Goal: Information Seeking & Learning: Learn about a topic

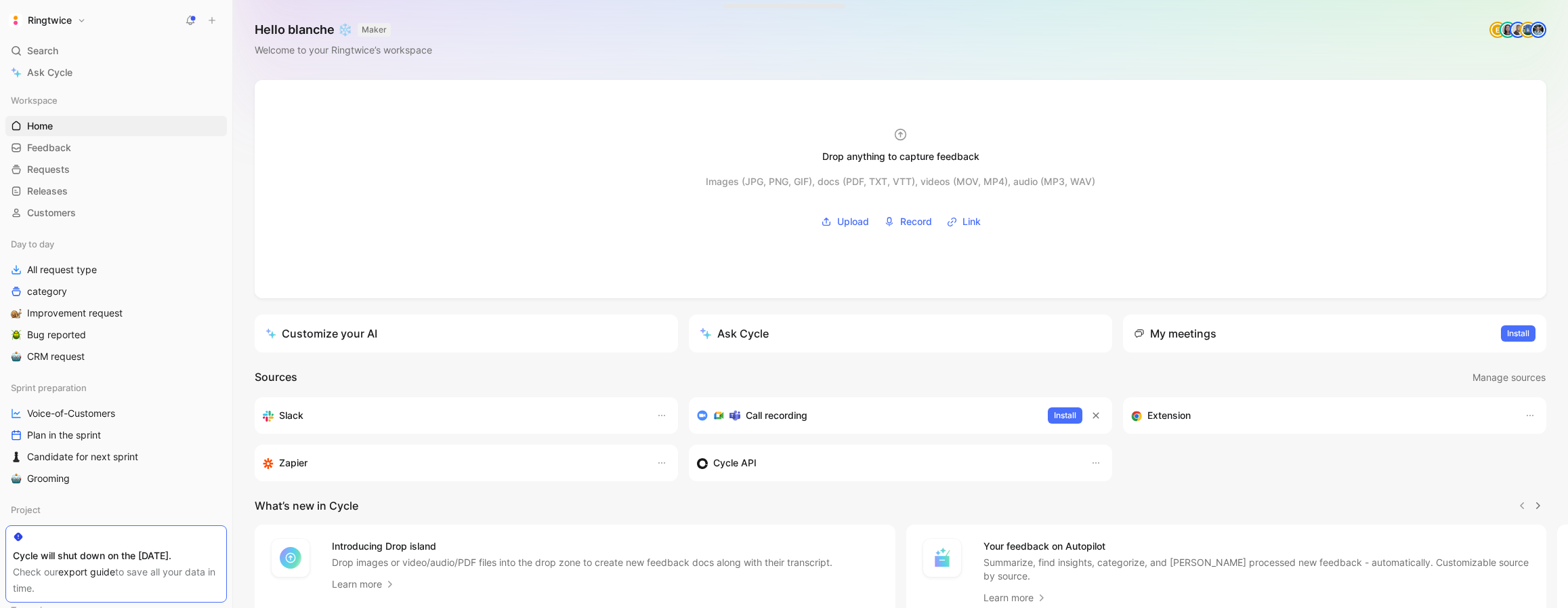
scroll to position [85, 0]
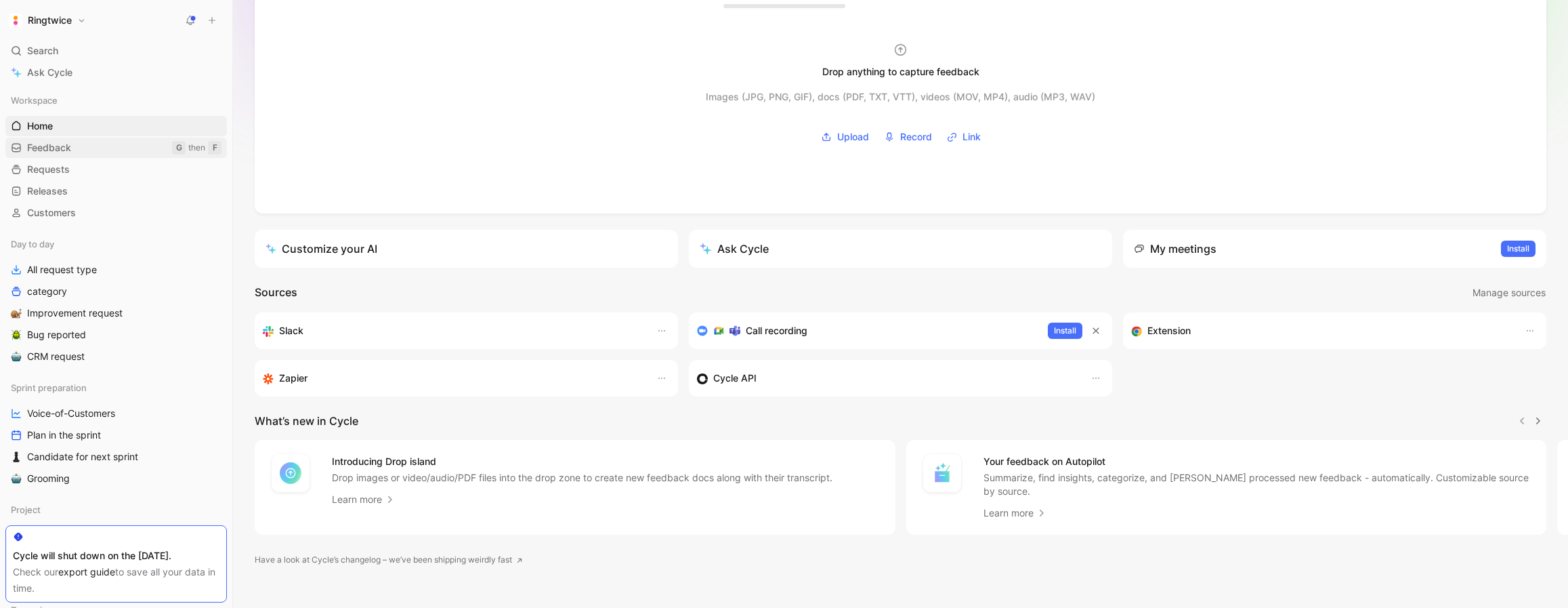
click at [100, 149] on link "Feedback G then F" at bounding box center [116, 147] width 221 height 20
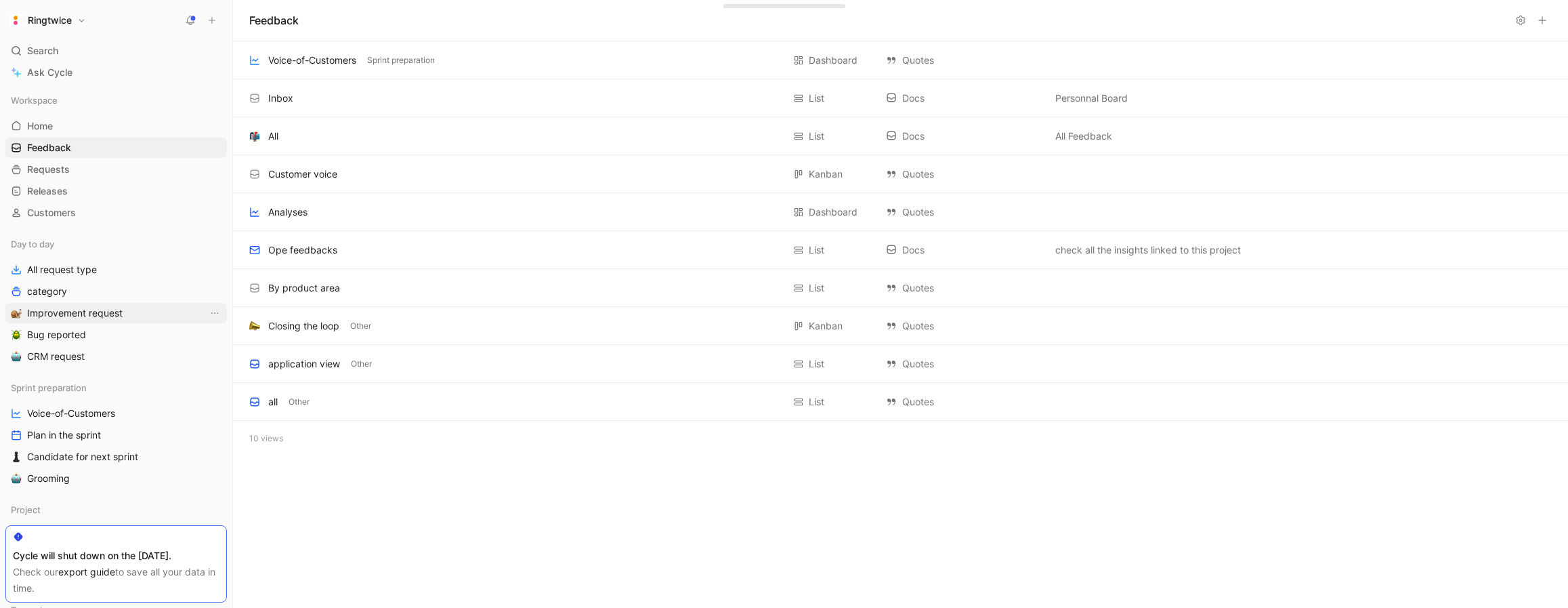
click at [104, 311] on span "Improvement request" at bounding box center [74, 313] width 96 height 13
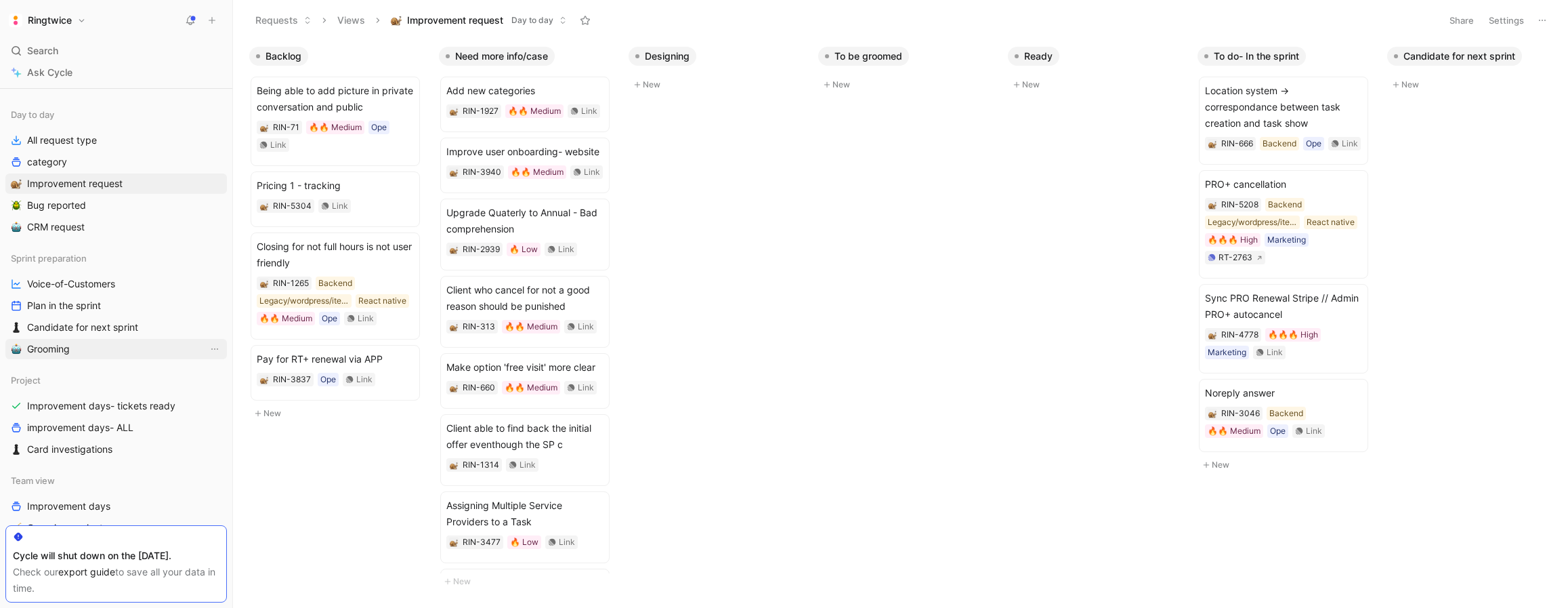
scroll to position [236, 0]
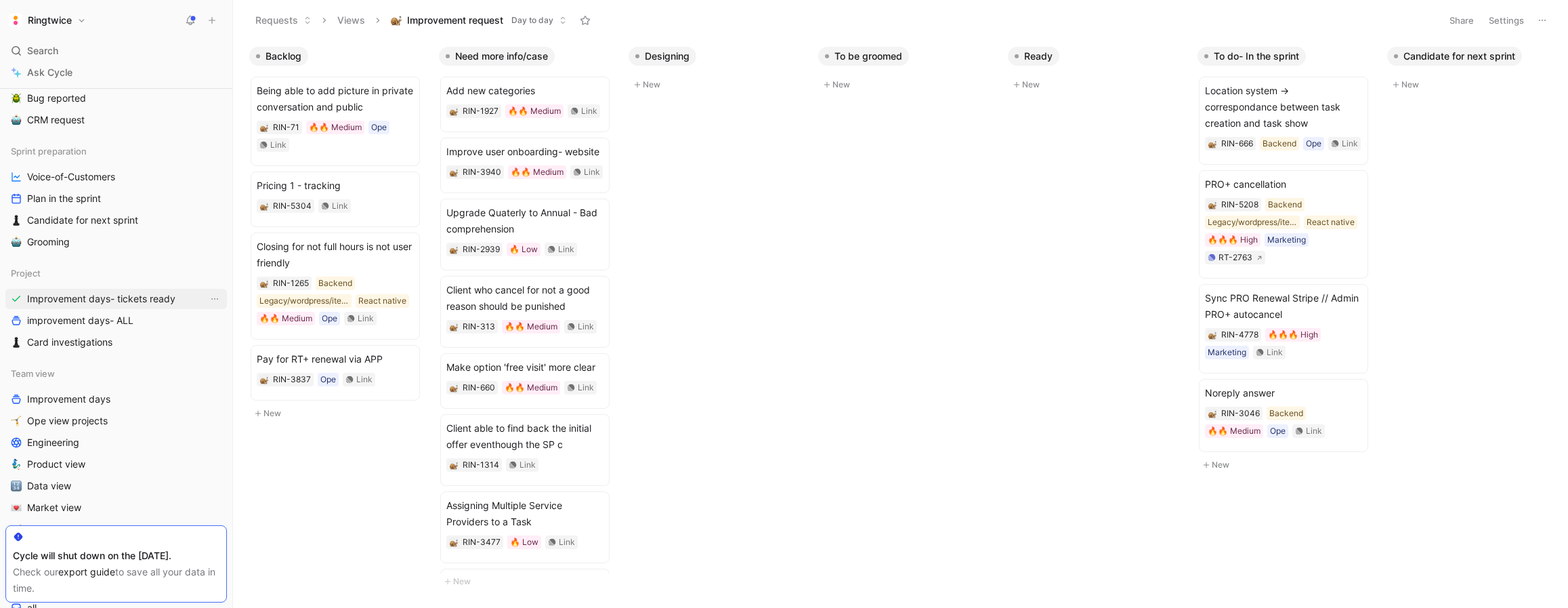
click at [149, 294] on span "Improvement days- tickets ready" at bounding box center [101, 299] width 149 height 13
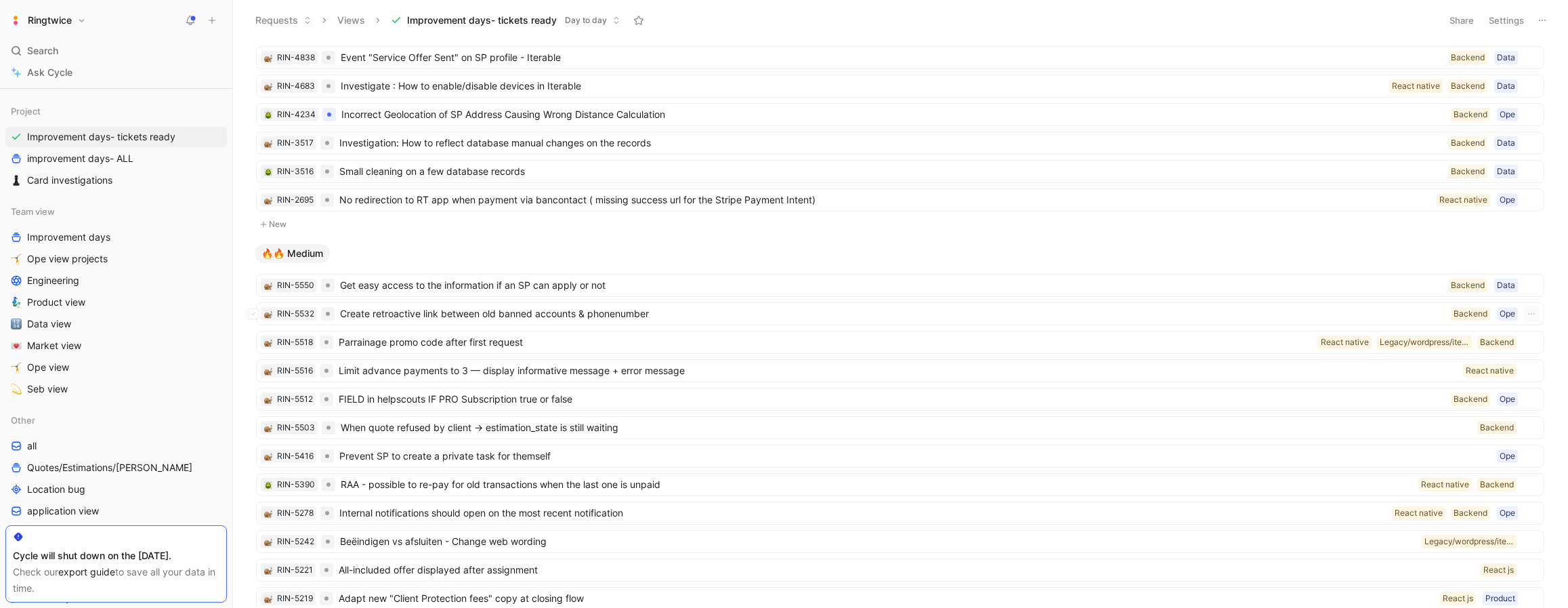
scroll to position [377, 0]
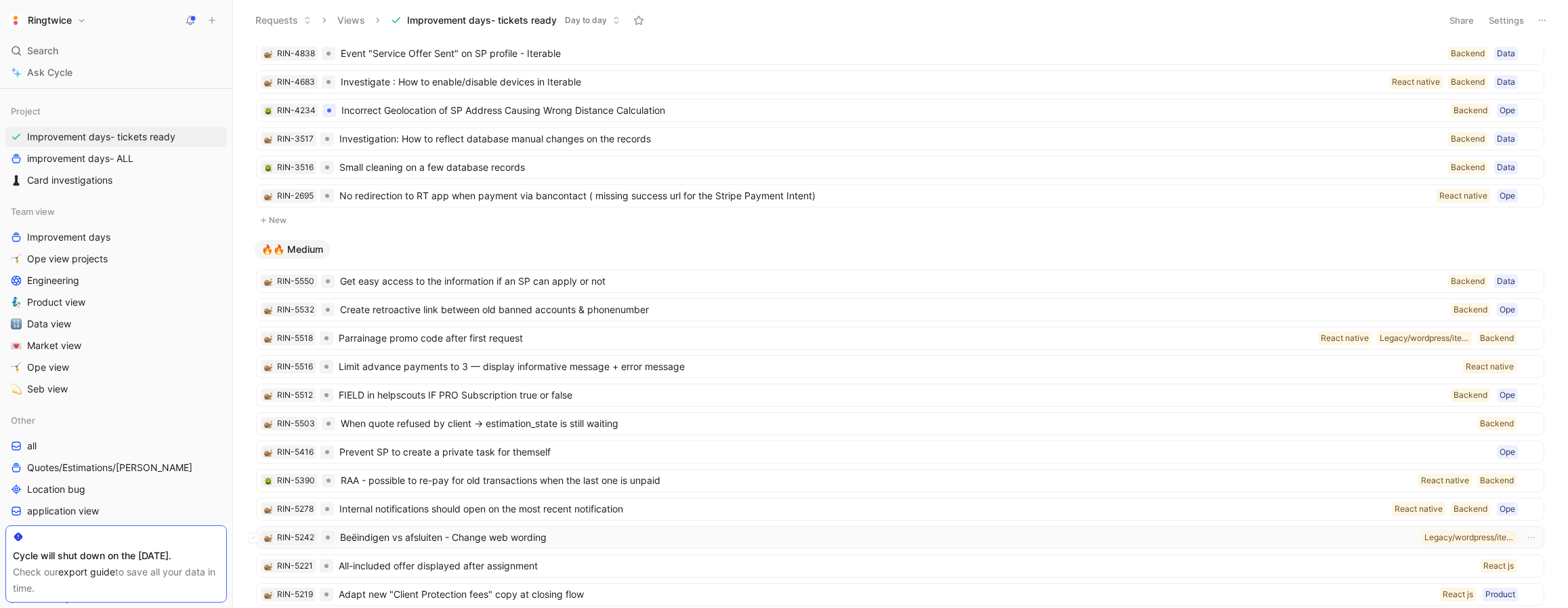
click at [455, 533] on span "Beëindigen vs afsluiten - Change web wording" at bounding box center [878, 537] width 1076 height 16
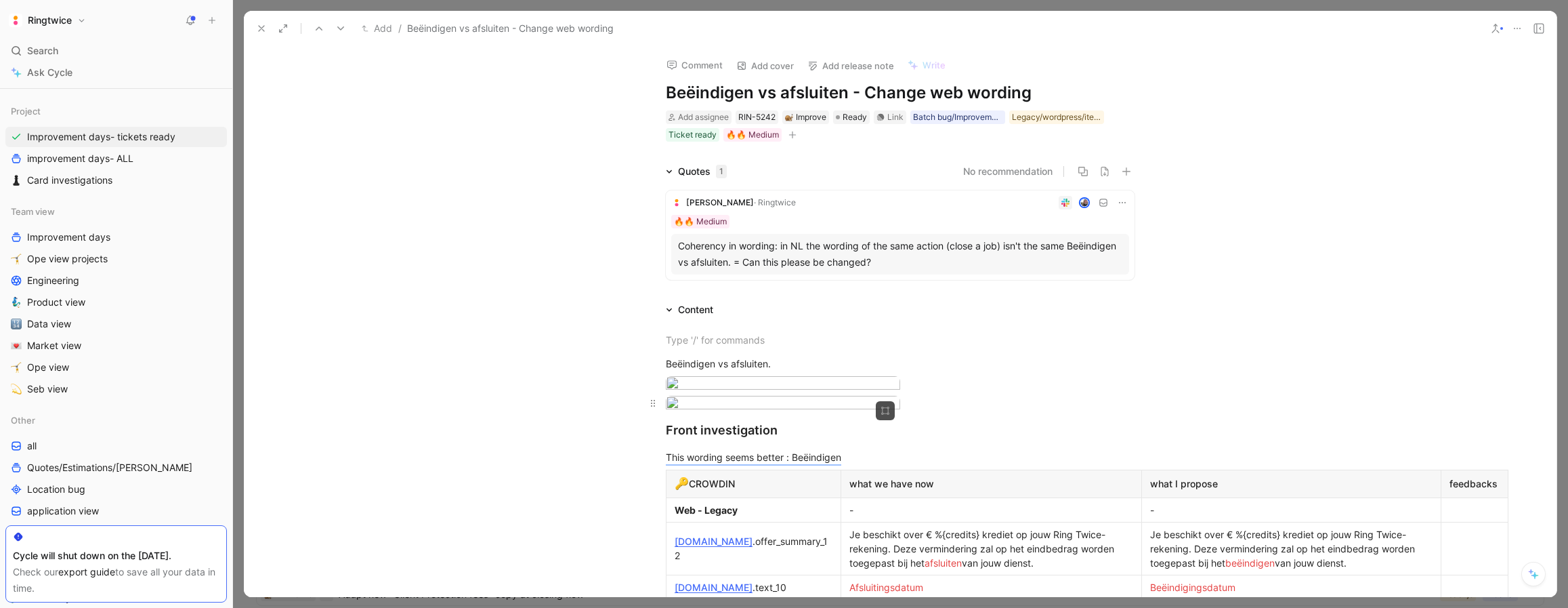
click at [761, 465] on body "Ringtwice Search ⌘ K Ask Cycle Workspace Home G then H Feedback G then F Reques…" at bounding box center [784, 304] width 1568 height 608
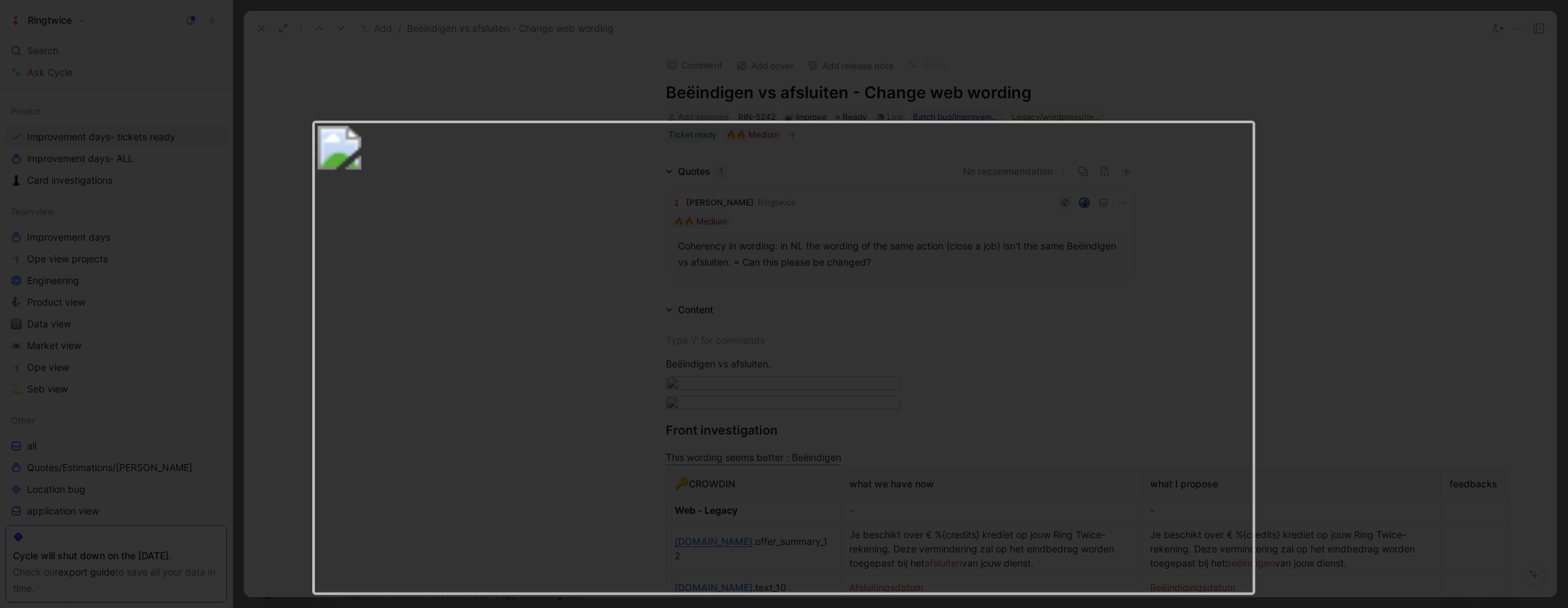
click at [761, 465] on img at bounding box center [783, 358] width 943 height 474
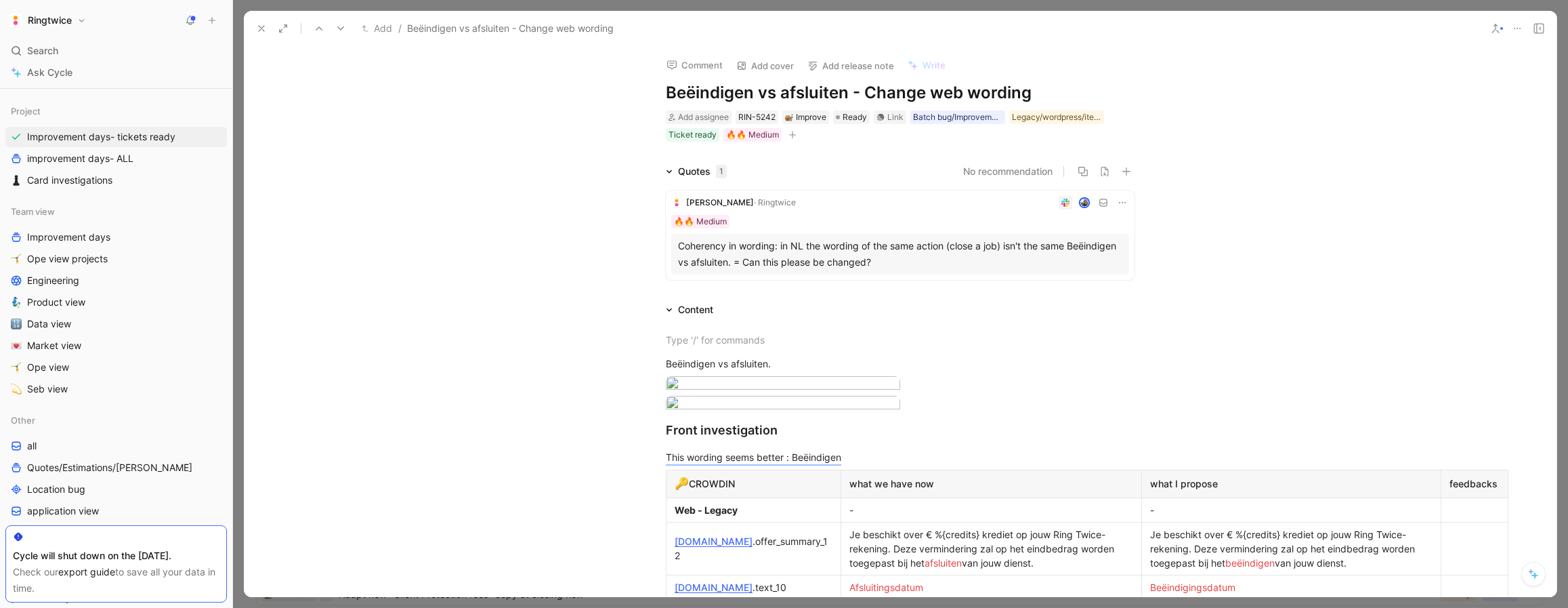
click at [1221, 190] on div "Quotes 1 No recommendation Elisabeth · Ringtwice 🔥🔥 Medium Coherency in wording…" at bounding box center [900, 224] width 1312 height 122
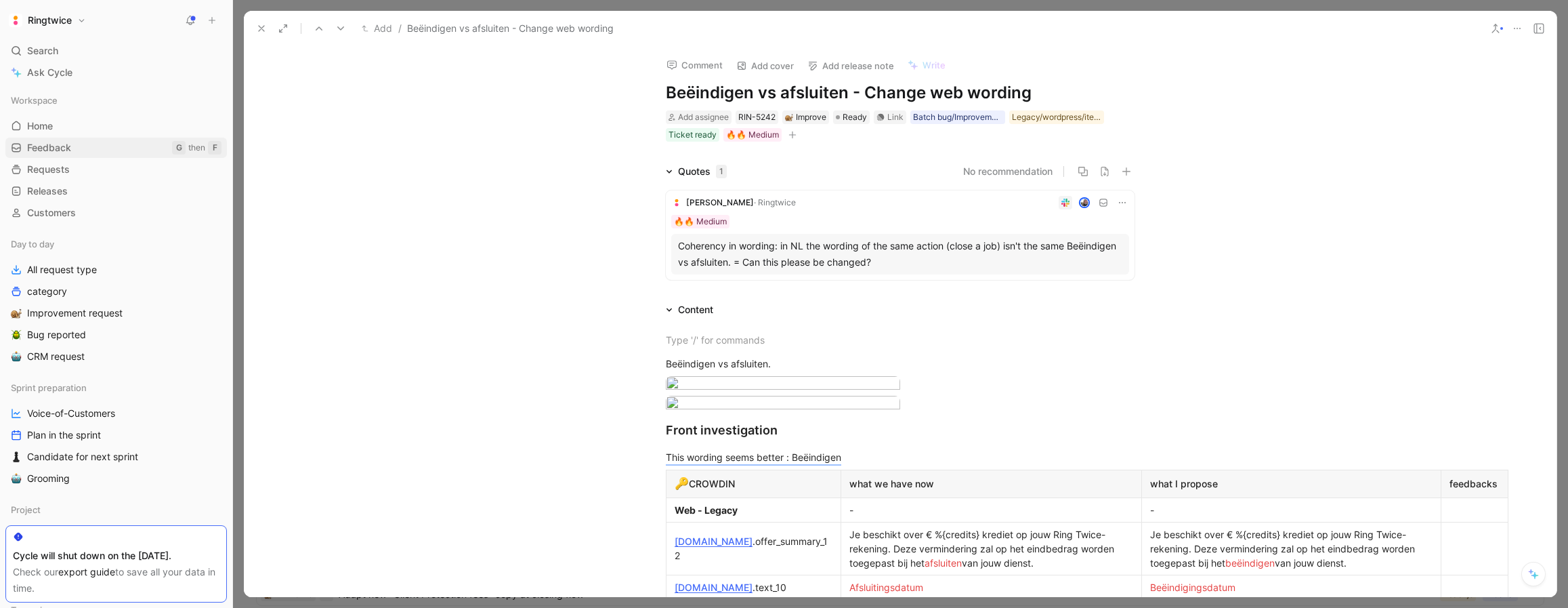
click at [65, 146] on span "Feedback" at bounding box center [48, 148] width 44 height 13
drag, startPoint x: 667, startPoint y: 91, endPoint x: 1143, endPoint y: 69, distance: 476.5
click at [1033, 96] on h1 "Beëindigen vs afsluiten - Change web wording" at bounding box center [900, 92] width 469 height 22
copy h1 "Beëindigen vs afsluiten - Change web wording"
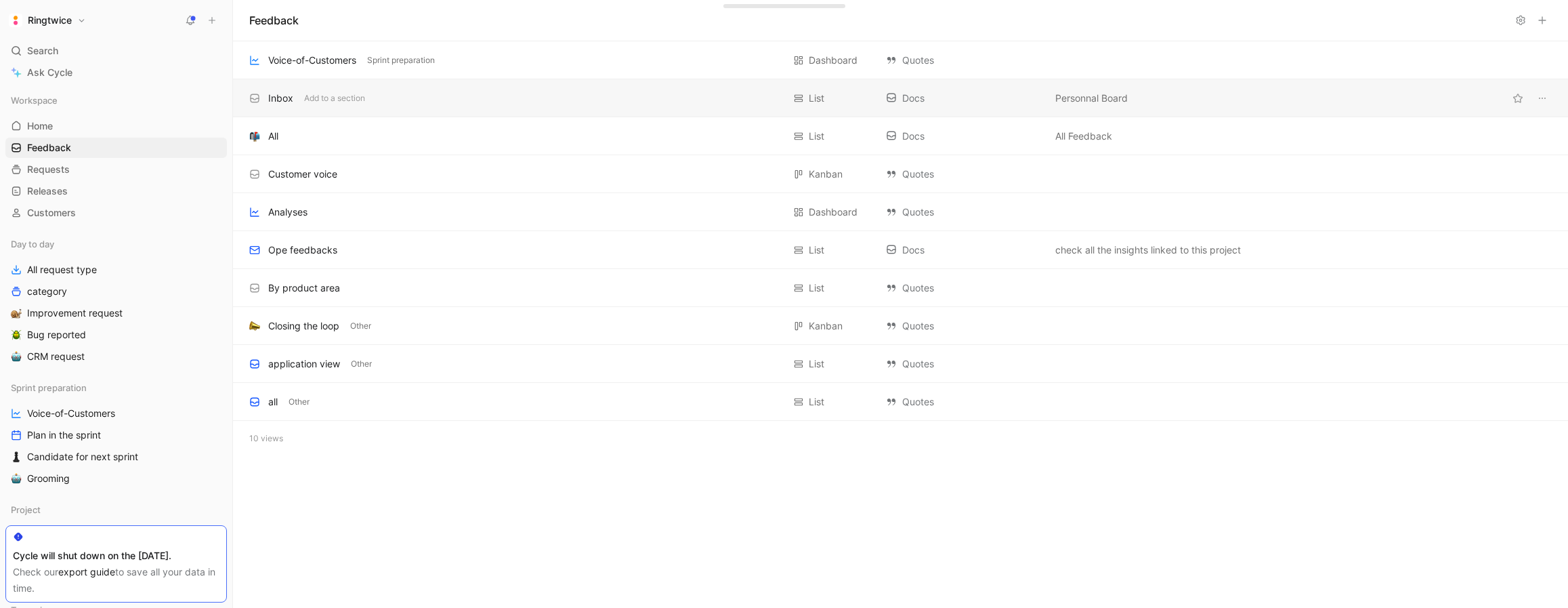
click at [279, 98] on div "Inbox" at bounding box center [281, 98] width 25 height 16
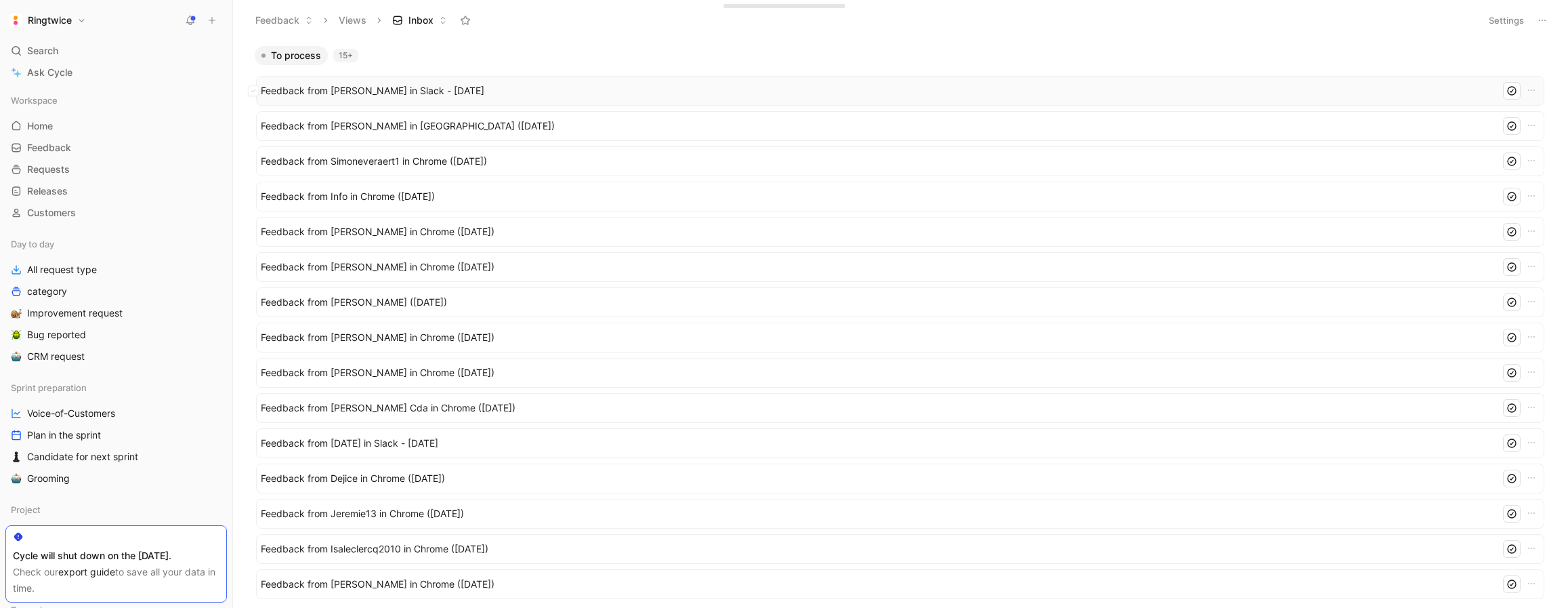
click at [352, 86] on span "Feedback from [PERSON_NAME] in Slack - [DATE]" at bounding box center [877, 91] width 1234 height 16
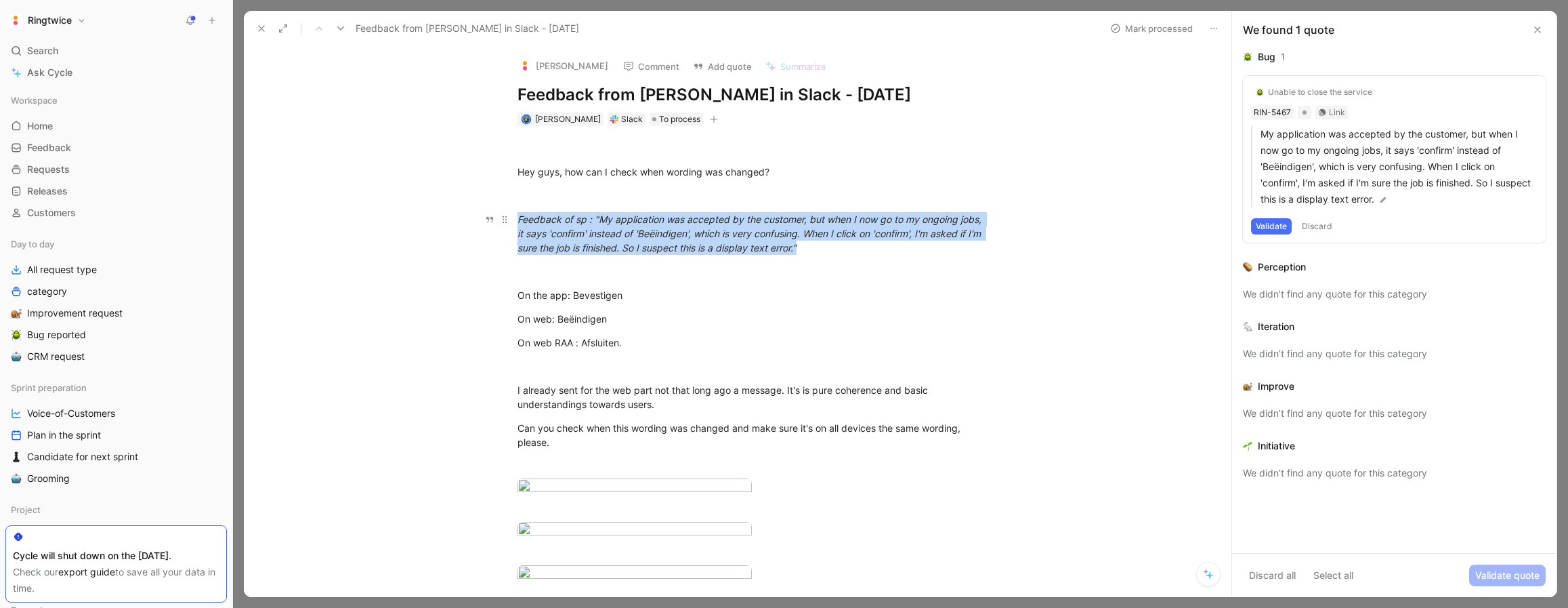
drag, startPoint x: 839, startPoint y: 248, endPoint x: 515, endPoint y: 215, distance: 325.7
click at [516, 215] on div "Hey guys, how can I check when wording was changed? Feedback of sp : "My applic…" at bounding box center [752, 372] width 959 height 492
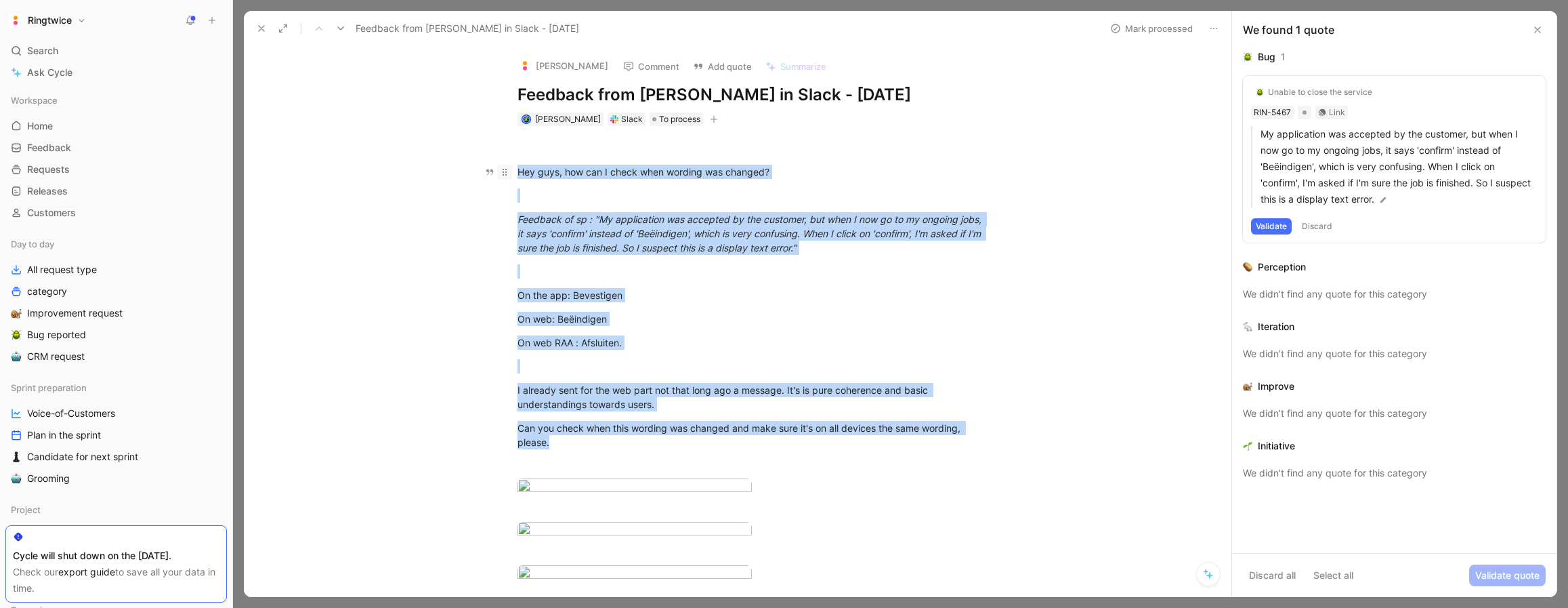
drag, startPoint x: 541, startPoint y: 377, endPoint x: 511, endPoint y: 168, distance: 211.1
click at [514, 169] on div "Hey guys, how can I check when wording was changed? Feedback of sp : "My applic…" at bounding box center [752, 372] width 959 height 492
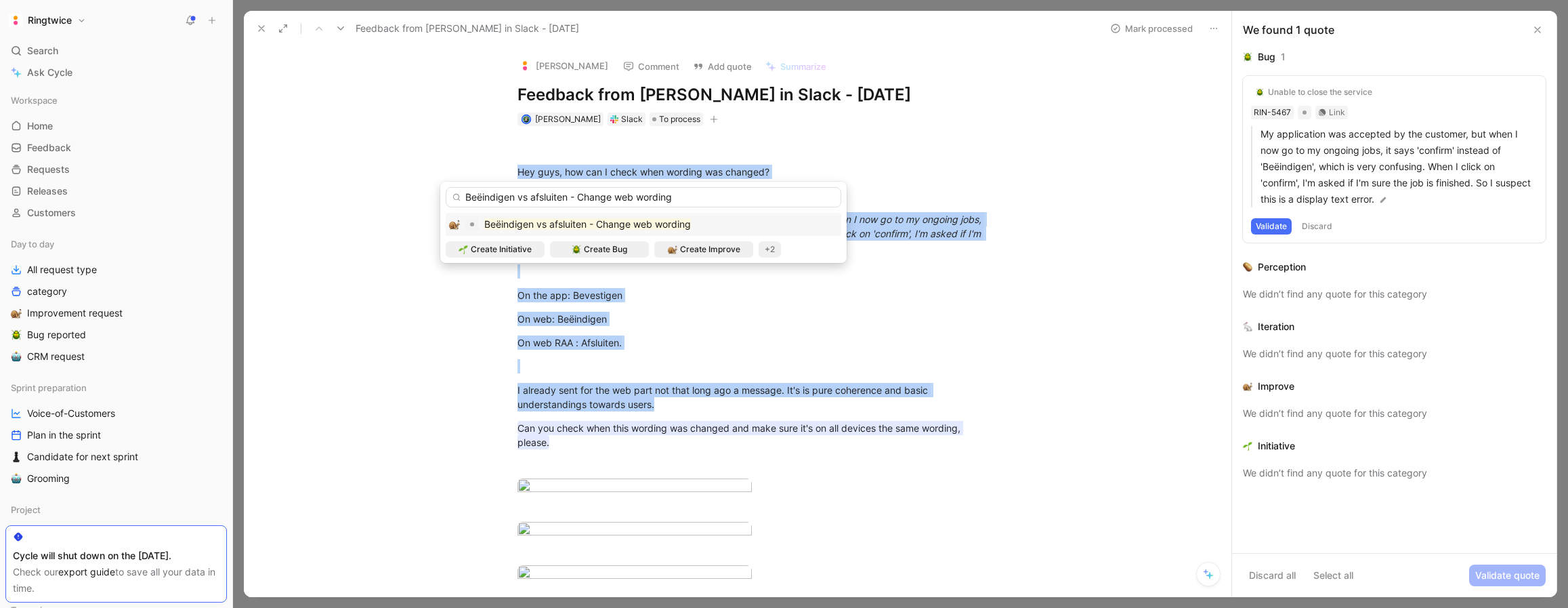
type input "Beëindigen vs afsluiten - Change web wording"
click at [582, 230] on div "Beëindigen vs afsluiten - Change web wording" at bounding box center [588, 224] width 206 height 16
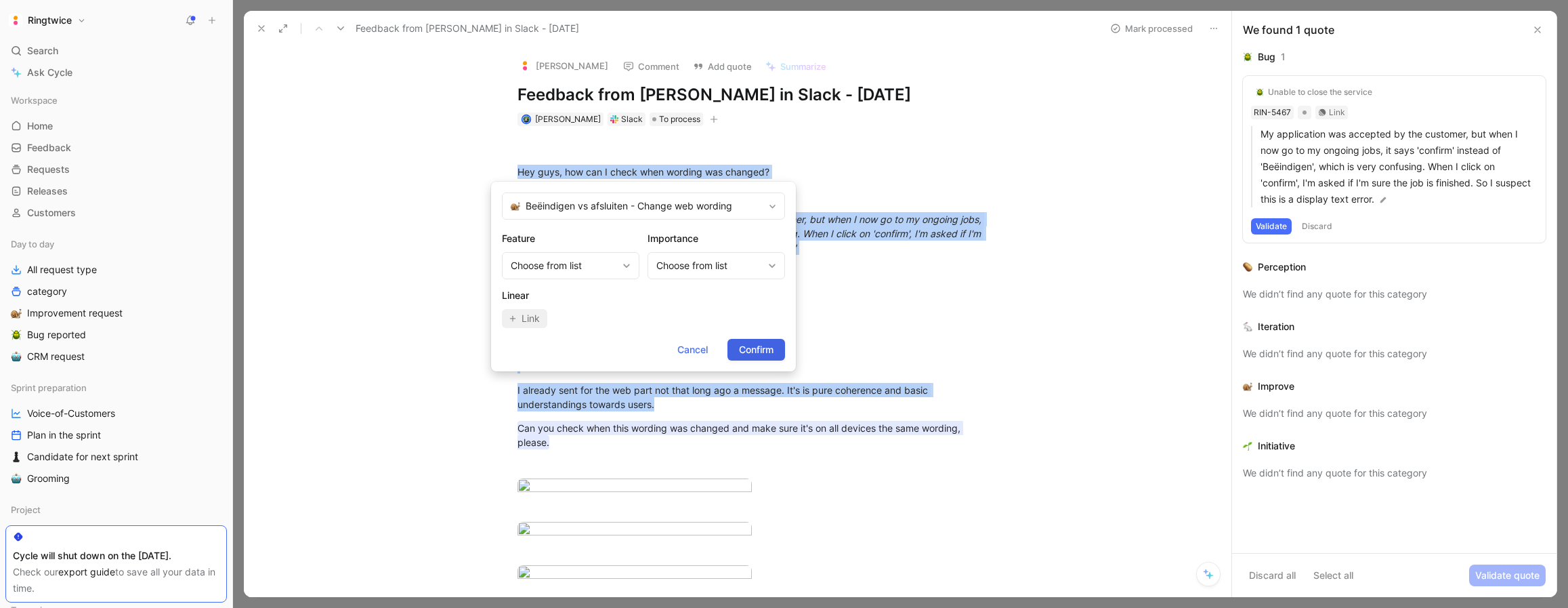
click at [749, 350] on span "Confirm" at bounding box center [756, 350] width 35 height 16
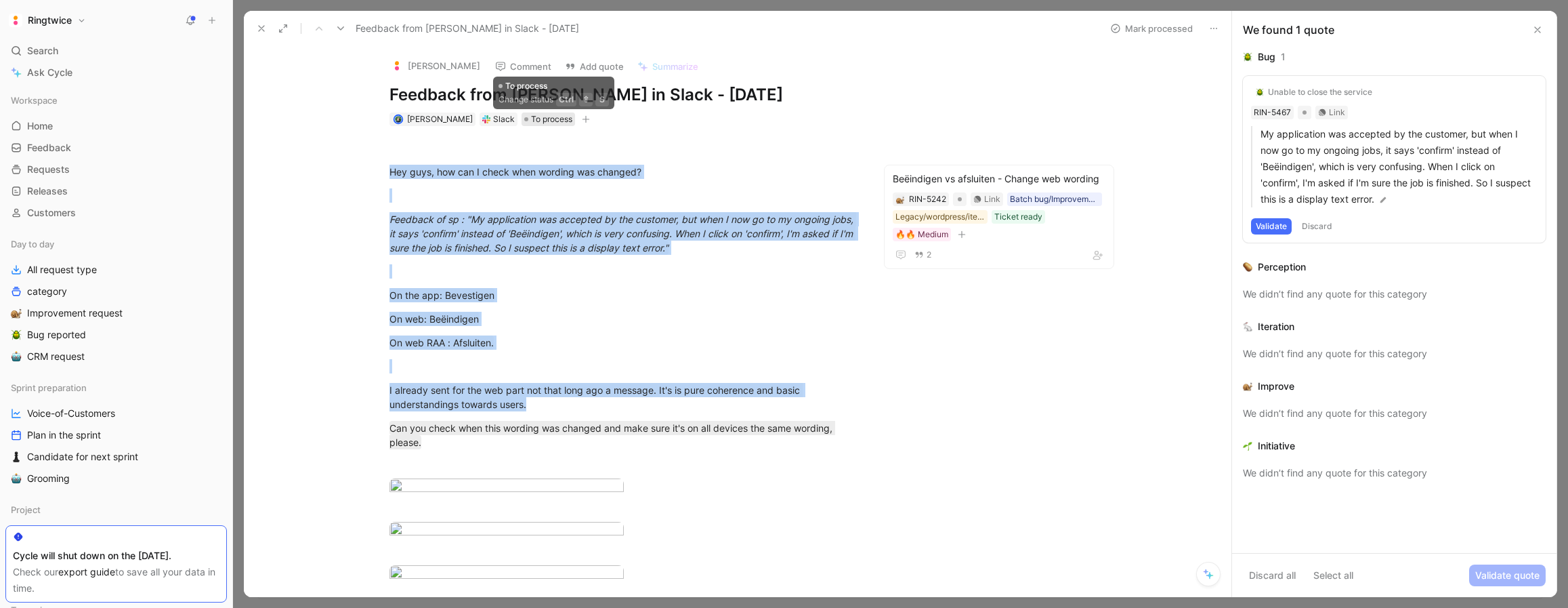
click at [562, 119] on span "To process" at bounding box center [552, 119] width 42 height 13
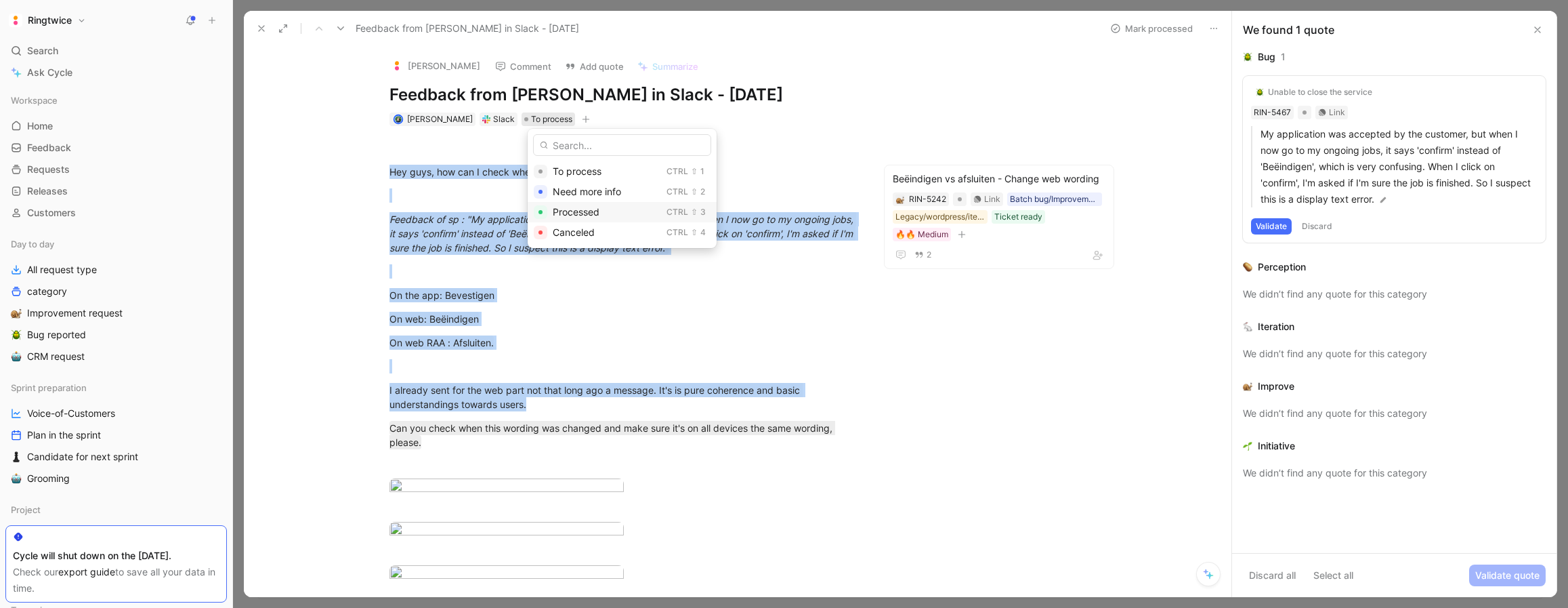
click at [575, 213] on span "Processed" at bounding box center [576, 212] width 47 height 12
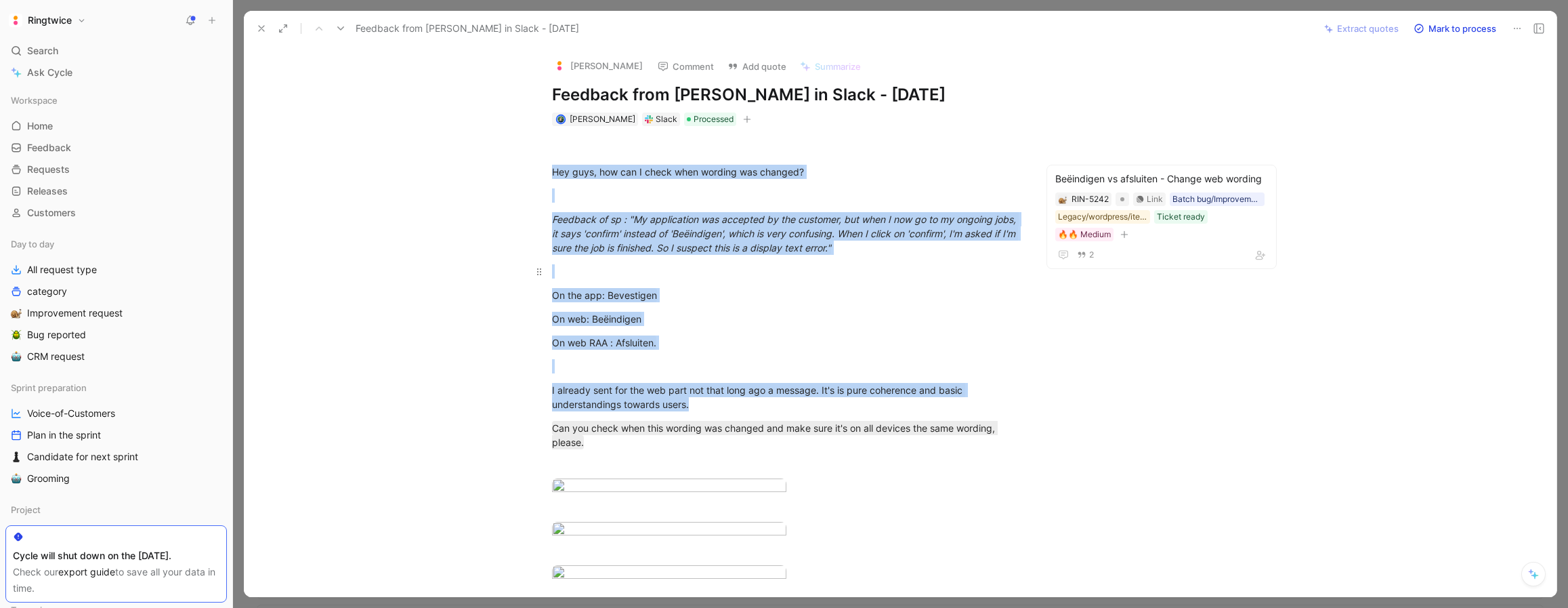
click at [918, 261] on p at bounding box center [786, 271] width 520 height 22
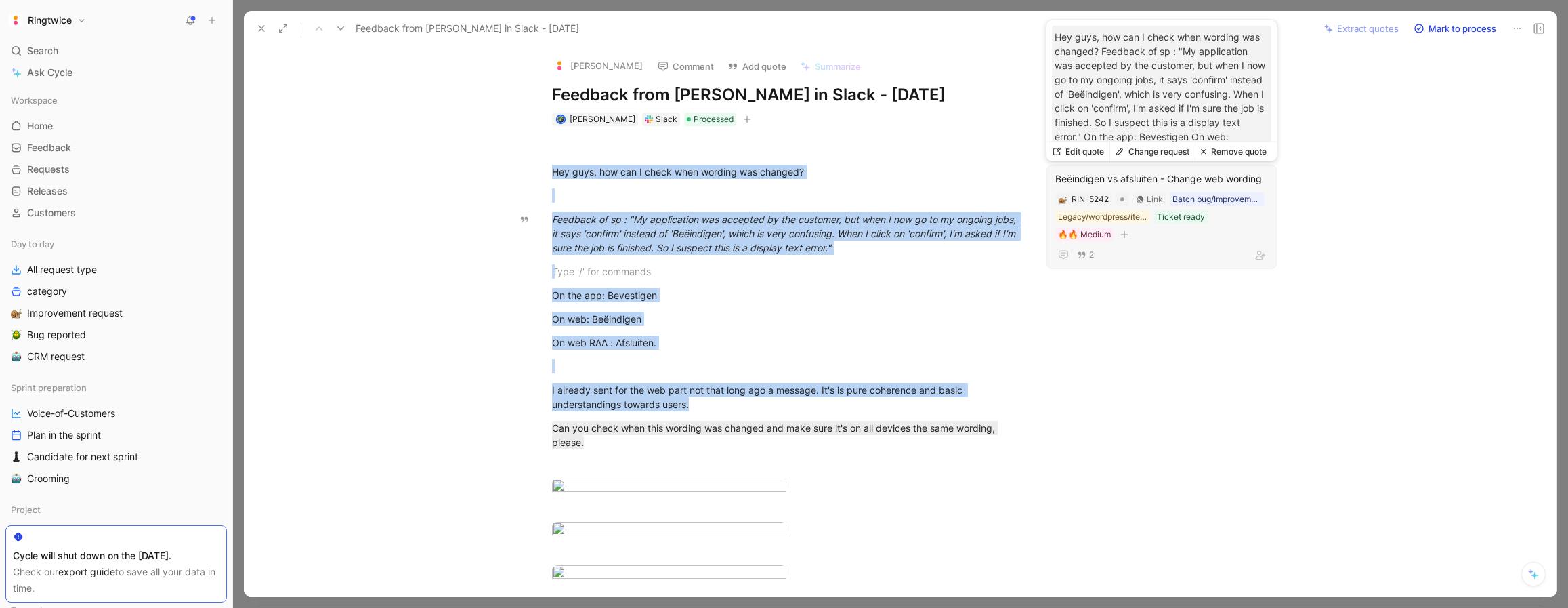
click at [1139, 180] on div "Beëindigen vs afsluiten - Change web wording" at bounding box center [1162, 179] width 212 height 16
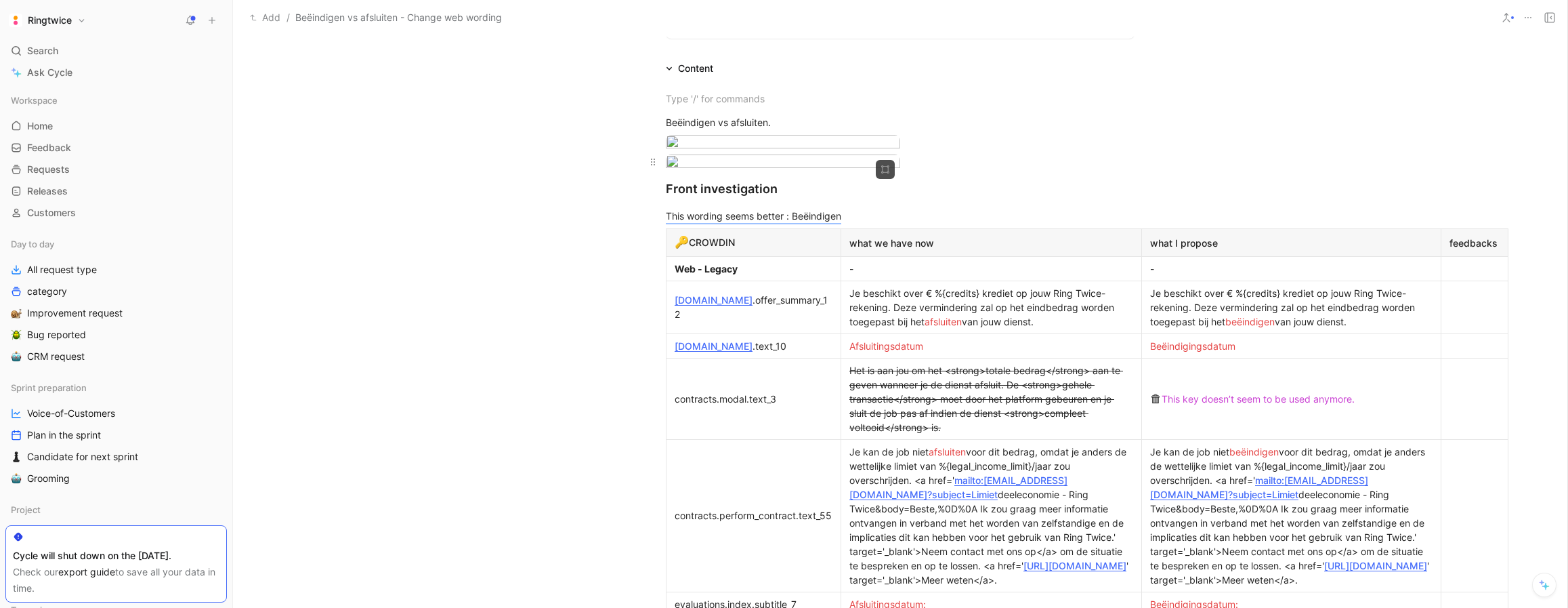
scroll to position [284, 0]
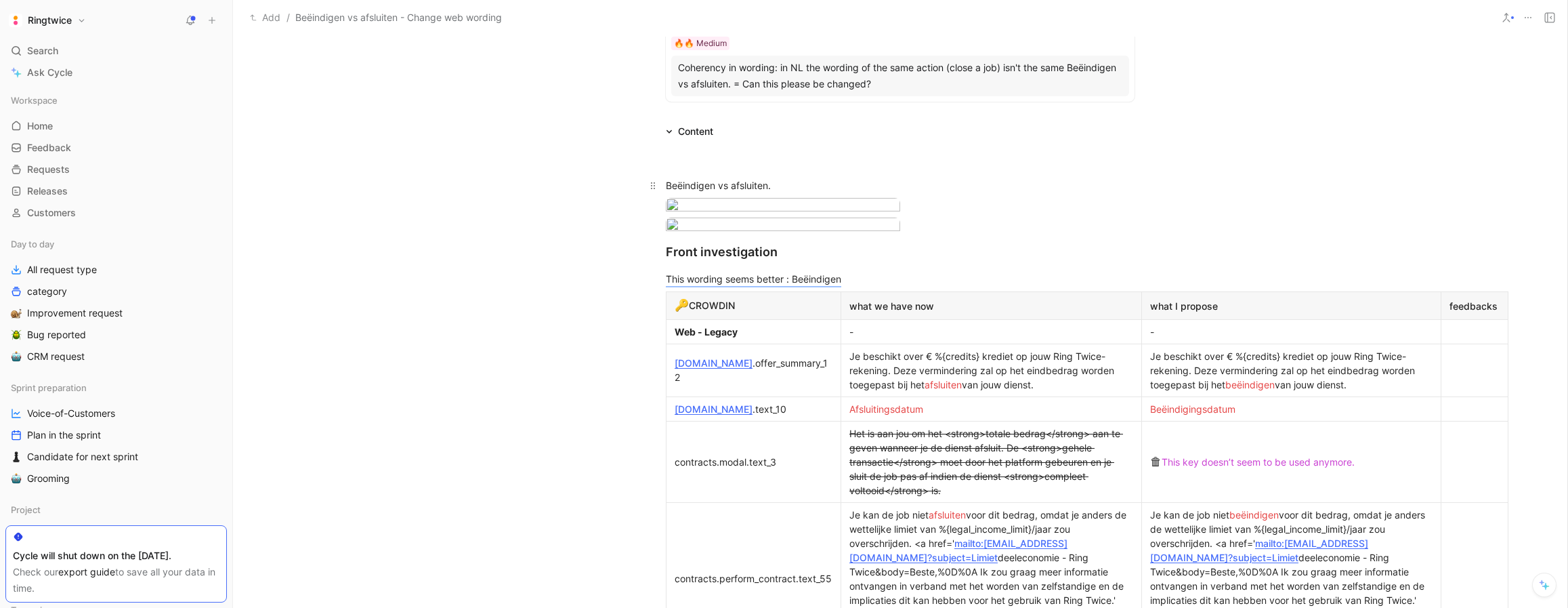
click at [666, 186] on div "Beëindigen vs afsluiten." at bounding box center [900, 185] width 469 height 14
click at [666, 257] on div "Front investigation" at bounding box center [900, 248] width 469 height 19
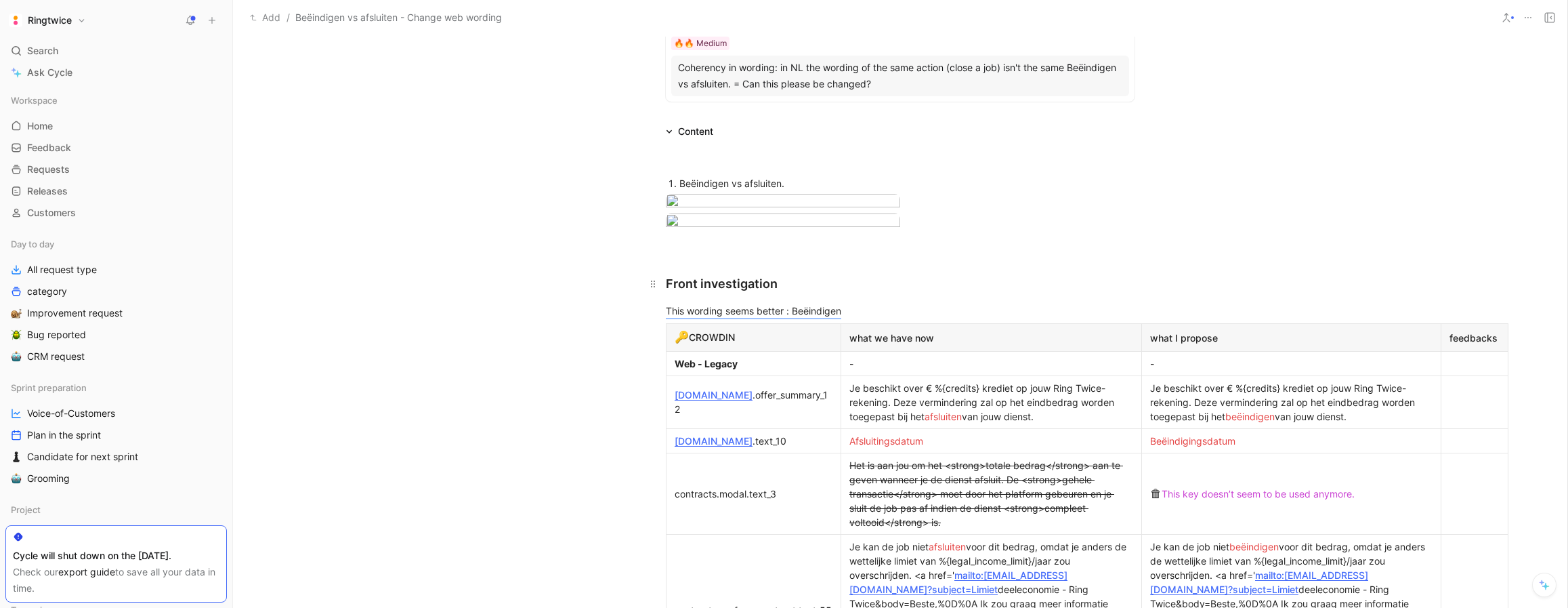
click at [795, 293] on div "Front investigation" at bounding box center [900, 283] width 469 height 19
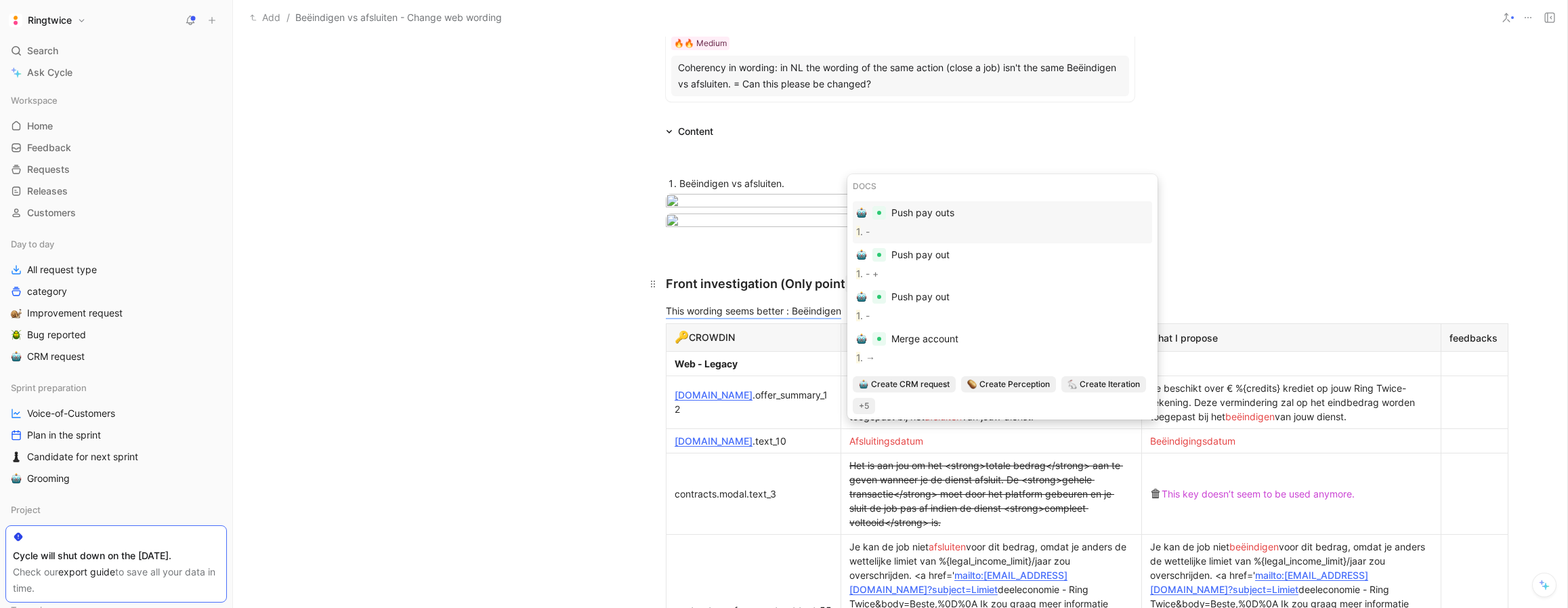
click at [892, 293] on div "Front investigation (Only point #1)" at bounding box center [900, 283] width 469 height 19
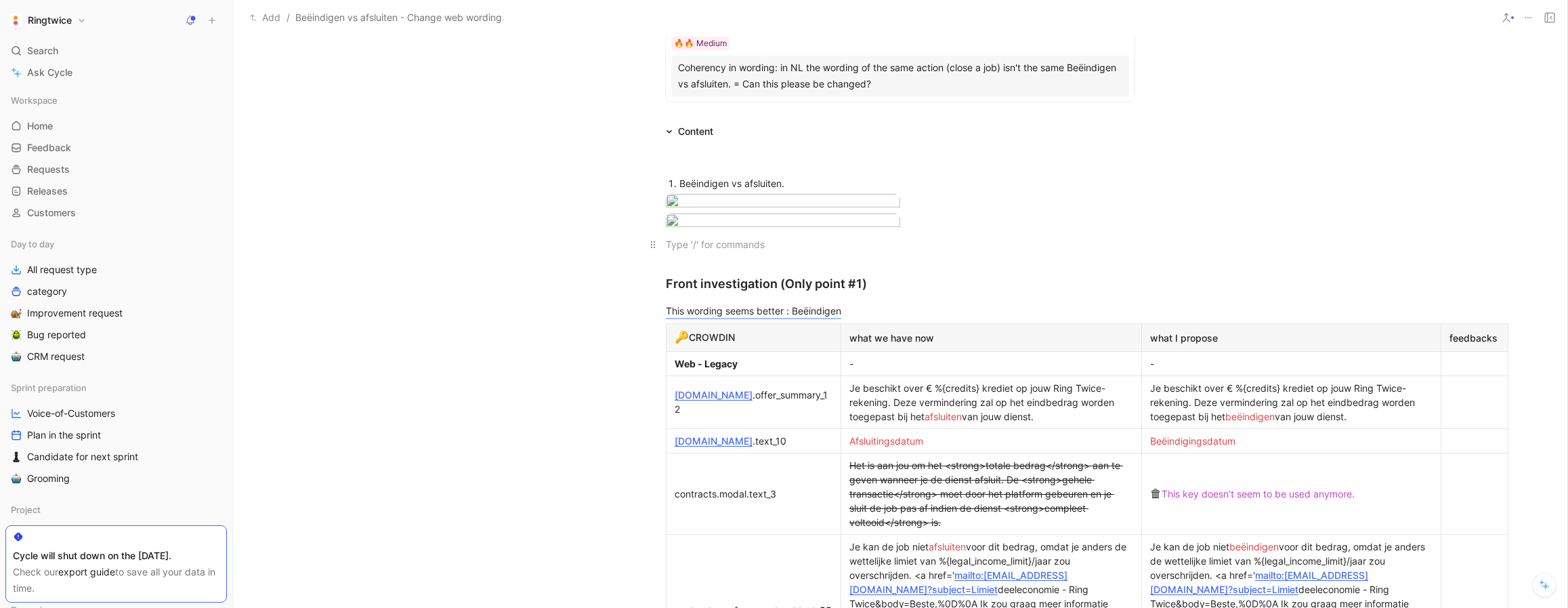
click at [701, 251] on div at bounding box center [900, 244] width 469 height 14
click at [746, 264] on div "Feedbacks from [PERSON_NAME]" at bounding box center [907, 249] width 455 height 28
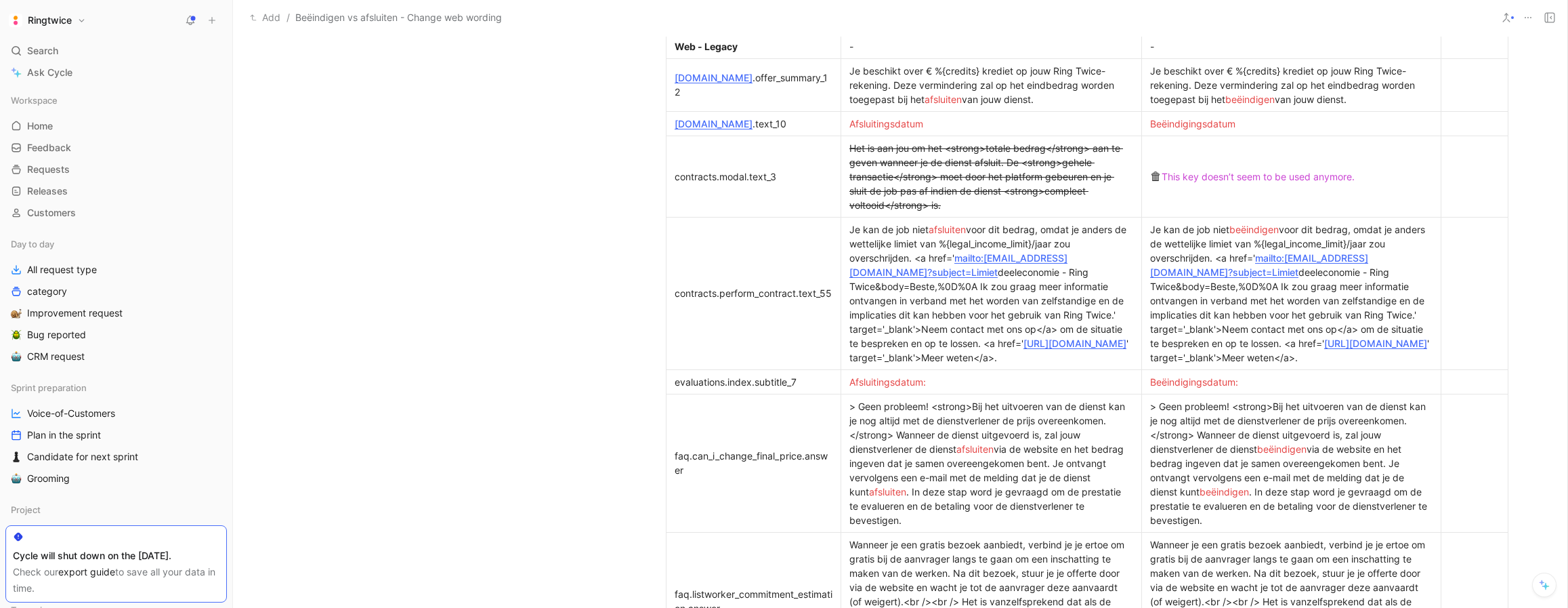
scroll to position [761, 0]
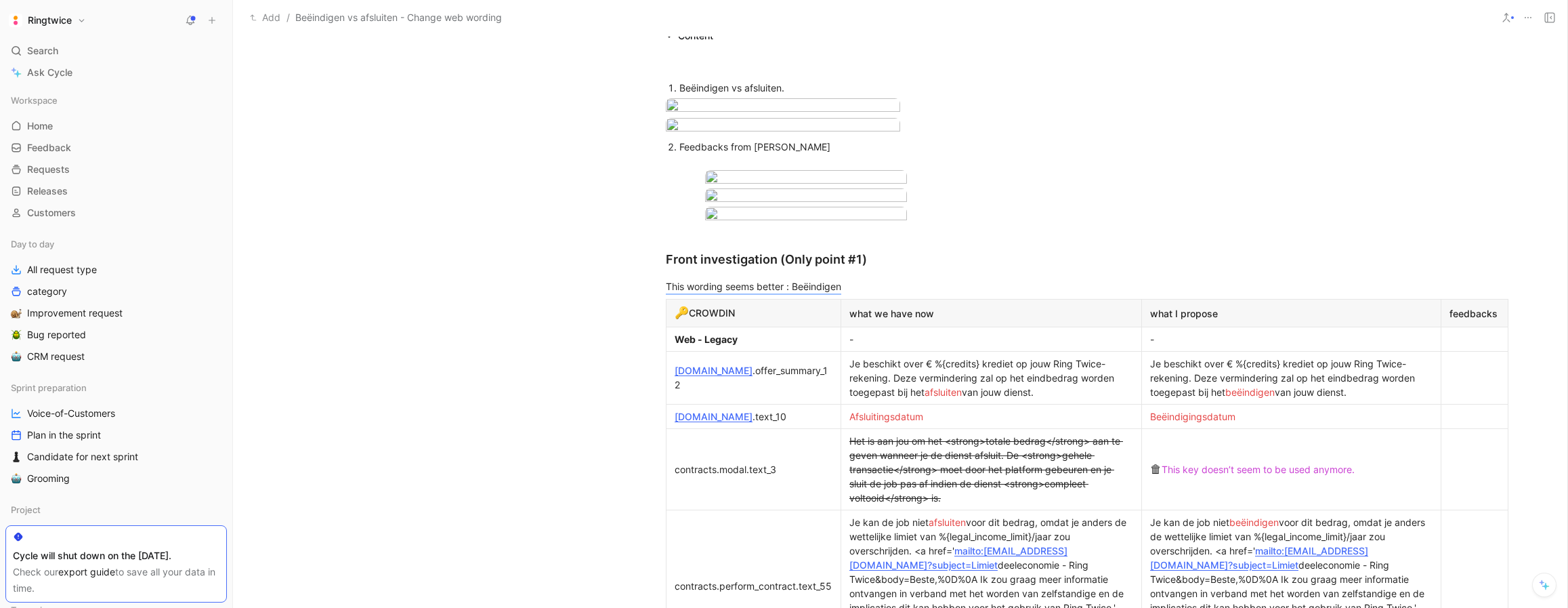
scroll to position [351, 0]
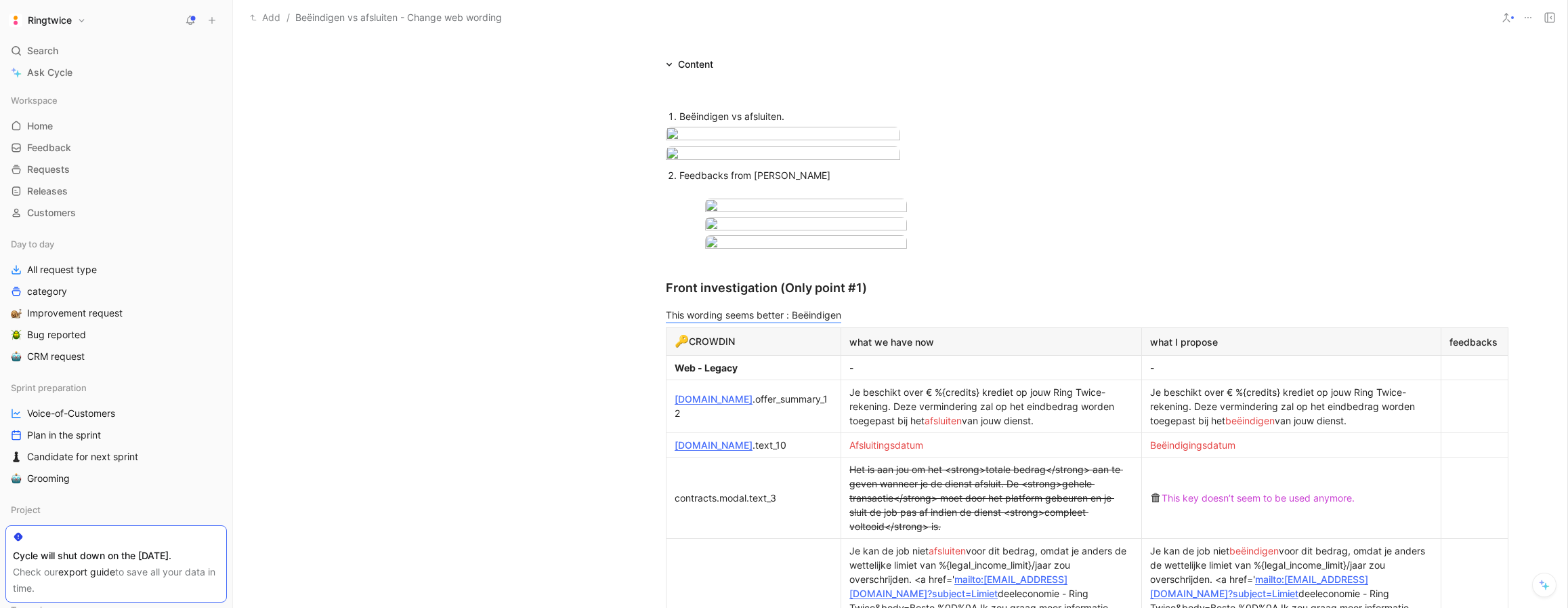
click at [699, 196] on div "Feedbacks from [PERSON_NAME]" at bounding box center [907, 182] width 455 height 28
click at [801, 196] on div "Slack feedback from [PERSON_NAME]" at bounding box center [907, 182] width 455 height 28
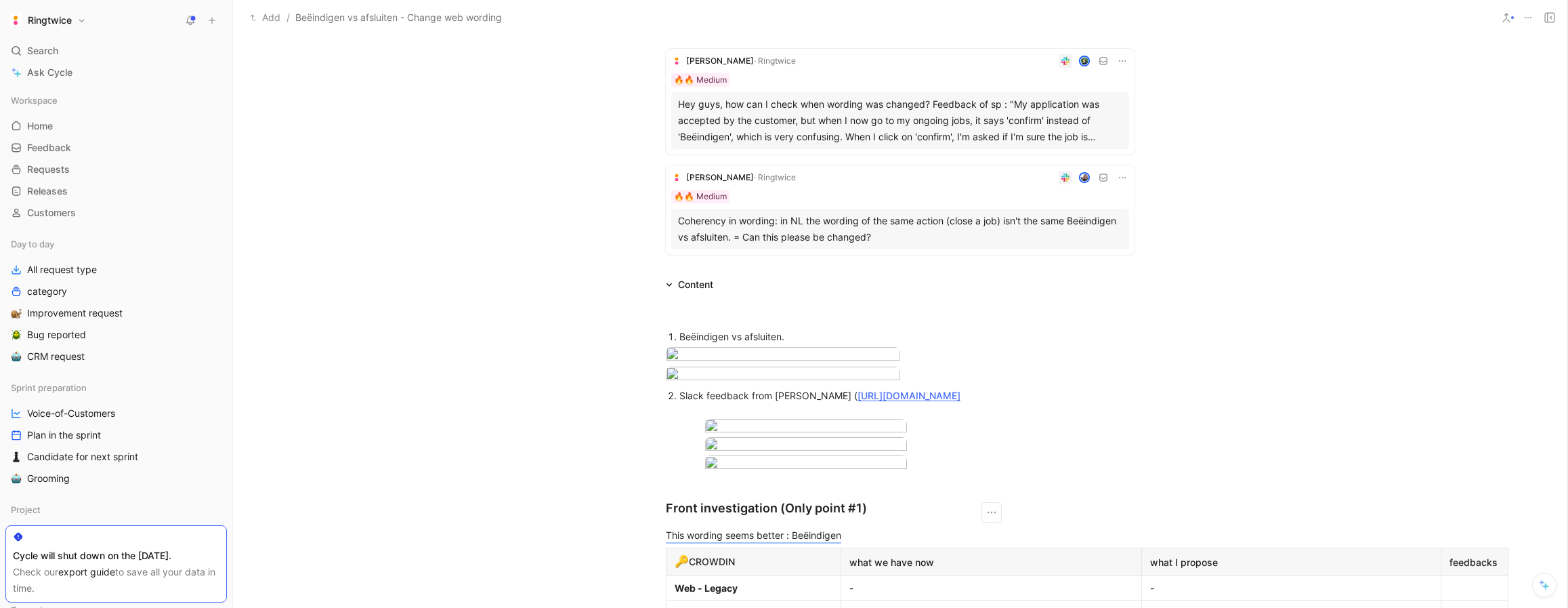
scroll to position [273, 0]
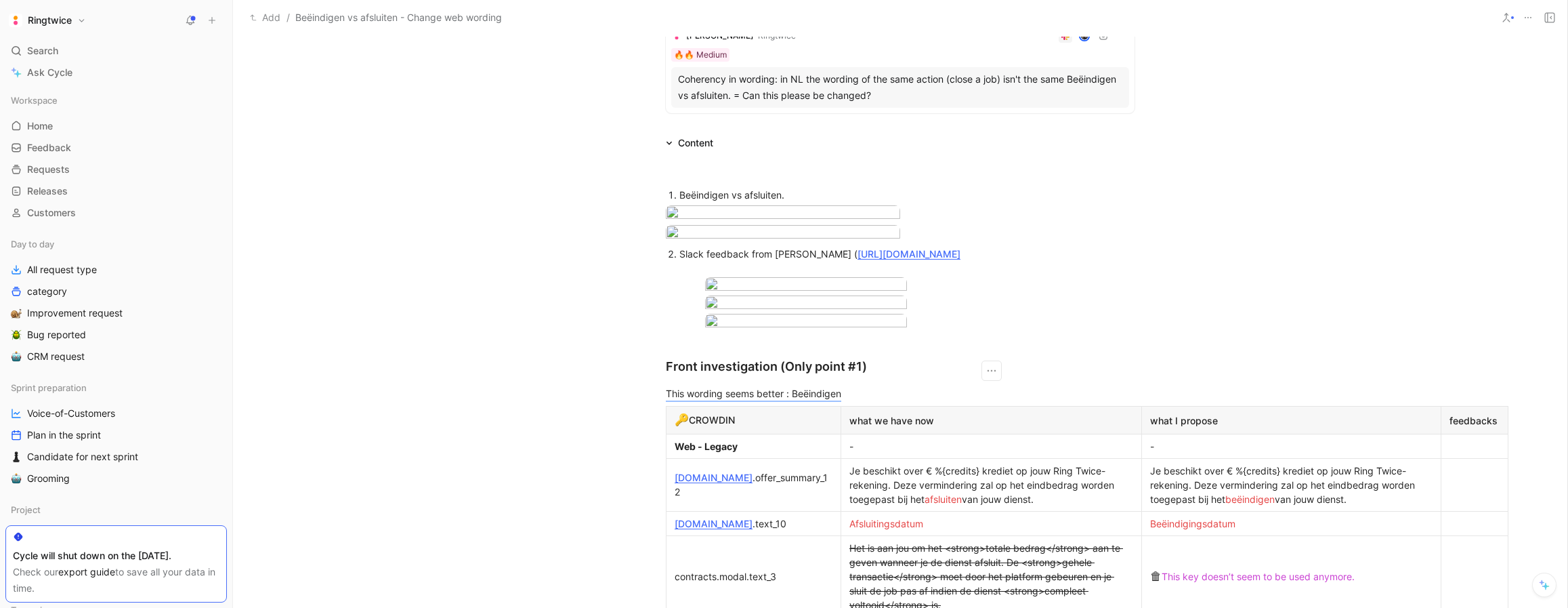
click at [1125, 275] on div "Slack feedback from [PERSON_NAME] ( [URL][DOMAIN_NAME]" at bounding box center [907, 261] width 455 height 28
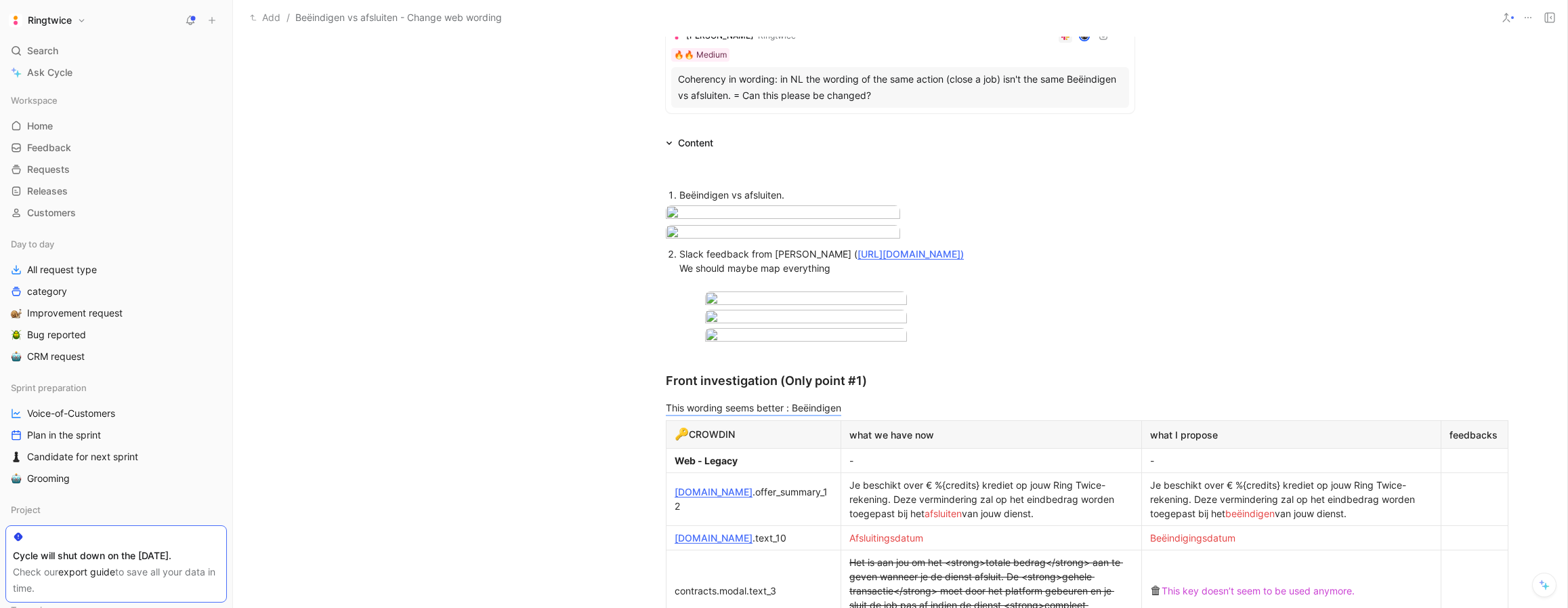
click at [842, 289] on div "Slack feedback from [PERSON_NAME] ( [URL][DOMAIN_NAME]) We should maybe map eve…" at bounding box center [907, 268] width 455 height 42
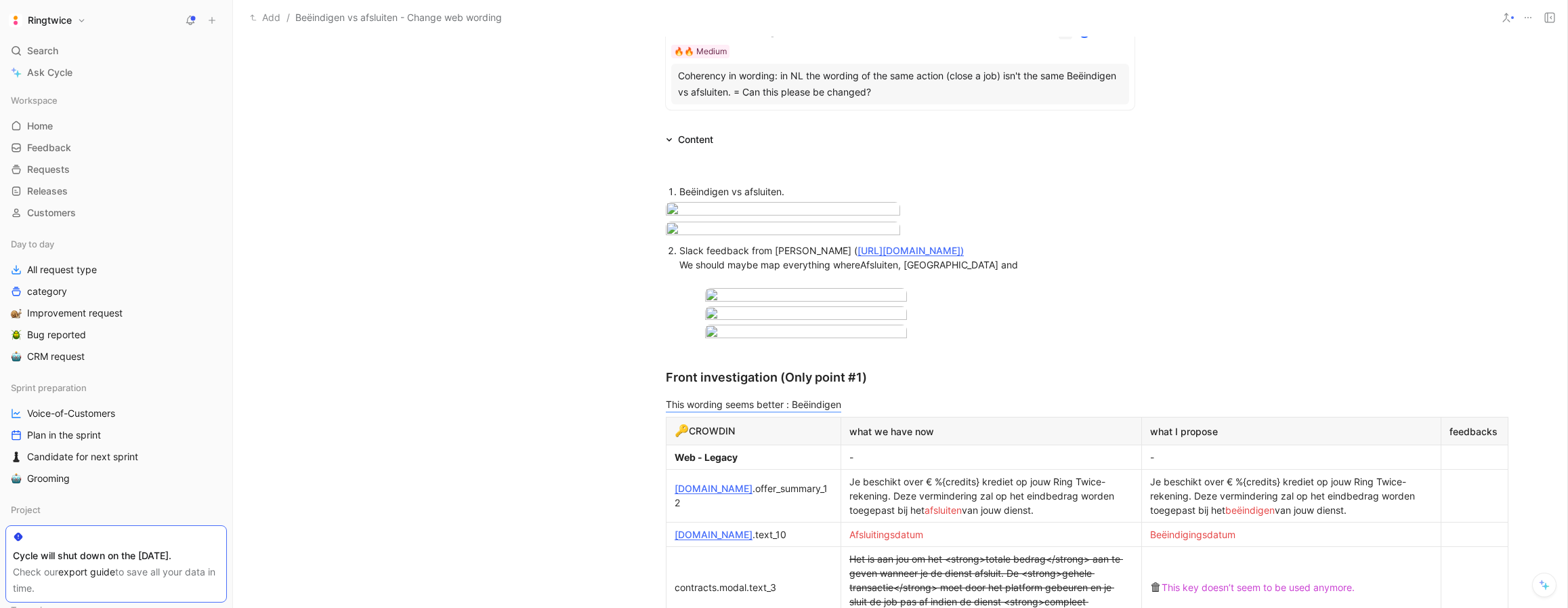
click at [1074, 286] on div "Slack feedback from [PERSON_NAME] ( [URL][DOMAIN_NAME]) We should maybe map eve…" at bounding box center [907, 264] width 455 height 42
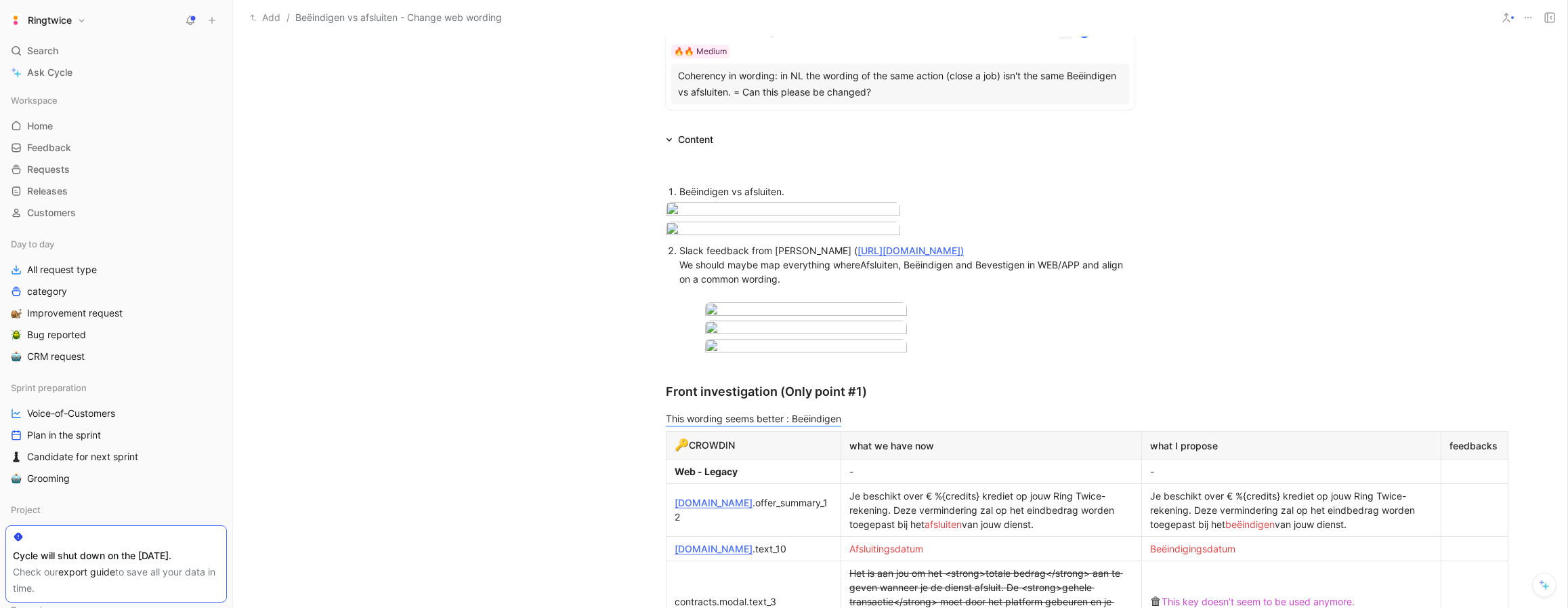
click at [800, 300] on div "Slack feedback from [PERSON_NAME] ( [URL][DOMAIN_NAME]) We should maybe map eve…" at bounding box center [907, 271] width 455 height 57
drag, startPoint x: 1118, startPoint y: 433, endPoint x: 680, endPoint y: 405, distance: 438.9
click at [680, 300] on div "Slack feedback from [PERSON_NAME] ( [URL][DOMAIN_NAME]) We should maybe map eve…" at bounding box center [907, 271] width 455 height 57
copy div "Slack feedback from [PERSON_NAME] ( [URL][DOMAIN_NAME]) We should maybe map eve…"
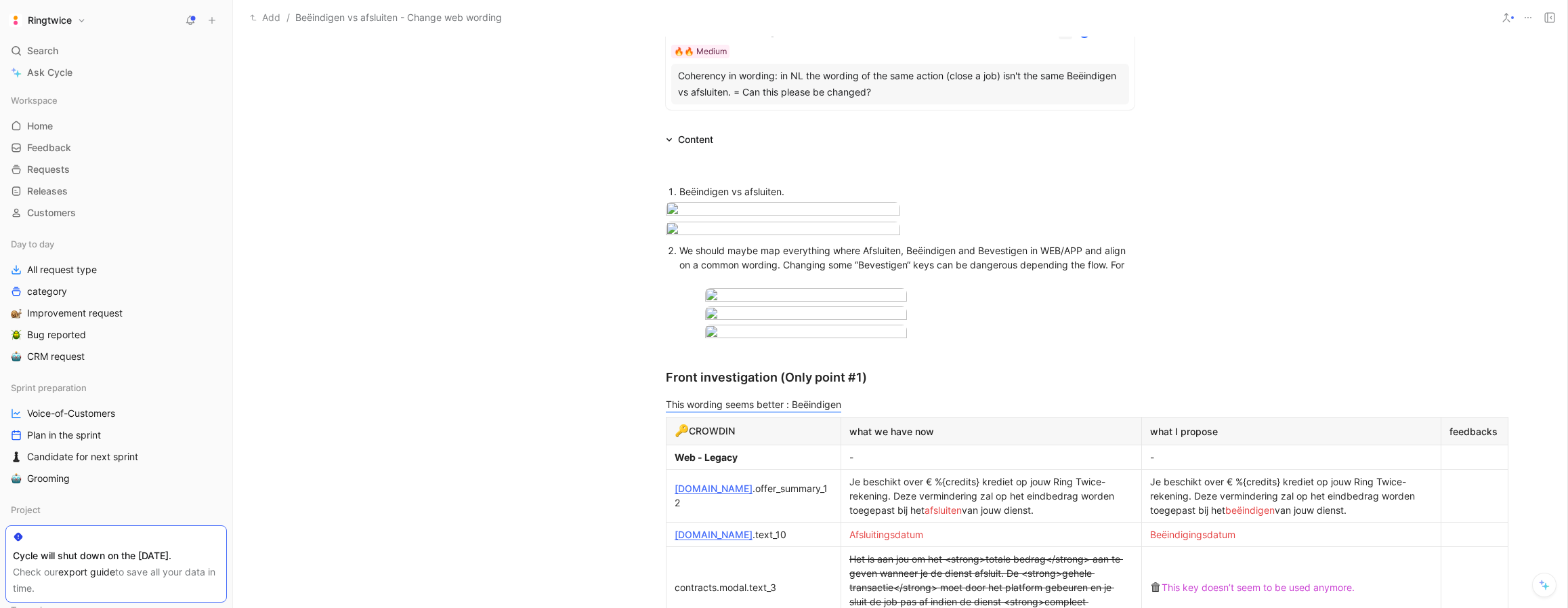
drag, startPoint x: 856, startPoint y: 417, endPoint x: 964, endPoint y: 415, distance: 108.0
click at [912, 271] on span "We should maybe map everything where Afsluiten, Beëindigen and Bevestigen in WE…" at bounding box center [904, 257] width 449 height 26
copy span "“Bevestigen“"
drag, startPoint x: 1134, startPoint y: 415, endPoint x: 1155, endPoint y: 431, distance: 26.4
click at [1134, 361] on ol "We should maybe map everything where Afsluiten, Beëindigen and Bevestigen in WE…" at bounding box center [900, 301] width 520 height 120
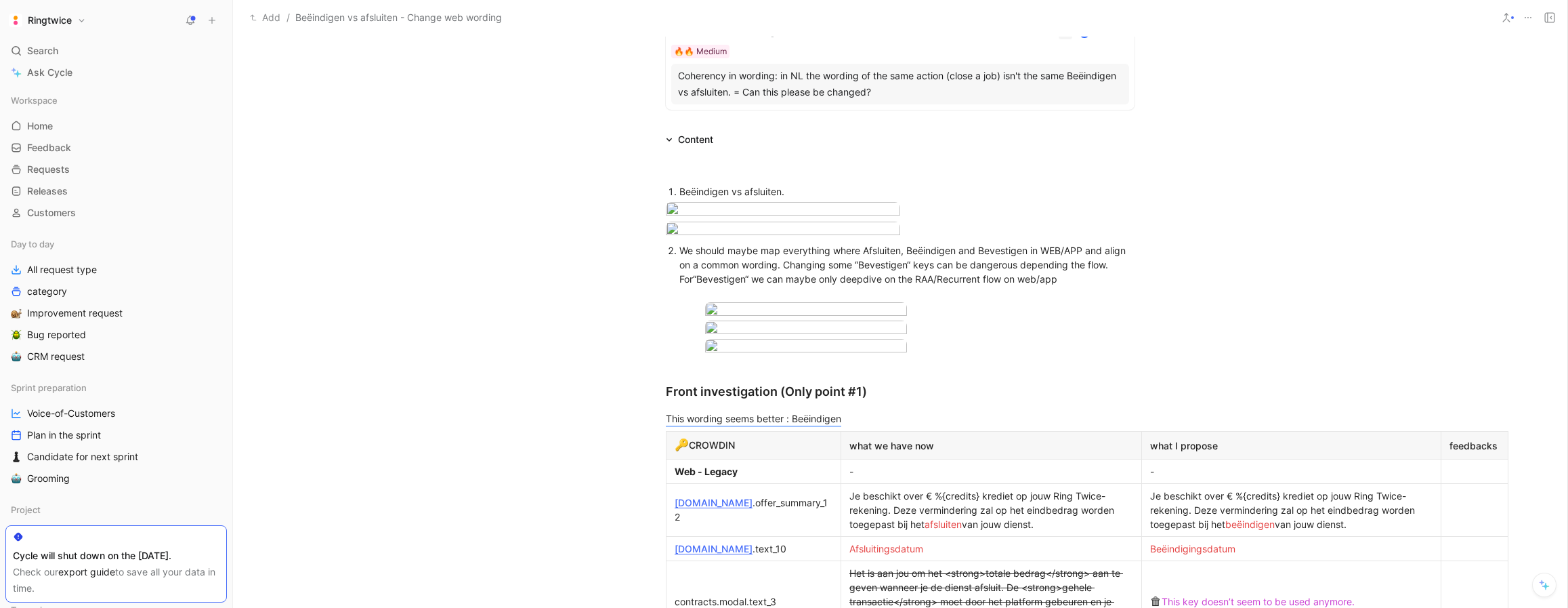
drag, startPoint x: 1008, startPoint y: 430, endPoint x: 1050, endPoint y: 425, distance: 42.3
click at [1050, 300] on div "We should maybe map everything where Afsluiten, Beëindigen and Bevestigen in WE…" at bounding box center [907, 271] width 455 height 57
copy div "web/app"
drag, startPoint x: 1044, startPoint y: 374, endPoint x: 1046, endPoint y: 394, distance: 20.1
click at [1044, 240] on div at bounding box center [900, 230] width 469 height 19
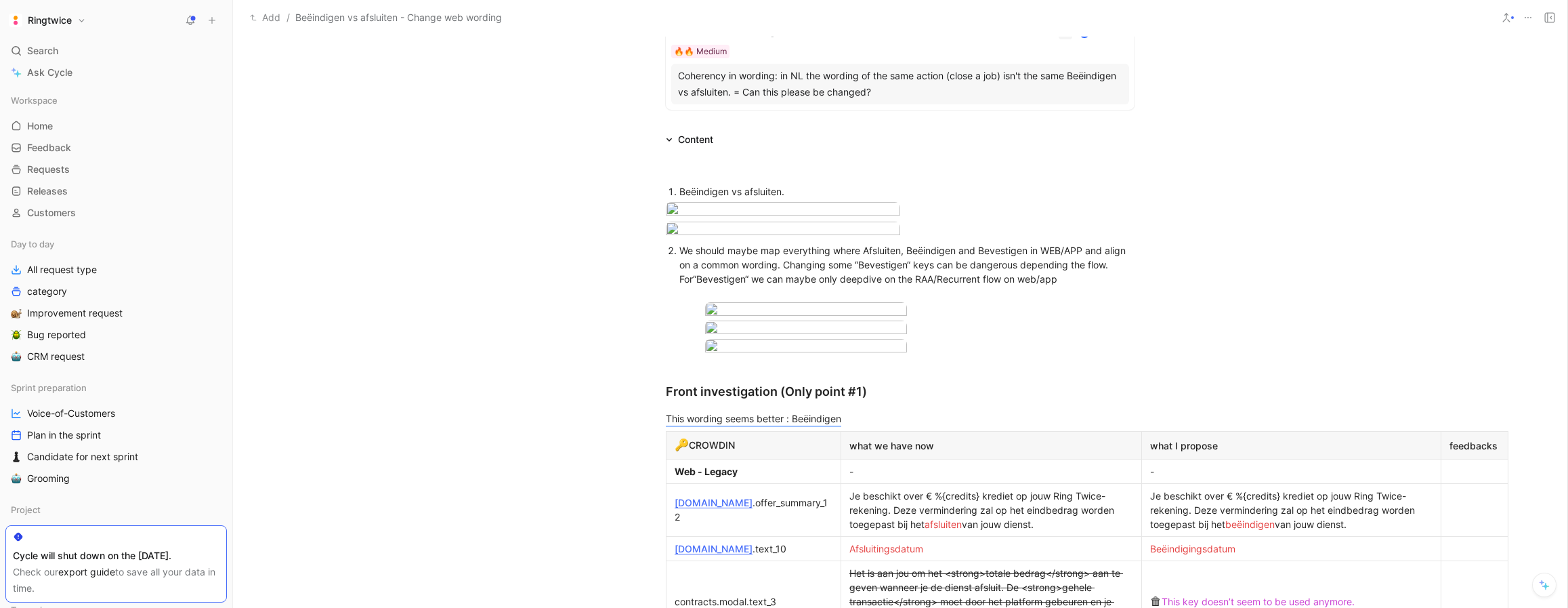
drag, startPoint x: 1044, startPoint y: 404, endPoint x: 1084, endPoint y: 401, distance: 40.1
click at [1084, 285] on span "We should maybe map everything where Afsluiten, Beëindigen and Bevestigen in WE…" at bounding box center [904, 265] width 449 height 40
click at [1064, 300] on div "We should maybe map everything where Afsluiten, Beëindigen and Bevestigen in we…" at bounding box center [907, 271] width 455 height 57
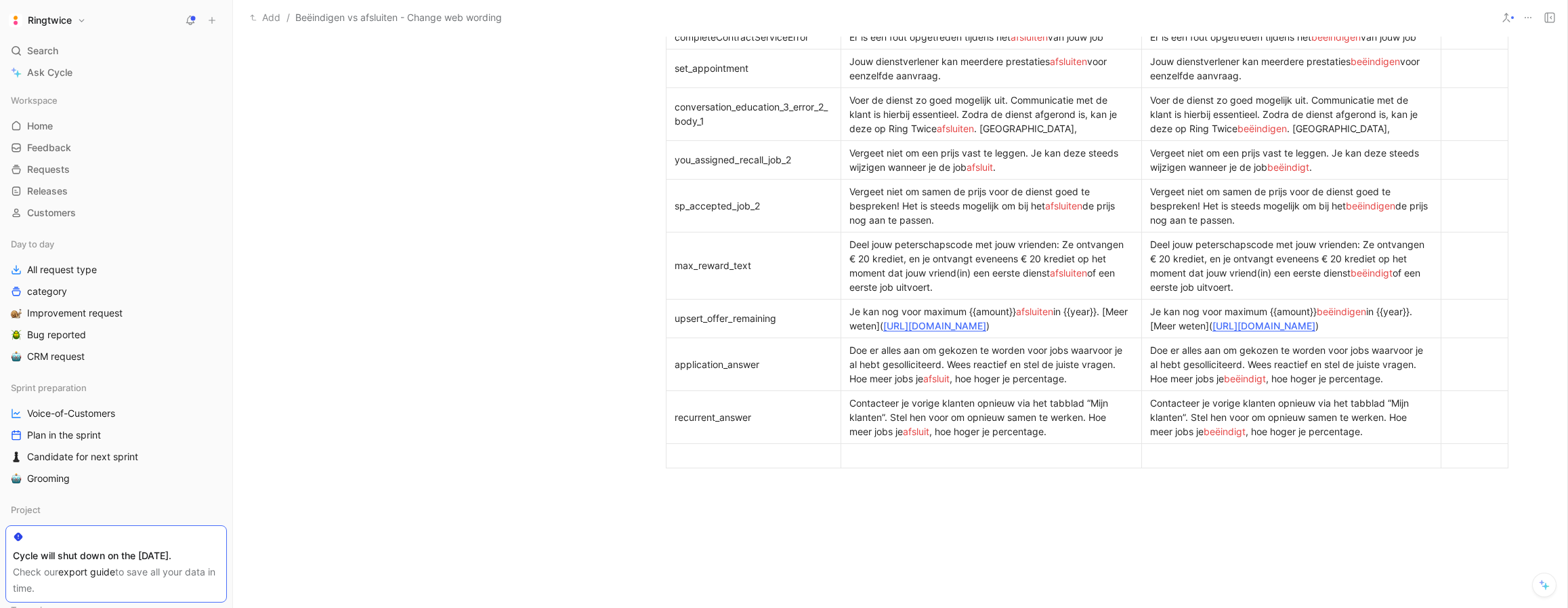
scroll to position [4432, 0]
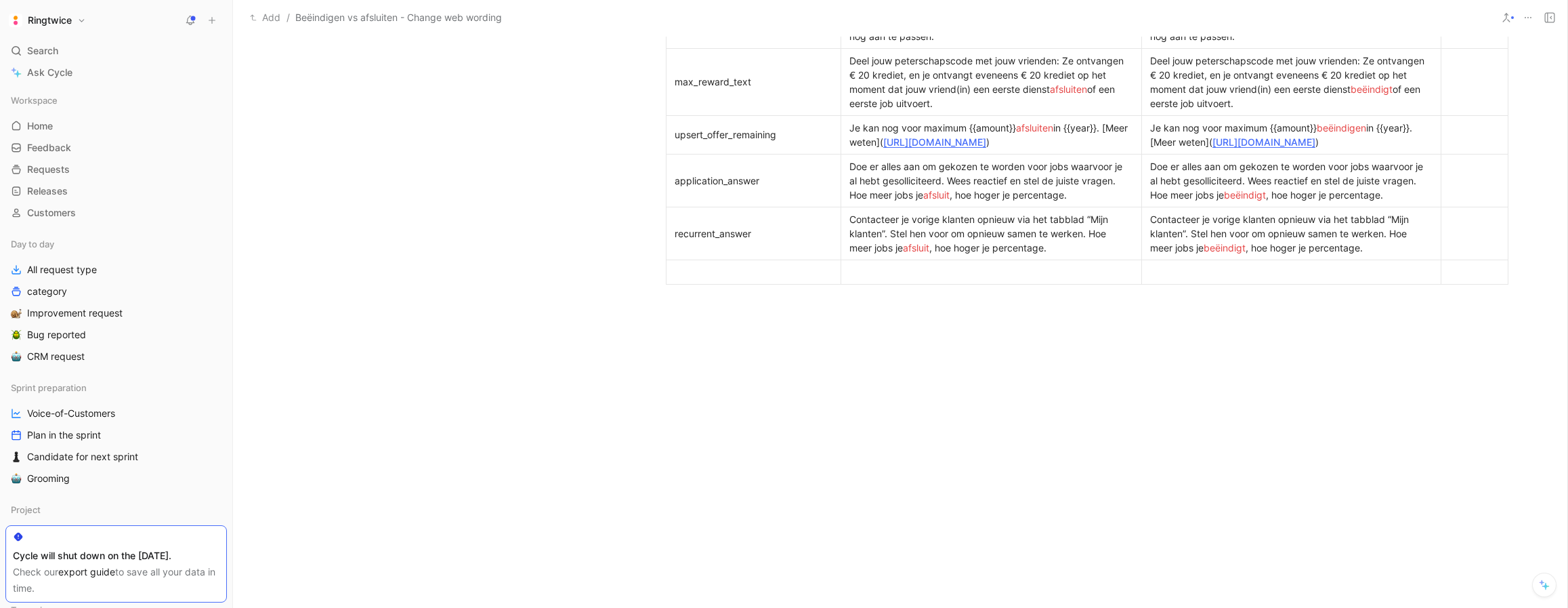
click at [1419, 470] on div at bounding box center [900, 387] width 1334 height 182
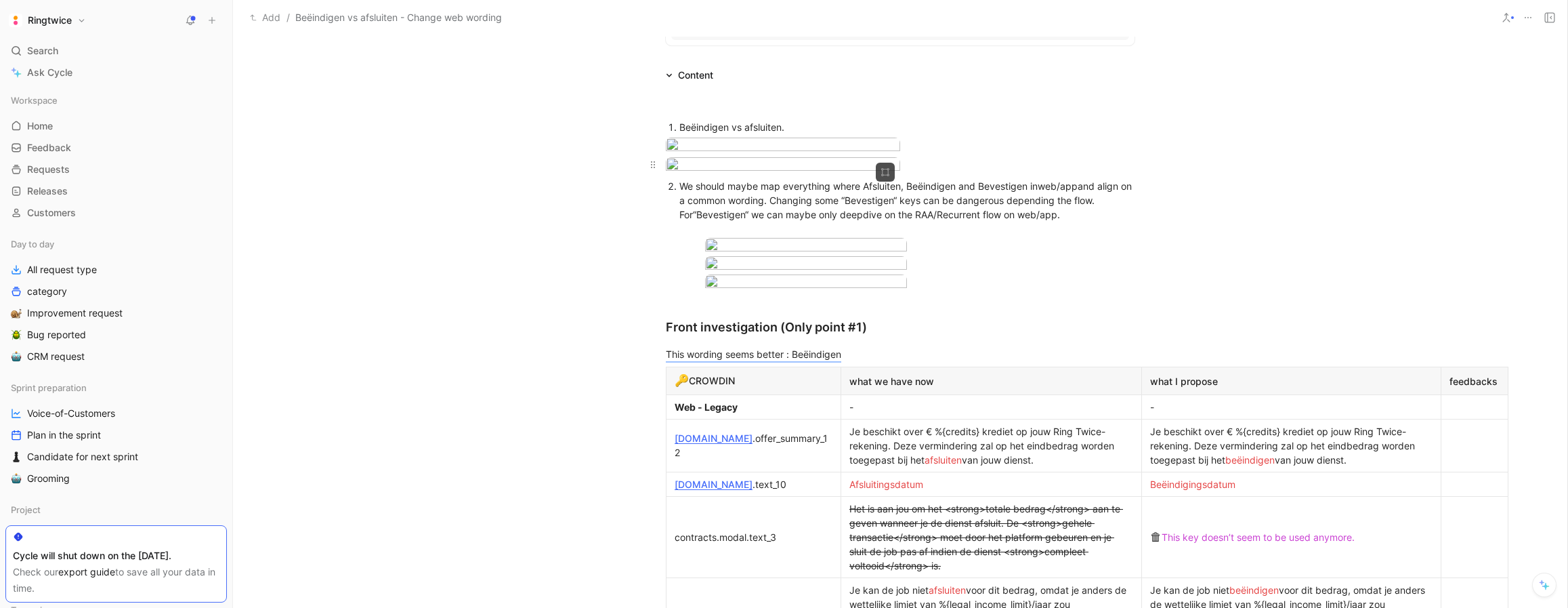
scroll to position [358, 0]
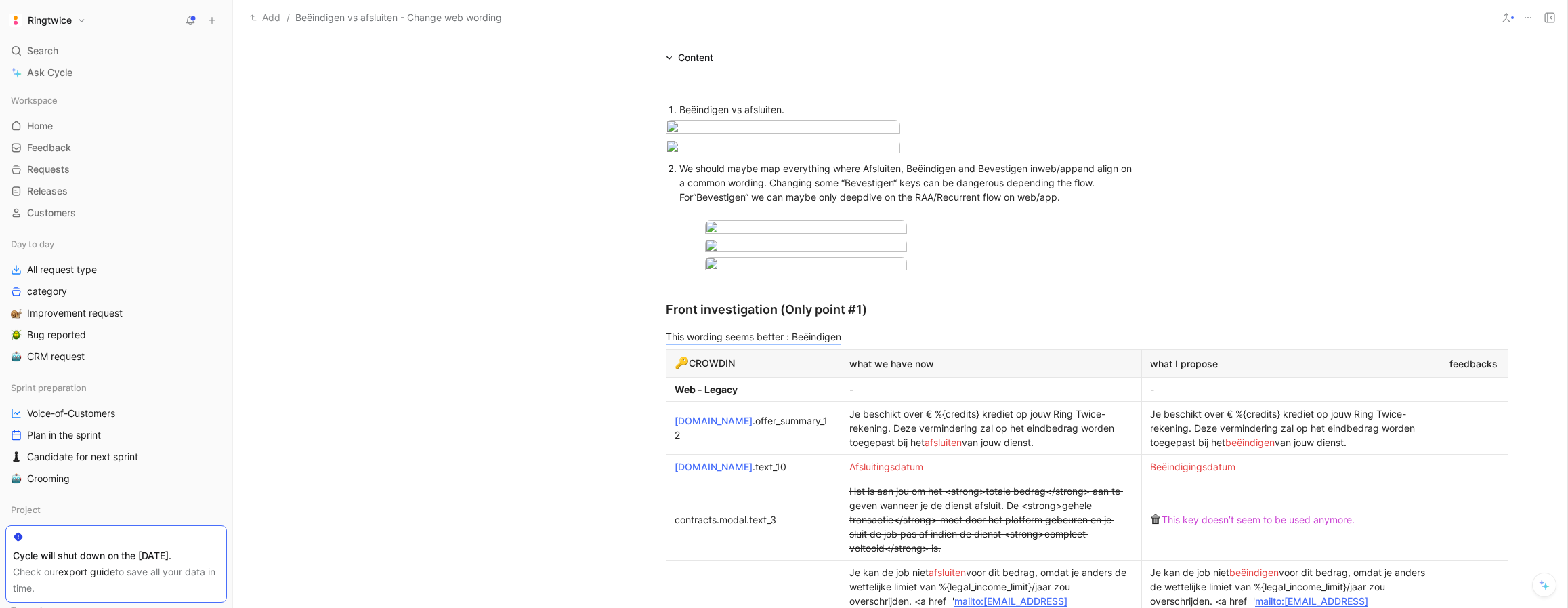
click at [1065, 219] on div "We should maybe map everything where Afsluiten, Beëindigen and Bevestigen in we…" at bounding box center [907, 190] width 455 height 57
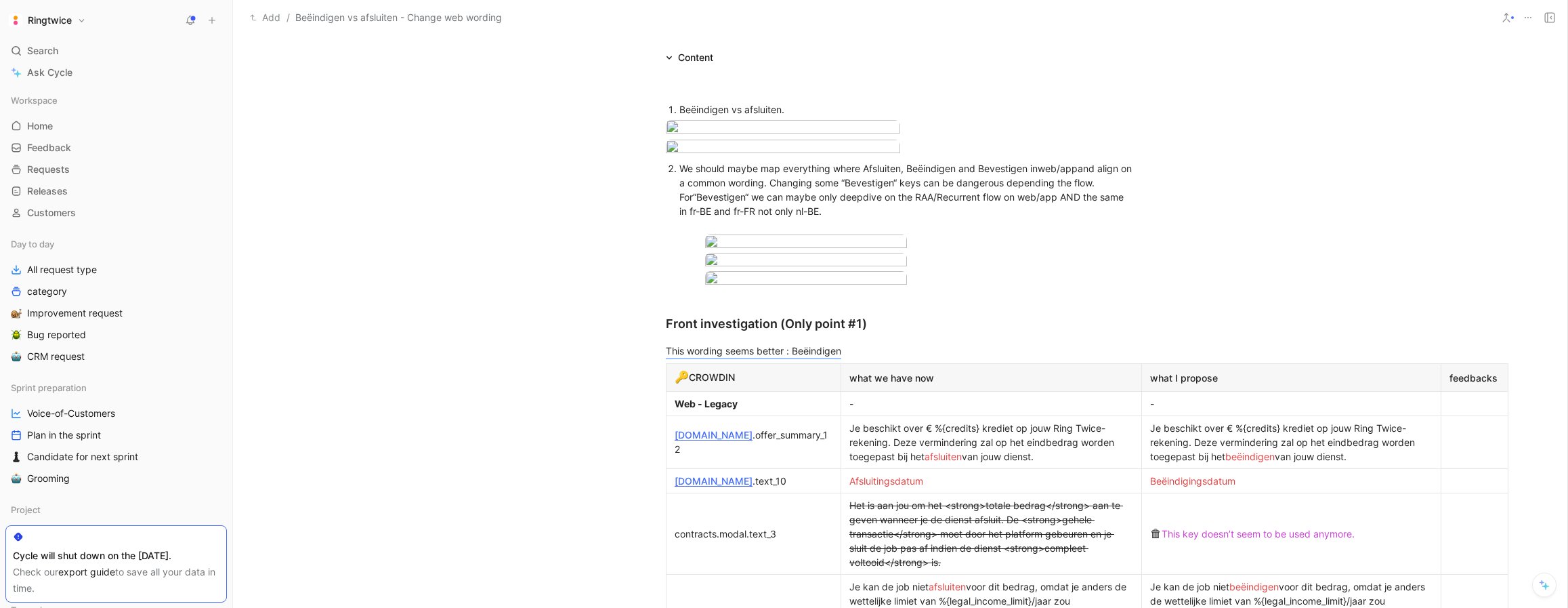
drag, startPoint x: 702, startPoint y: 343, endPoint x: 681, endPoint y: 320, distance: 31.1
click at [680, 233] on div "We should maybe map everything where Afsluiten, Beëindigen and Bevestigen in we…" at bounding box center [907, 197] width 455 height 71
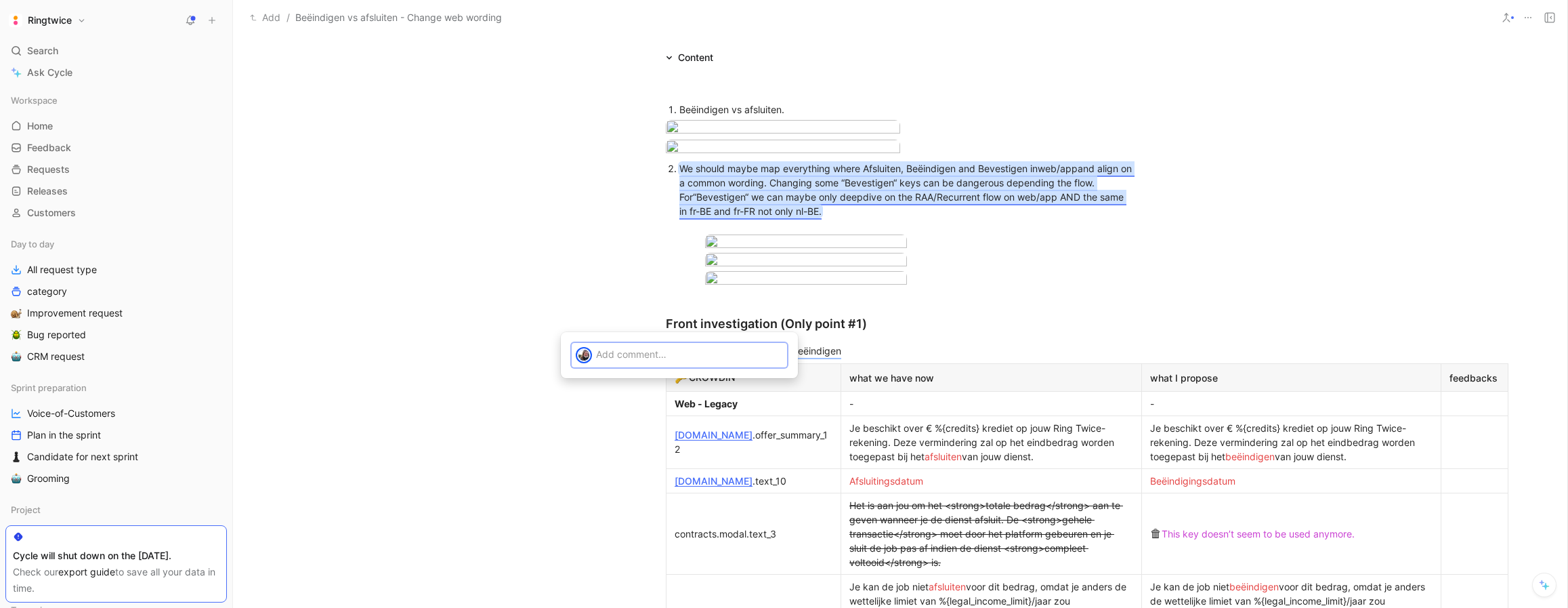
click at [651, 352] on p at bounding box center [689, 354] width 187 height 14
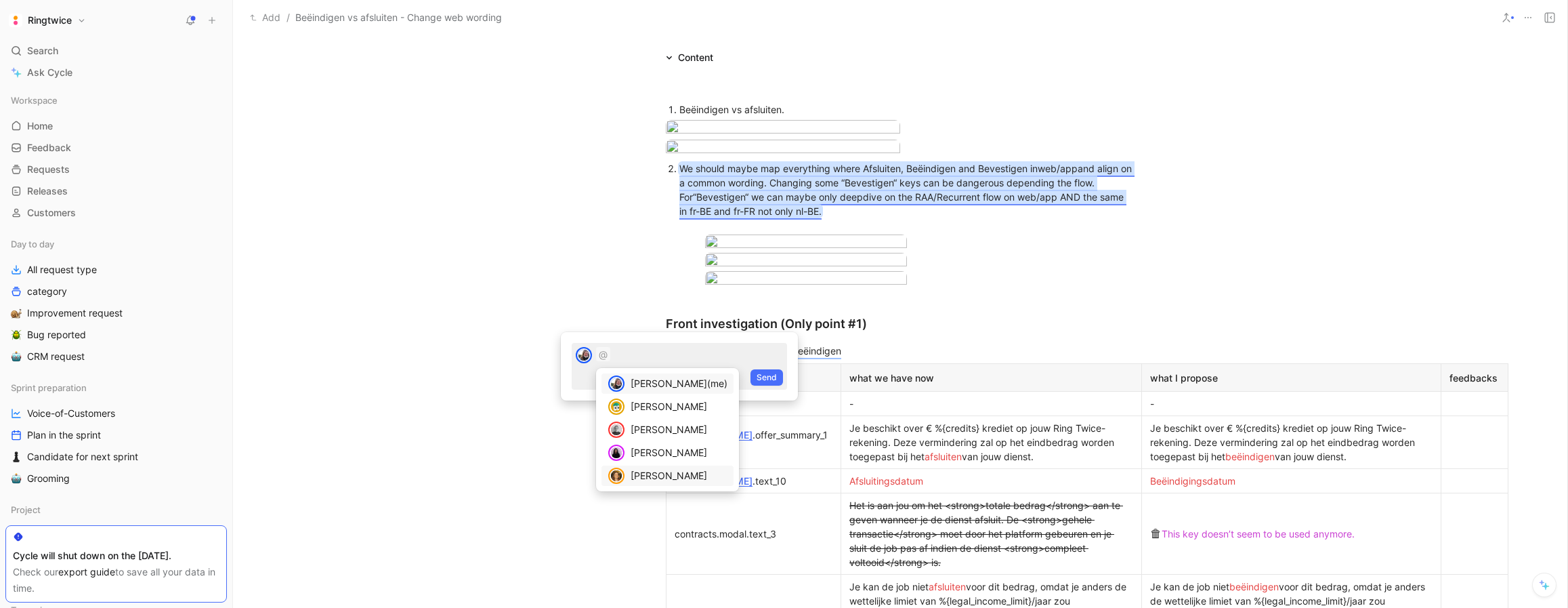
click at [676, 475] on span "[PERSON_NAME]" at bounding box center [668, 476] width 77 height 12
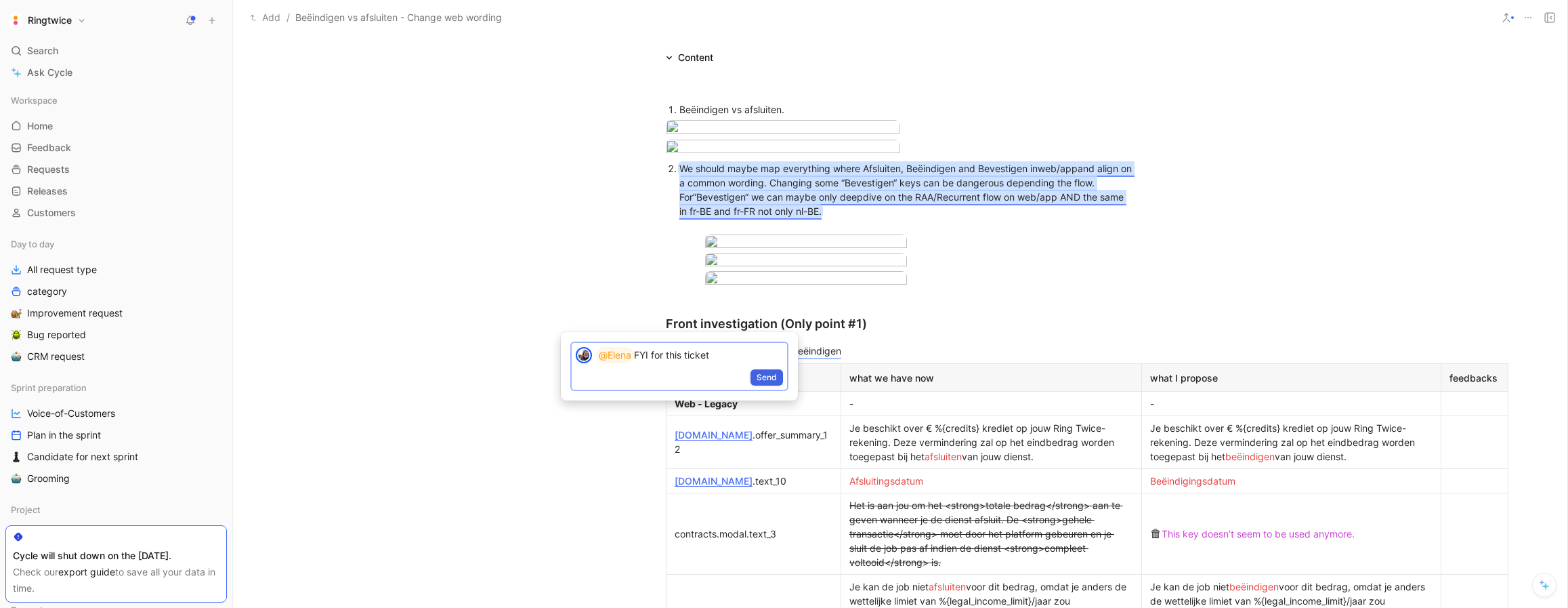
click at [764, 378] on span "Send" at bounding box center [766, 378] width 20 height 13
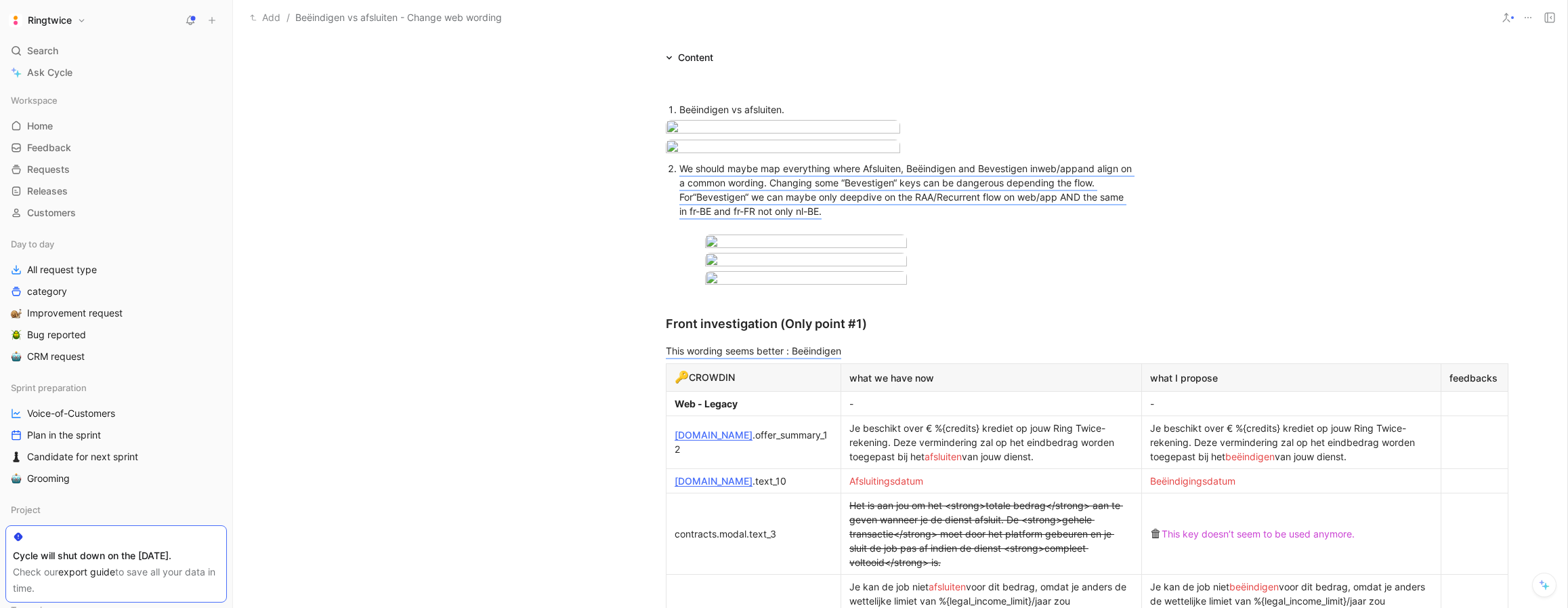
click at [680, 308] on li "We should maybe map everything where Afsluiten, Beëindigen and Bevestigen in we…" at bounding box center [907, 233] width 455 height 149
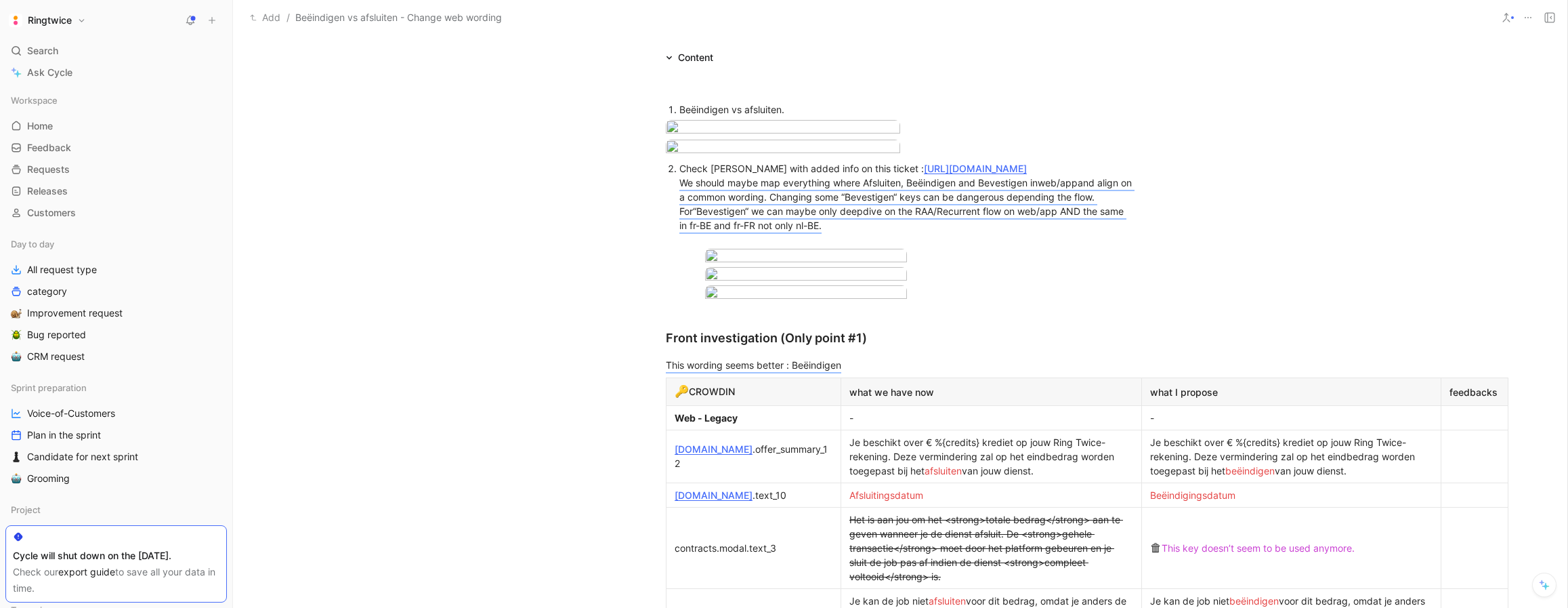
click at [879, 247] on div "Check [PERSON_NAME] with added info on this ticket : [URL][DOMAIN_NAME] We shou…" at bounding box center [907, 204] width 455 height 85
click at [1017, 267] on div at bounding box center [906, 258] width 403 height 19
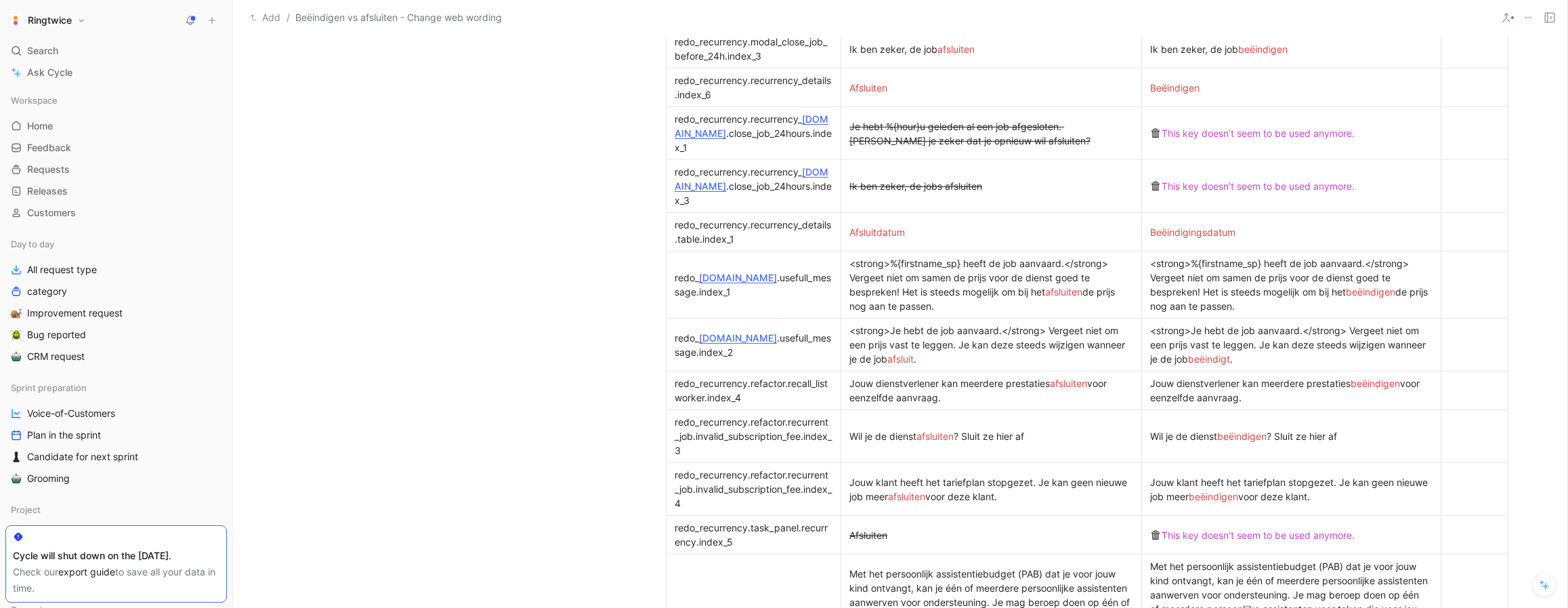
scroll to position [2062, 0]
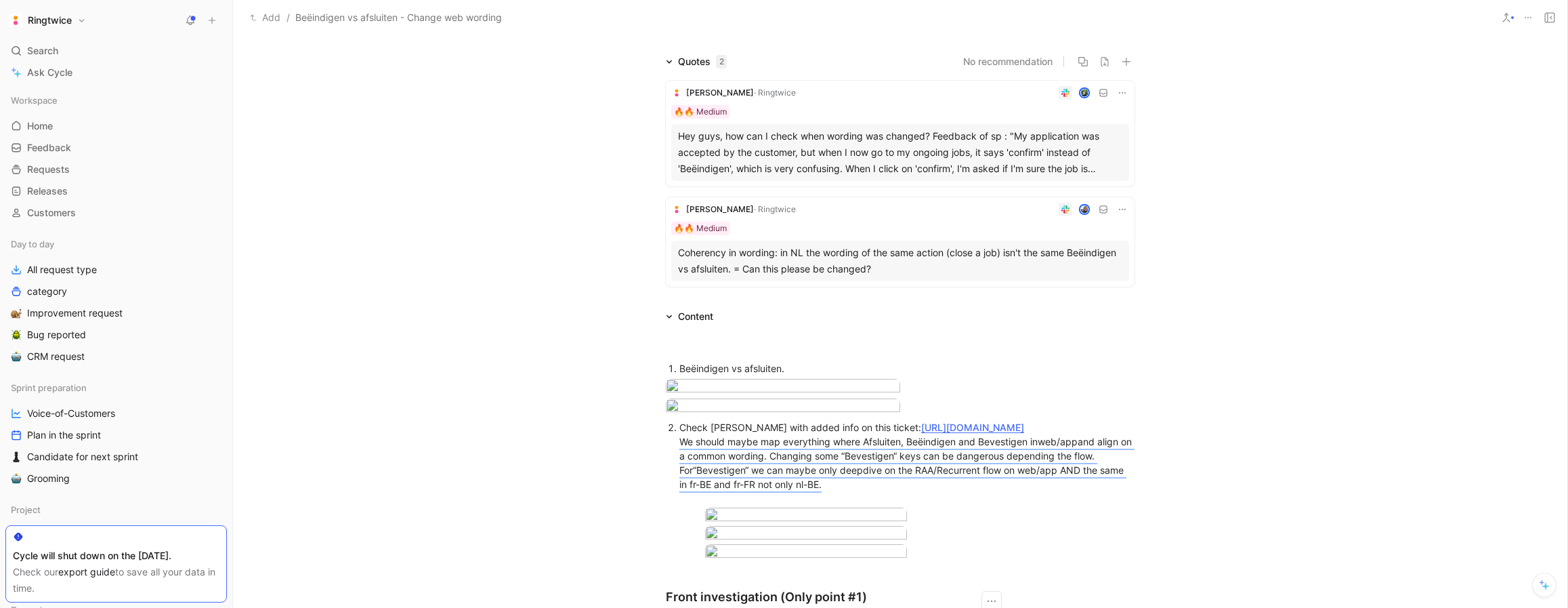
scroll to position [0, 0]
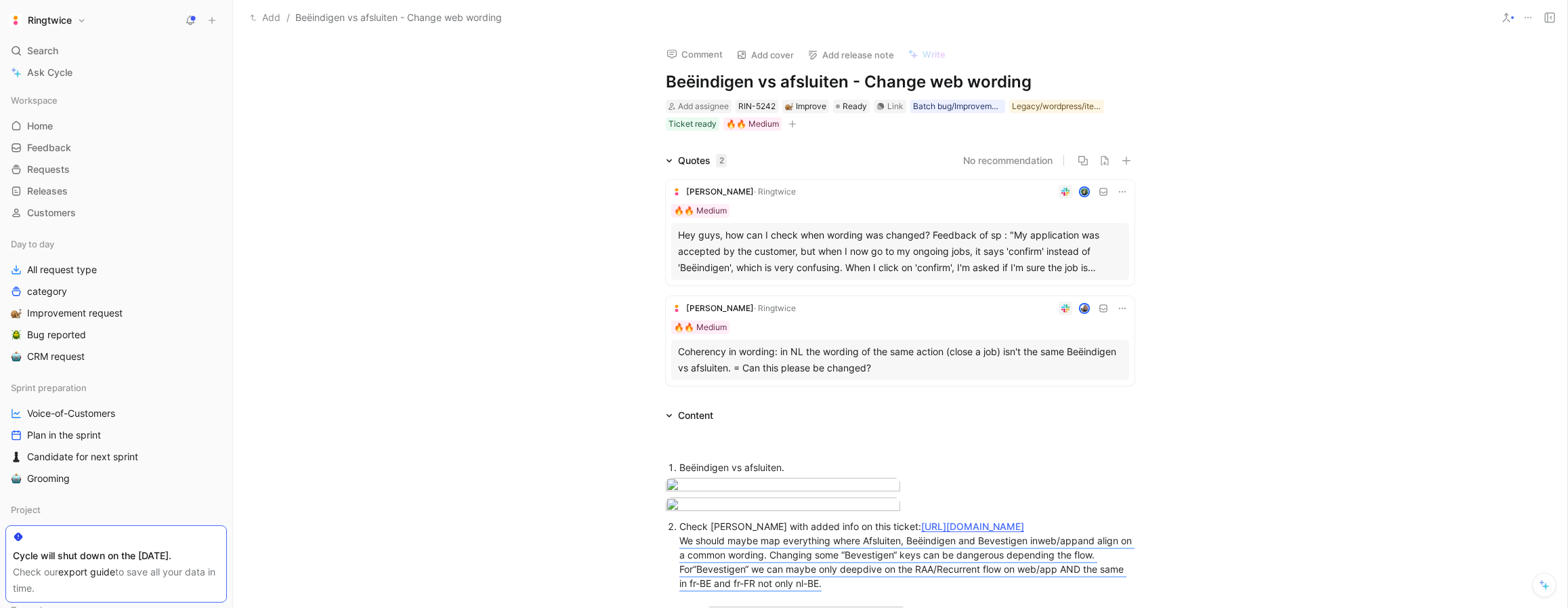
click at [1174, 314] on div "Quotes 2 No recommendation [PERSON_NAME] 🔥🔥 Medium Hey guys, how can I check wh…" at bounding box center [900, 271] width 1334 height 239
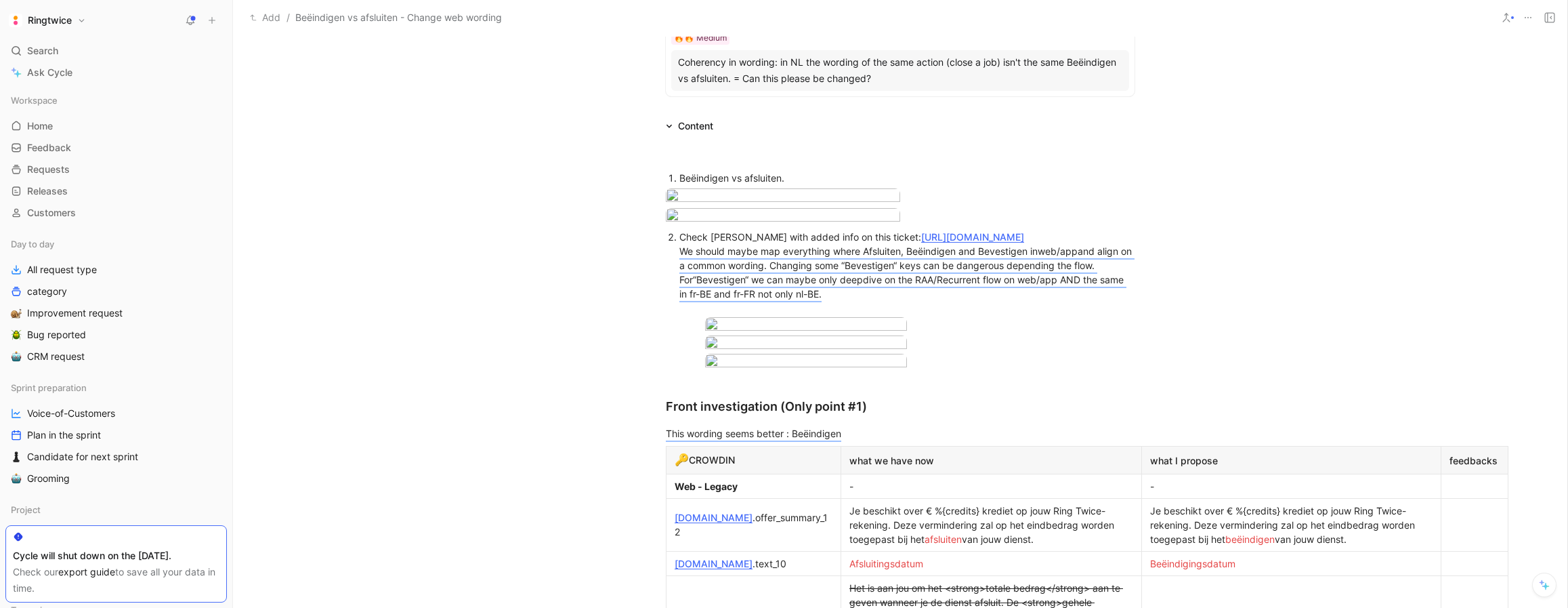
scroll to position [277, 0]
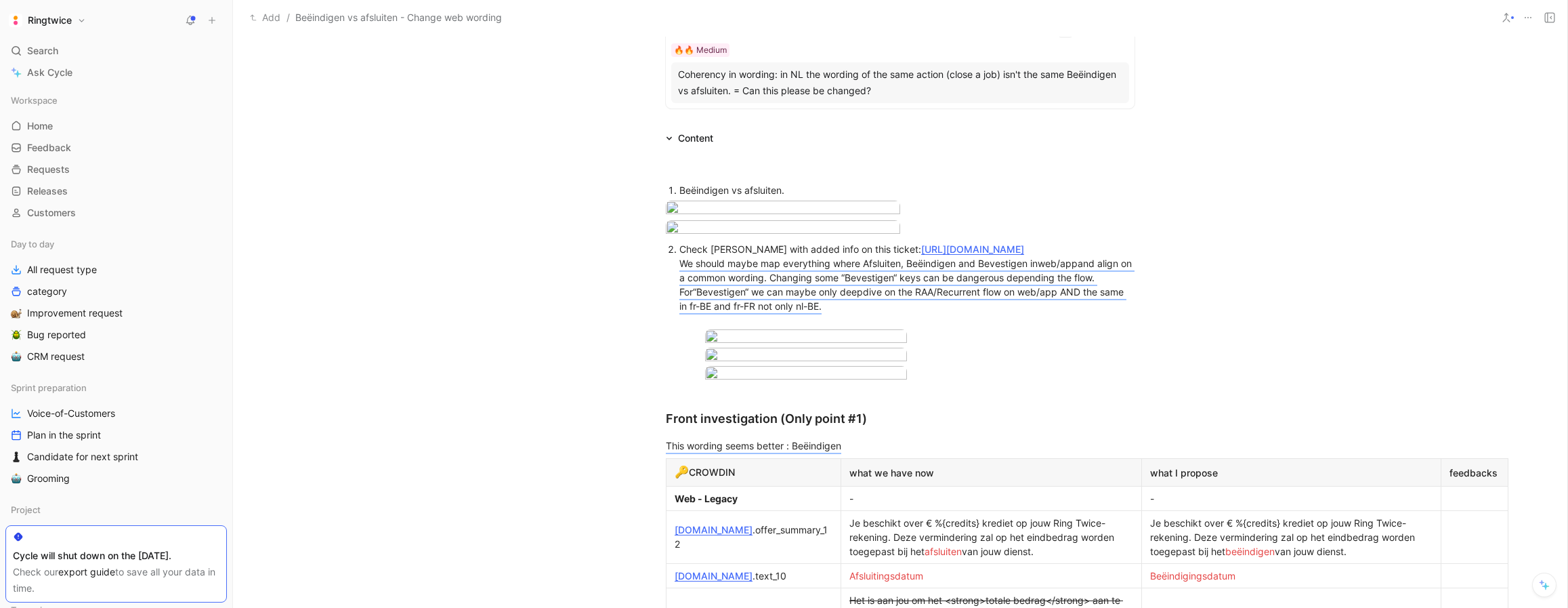
drag, startPoint x: 687, startPoint y: 187, endPoint x: 651, endPoint y: 186, distance: 36.0
click at [651, 186] on ol "Beëindigen vs afsluiten." at bounding box center [900, 190] width 520 height 19
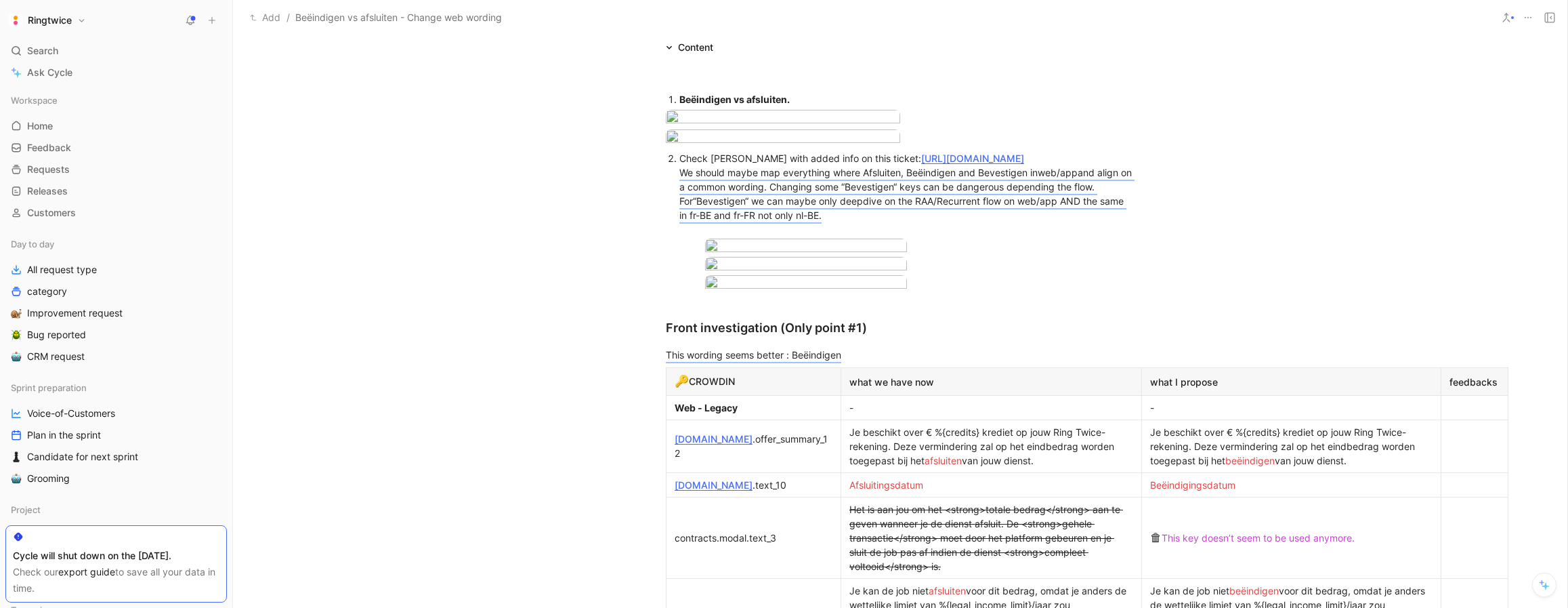
drag, startPoint x: 877, startPoint y: 311, endPoint x: 657, endPoint y: 311, distance: 220.0
click at [657, 311] on ol "Check [PERSON_NAME] with added info on this ticket: [URL][DOMAIN_NAME] We shoul…" at bounding box center [900, 230] width 520 height 163
click at [936, 236] on div "Check [PERSON_NAME] with added info on this ticket: [URL][DOMAIN_NAME] We shoul…" at bounding box center [907, 193] width 455 height 85
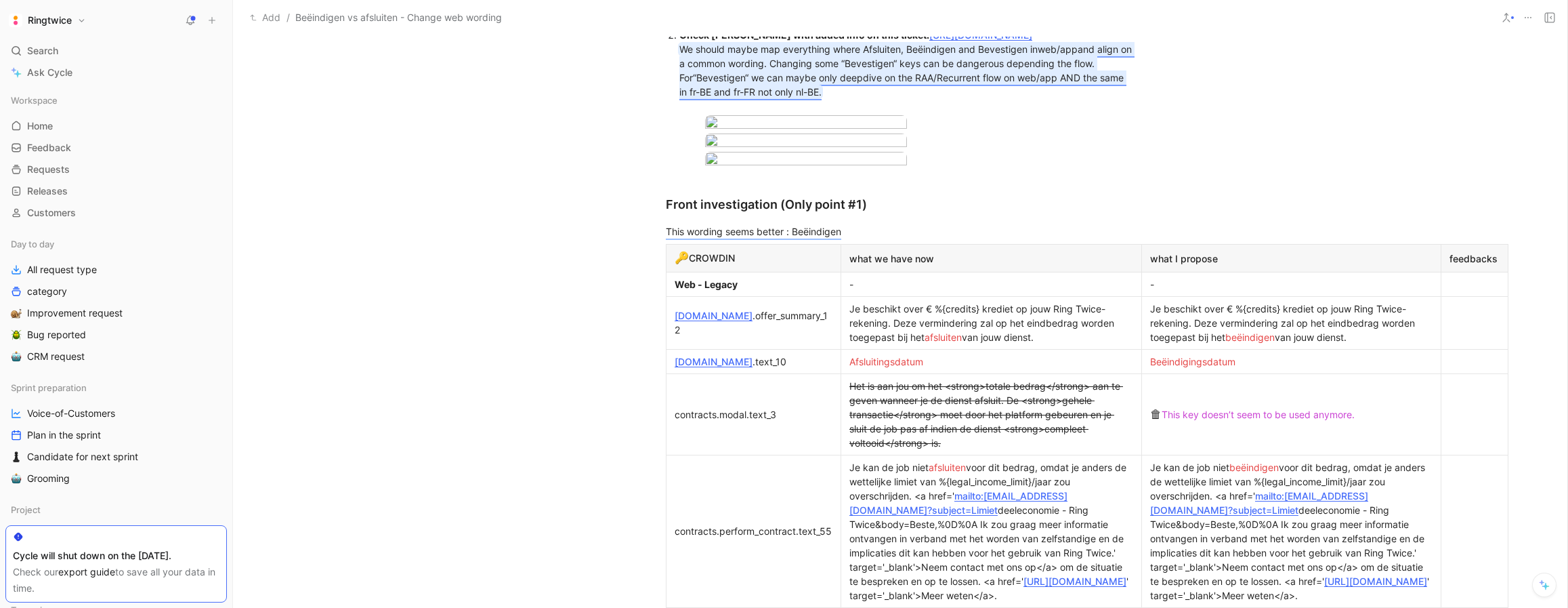
scroll to position [413, 0]
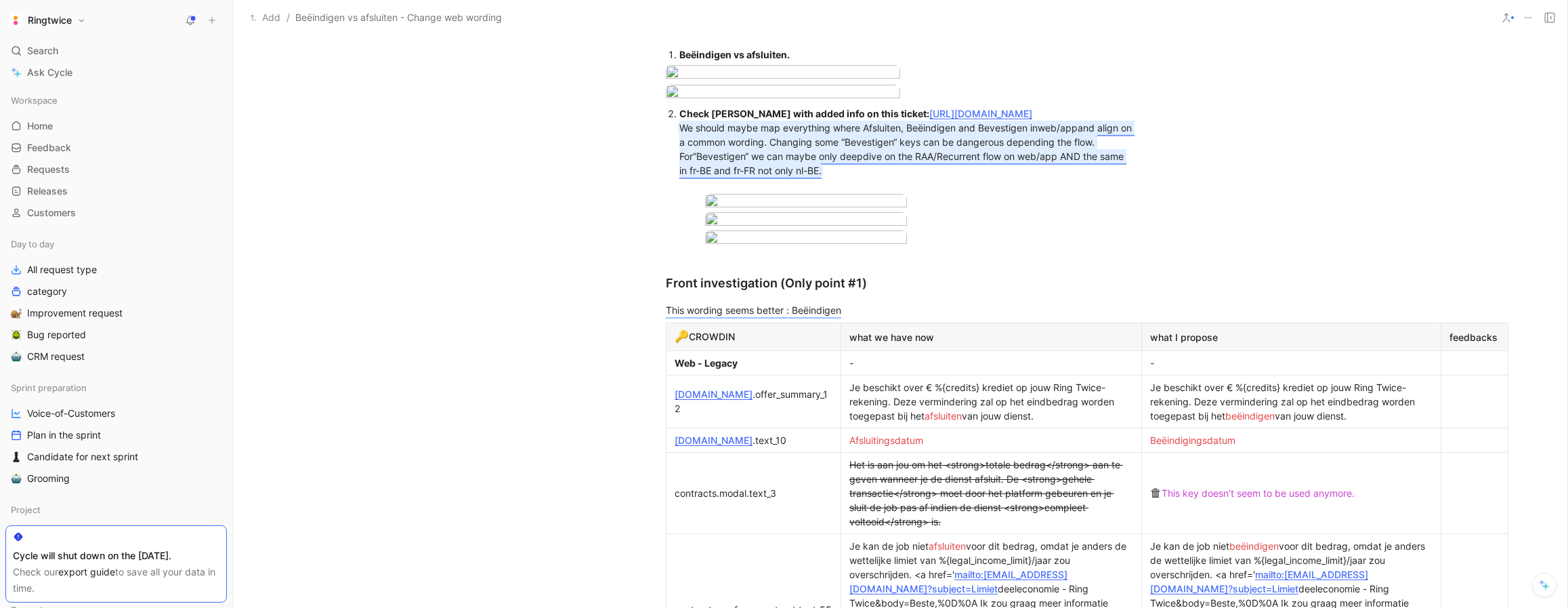
drag, startPoint x: 680, startPoint y: 323, endPoint x: 736, endPoint y: 323, distance: 56.0
click at [736, 176] on mark "We should maybe map everything where Afsluiten, Beëindigen and Bevestigen in we…" at bounding box center [907, 149] width 455 height 54
copy mark "“Bevestigen“"
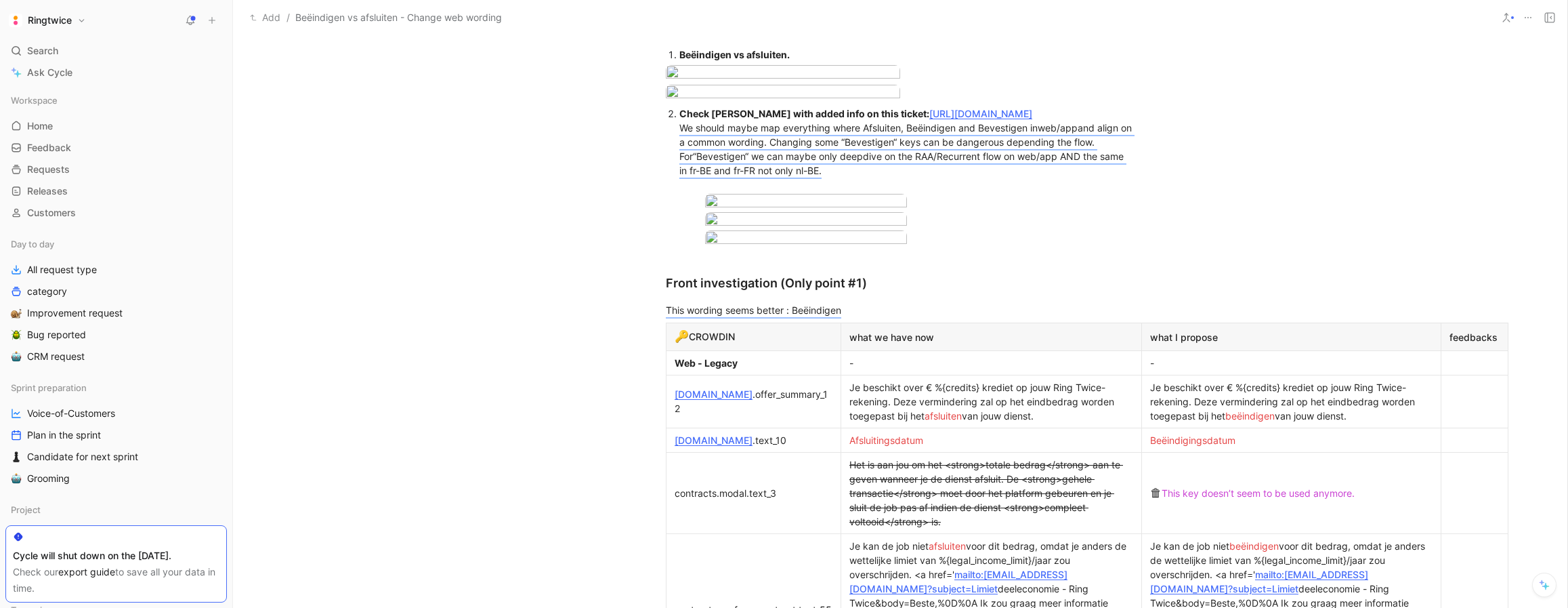
click at [885, 119] on strong "Check [PERSON_NAME] with added info on this ticket:" at bounding box center [804, 114] width 250 height 12
drag, startPoint x: 853, startPoint y: 262, endPoint x: 666, endPoint y: 263, distance: 187.0
click at [666, 263] on ol "Check [PERSON_NAME] with added info on this ticket “Bevestigen“ : [URL][DOMAIN_…" at bounding box center [900, 185] width 520 height 163
click at [986, 192] on div "Check [PERSON_NAME] with added info on this ticket “Bevestigen“: [URL][DOMAIN_N…" at bounding box center [907, 149] width 455 height 85
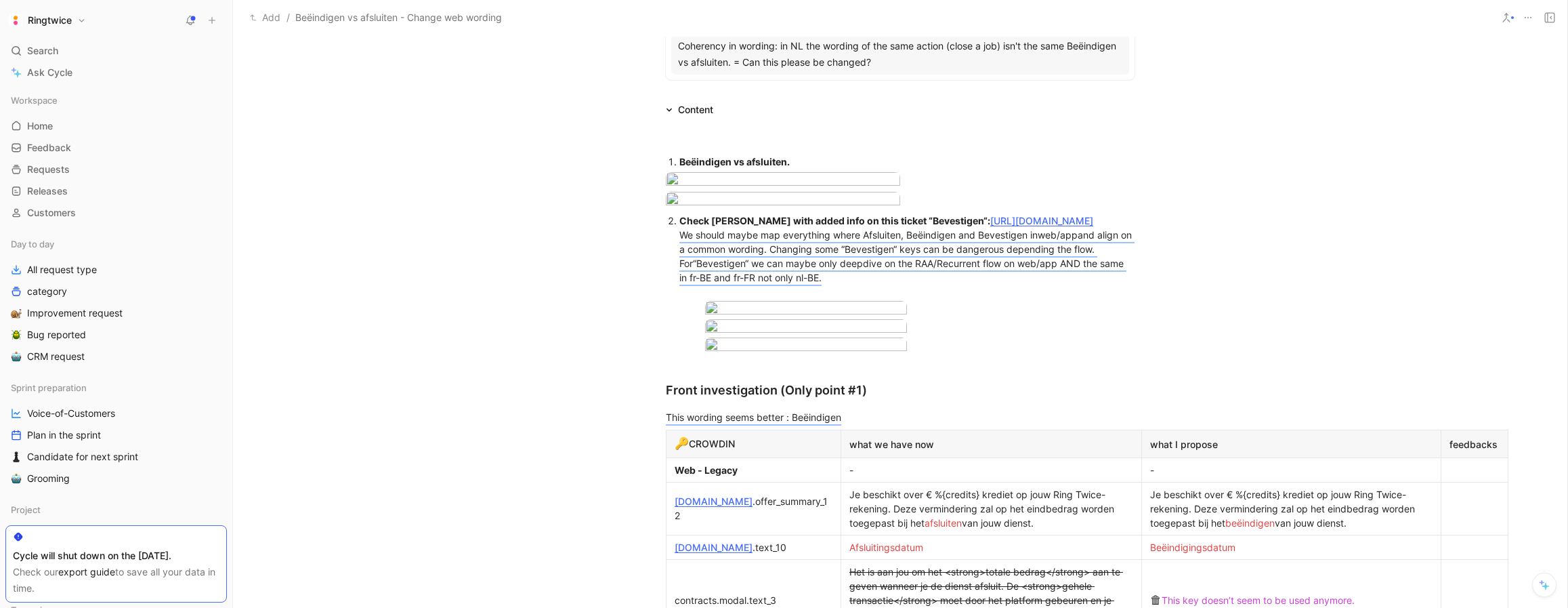
scroll to position [461, 0]
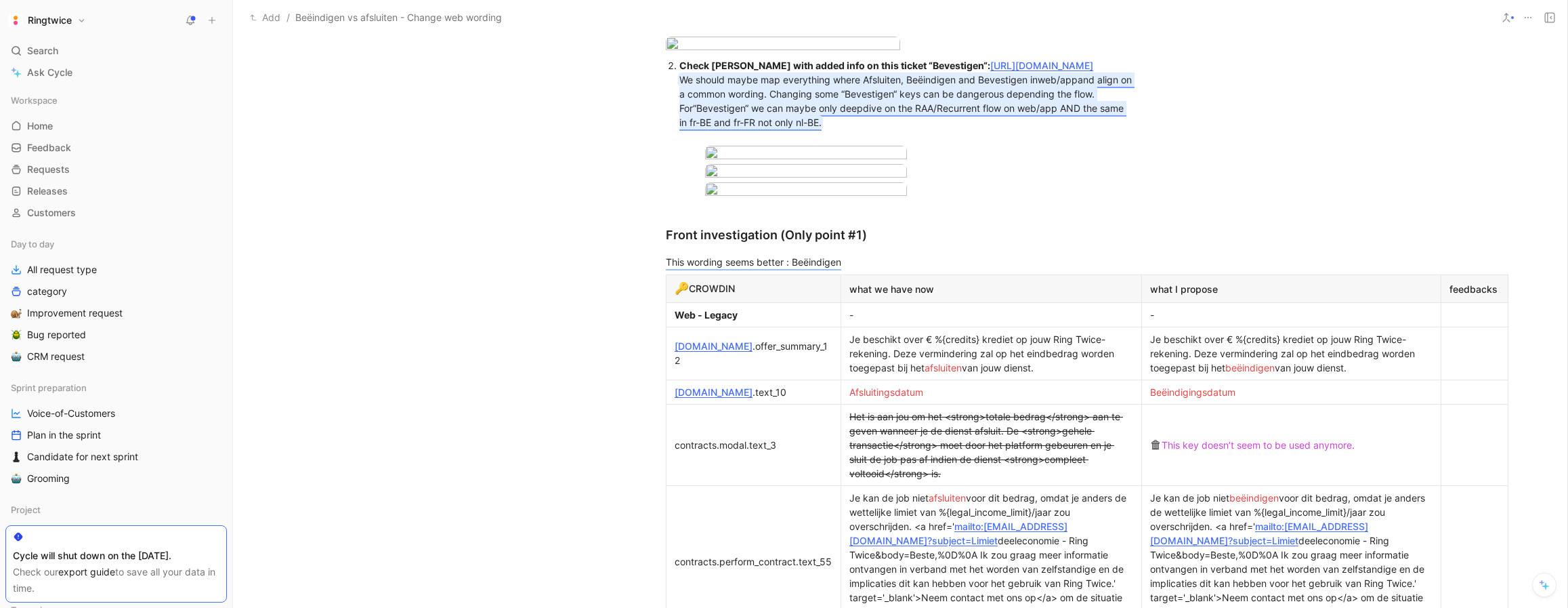
click at [920, 114] on span "and align on a common wording. Changing some “Bevestigen“ keys can be dangerous…" at bounding box center [907, 94] width 455 height 40
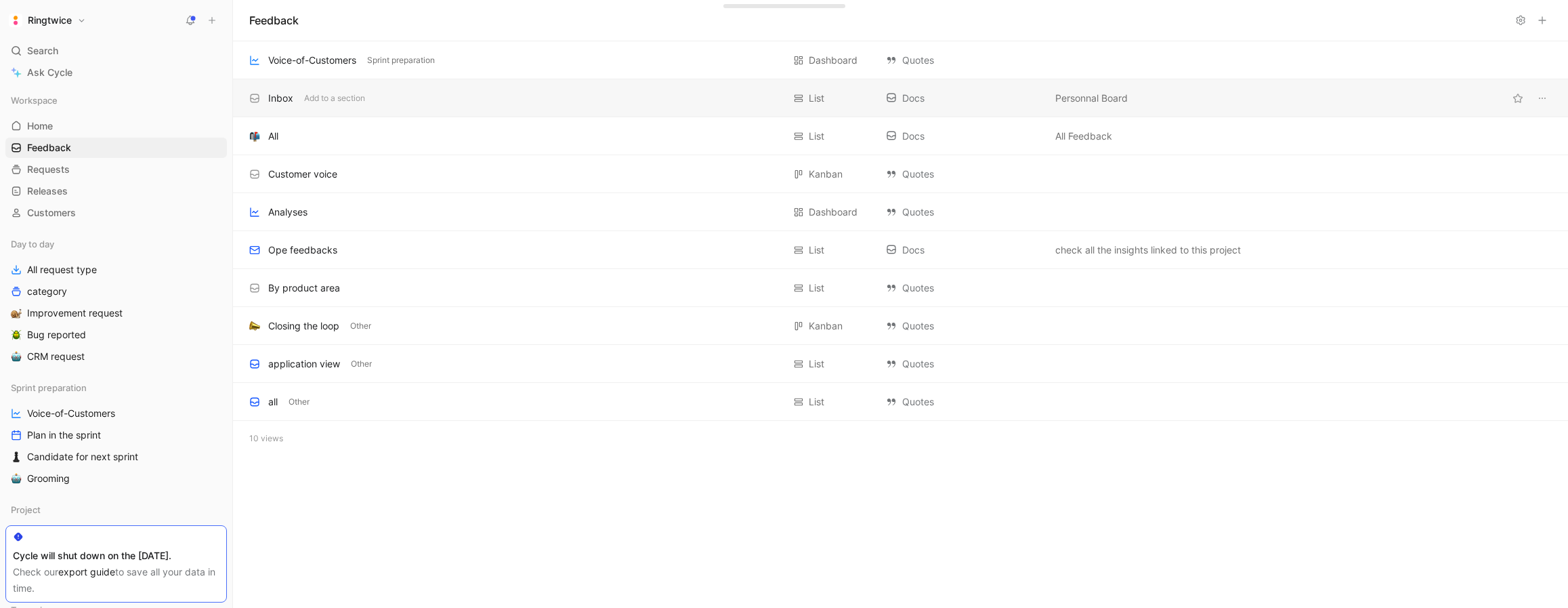
click at [284, 104] on div "Inbox" at bounding box center [281, 98] width 25 height 16
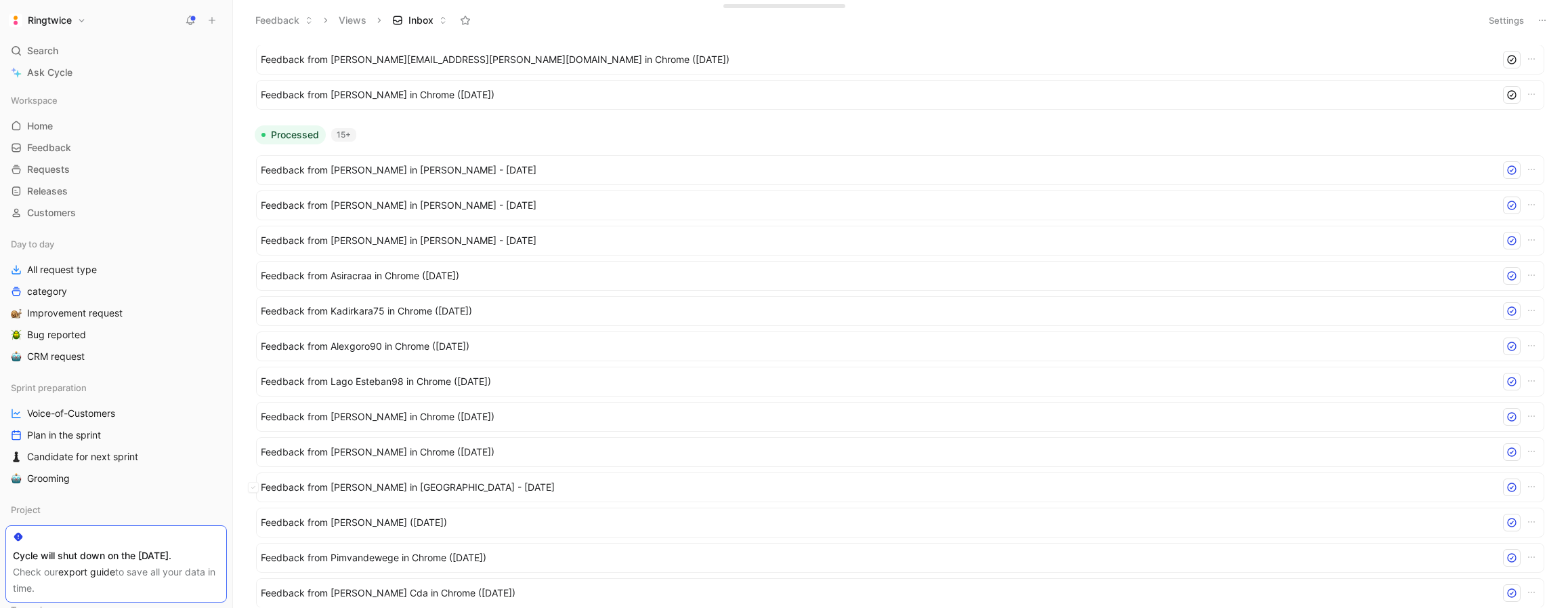
scroll to position [1025, 0]
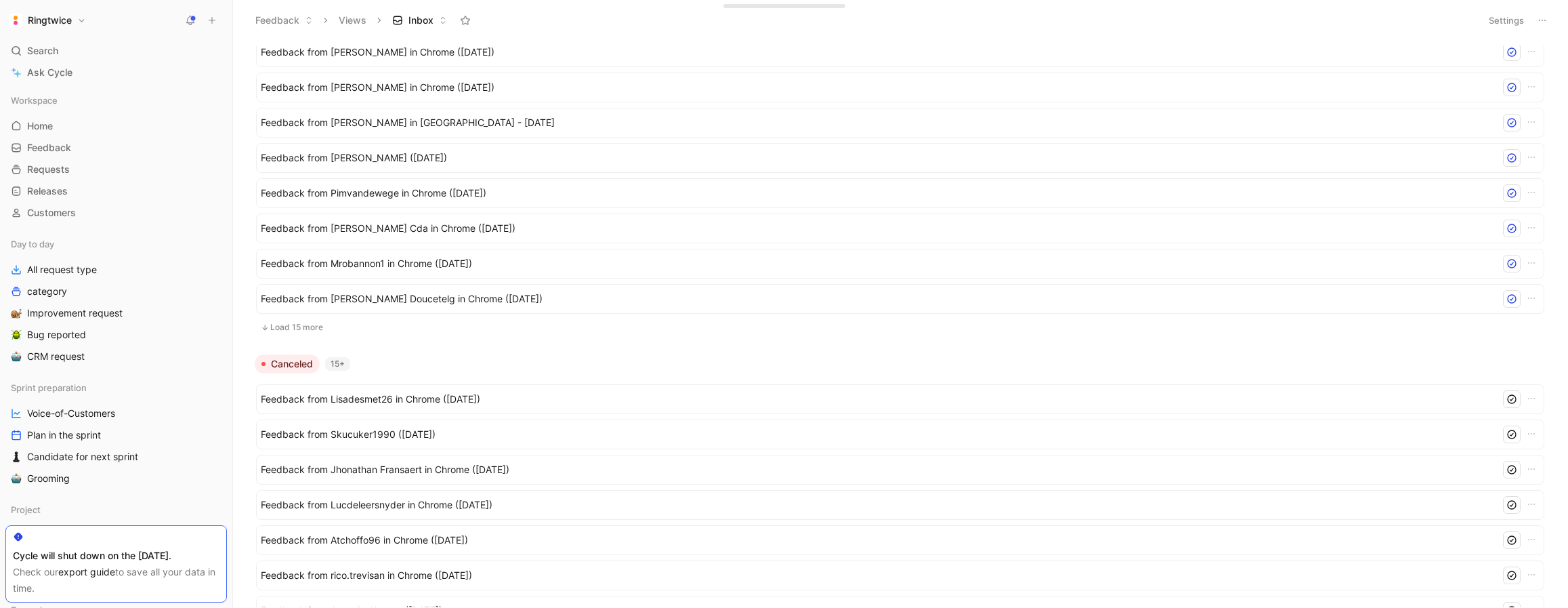
click at [301, 331] on button "Load 15 more" at bounding box center [900, 327] width 1288 height 16
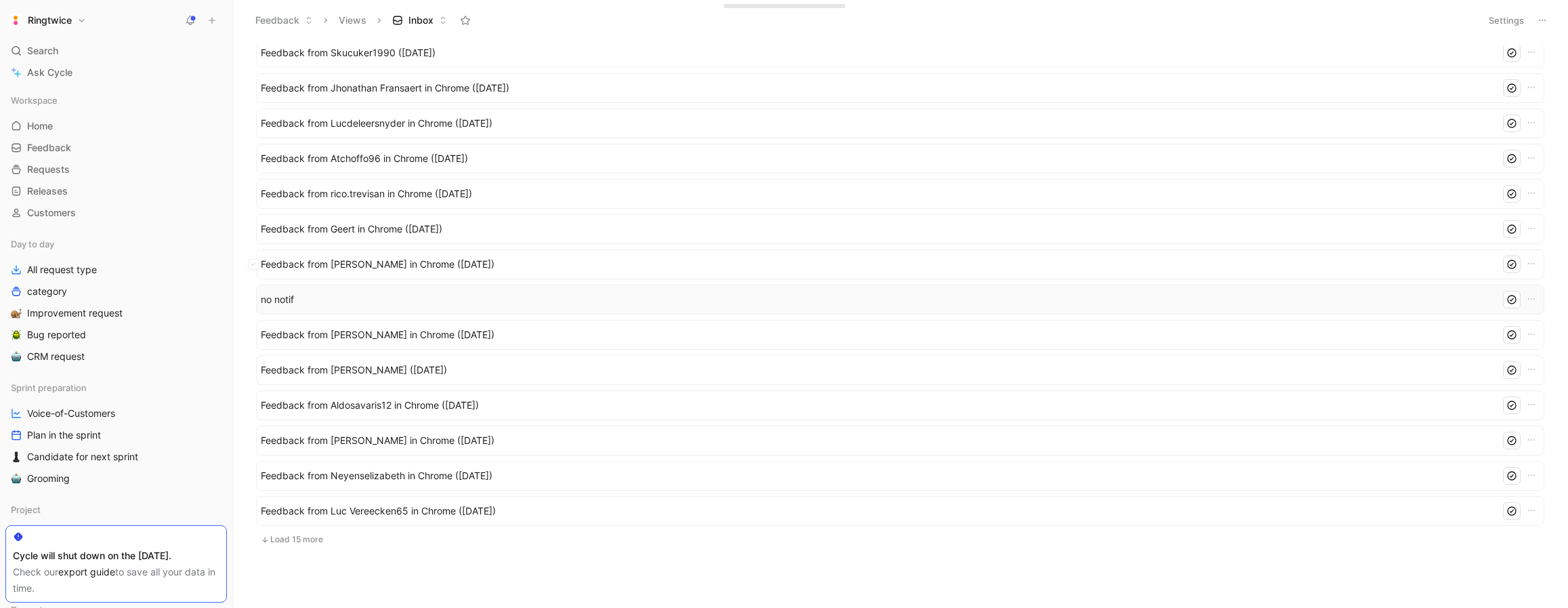
scroll to position [1951, 0]
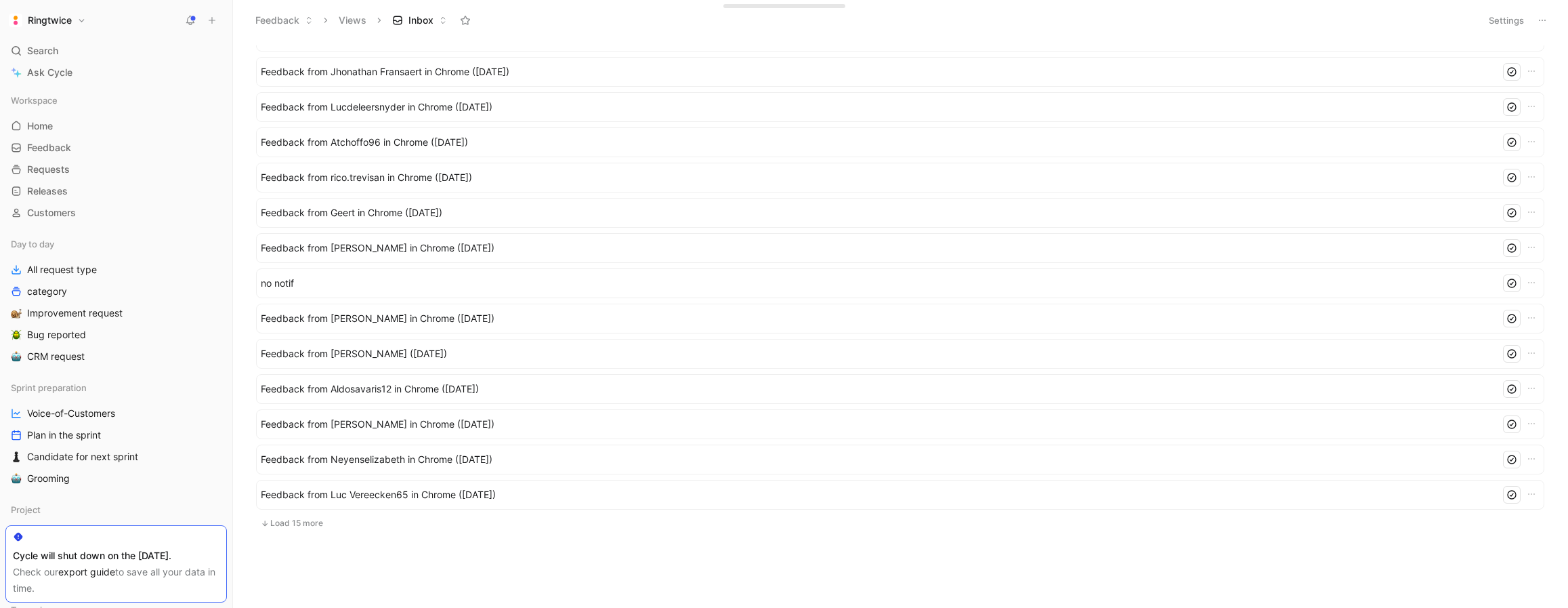
click at [296, 517] on button "Load 15 more" at bounding box center [900, 523] width 1288 height 16
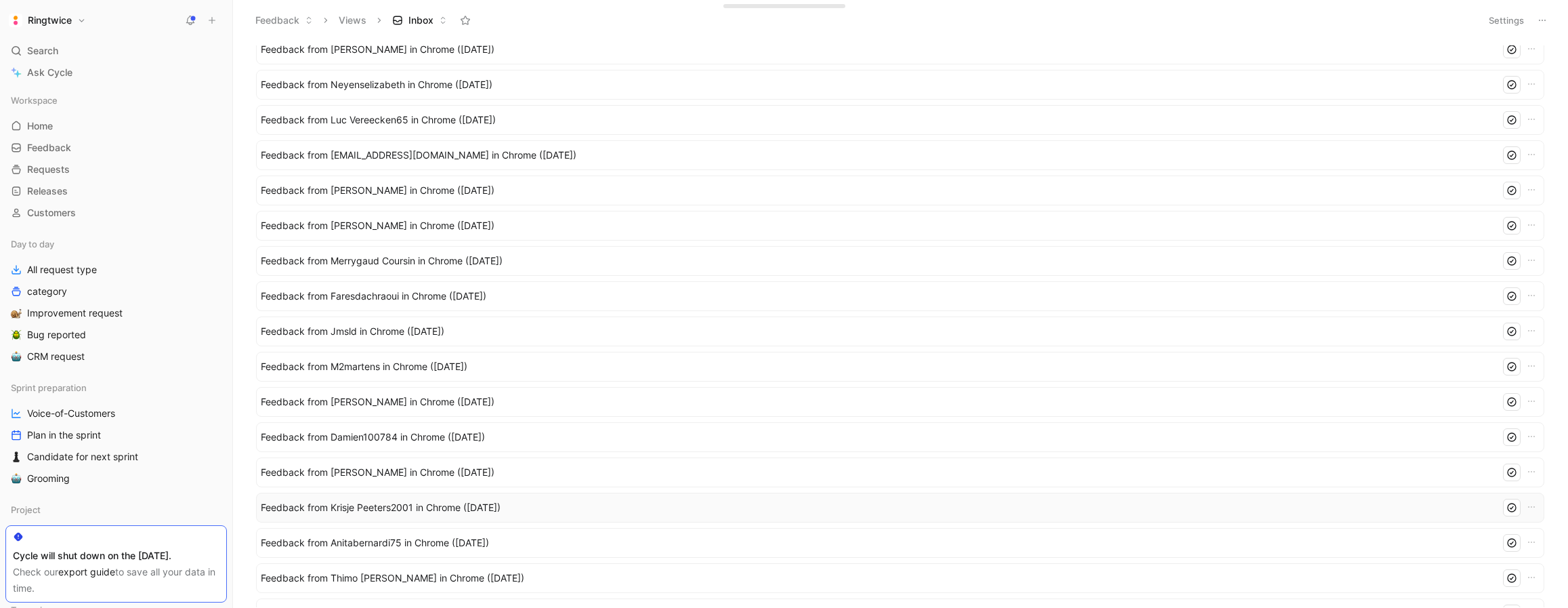
scroll to position [2480, 0]
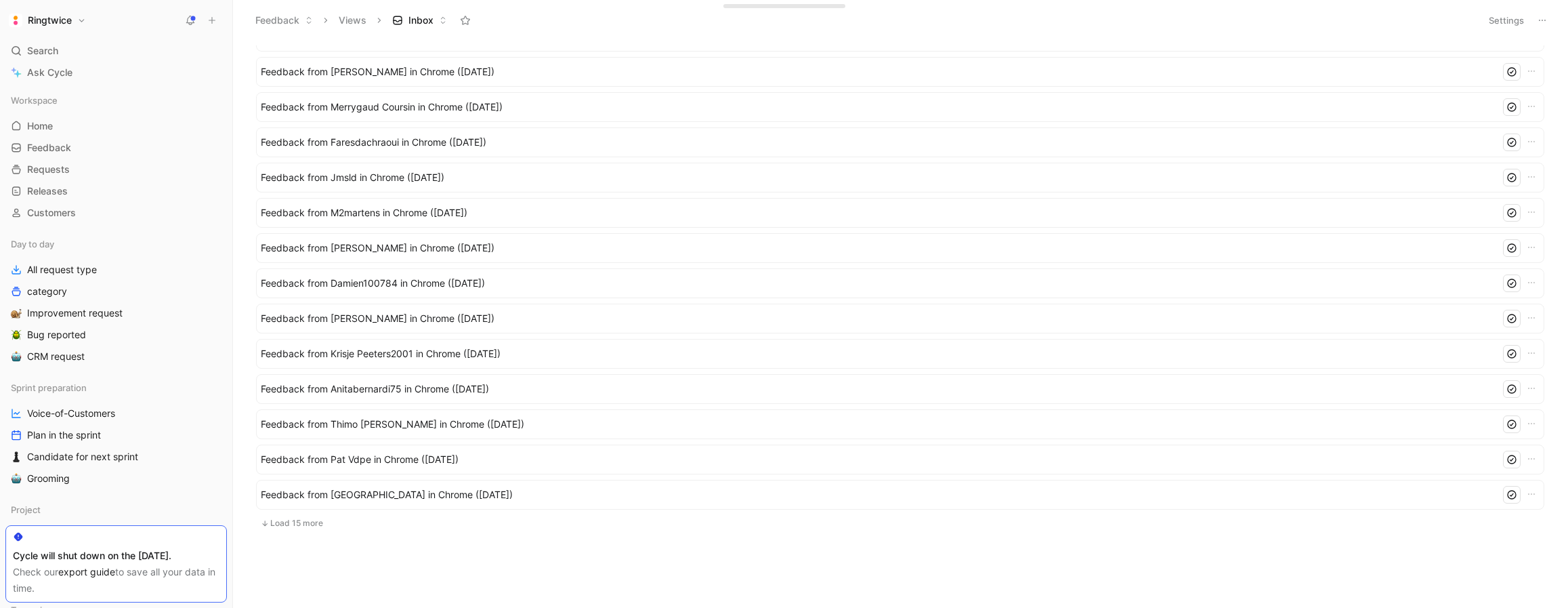
click at [313, 528] on button "Load 15 more" at bounding box center [900, 523] width 1288 height 16
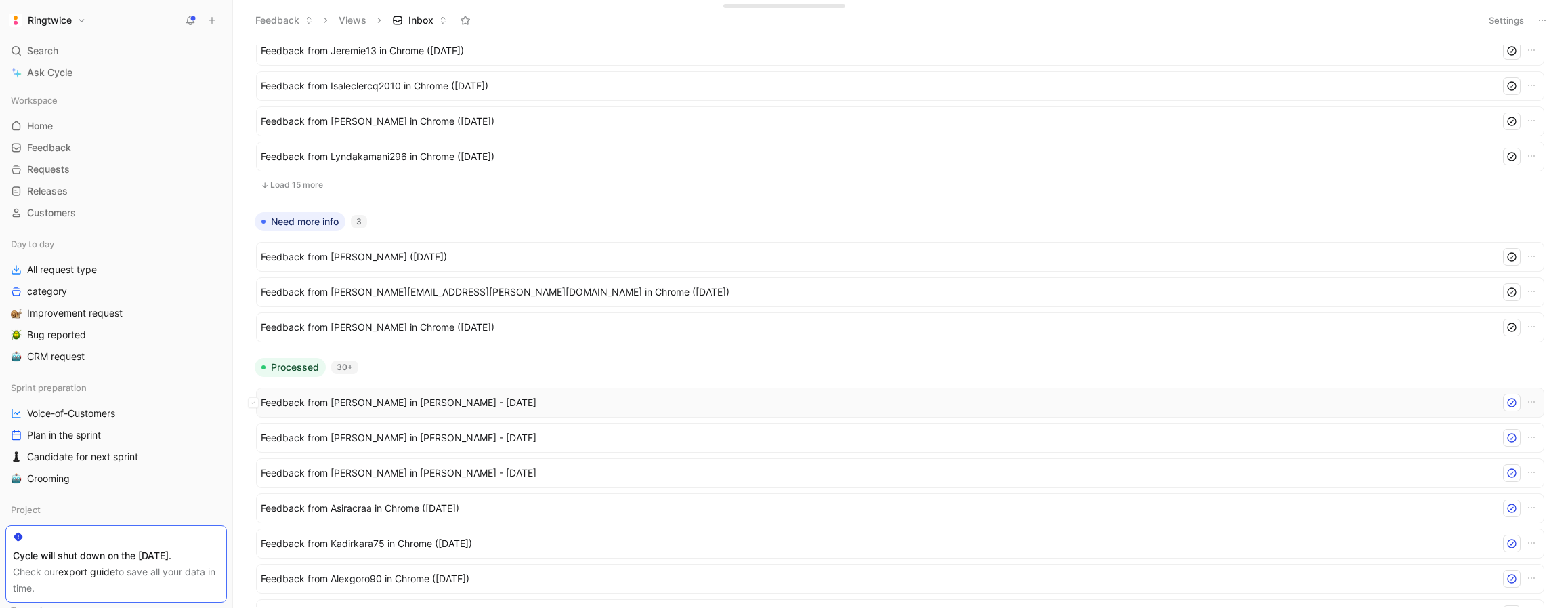
scroll to position [444, 0]
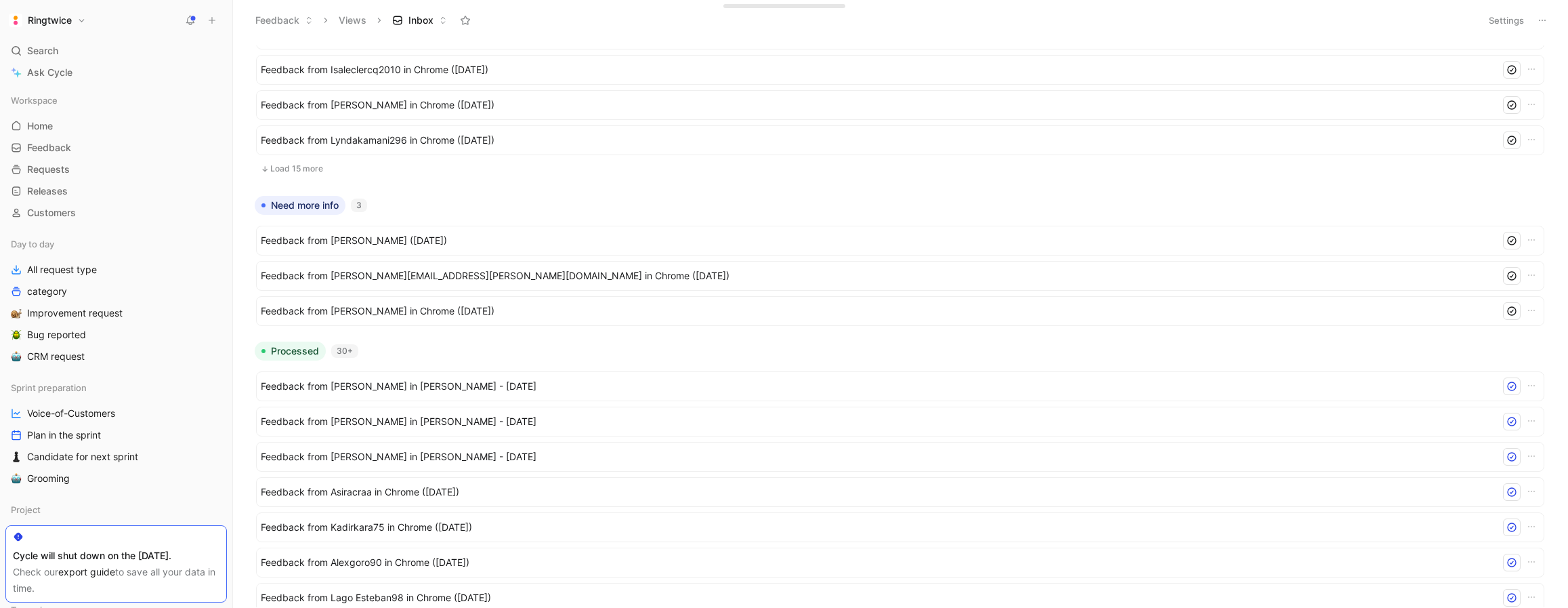
click at [310, 169] on button "Load 15 more" at bounding box center [900, 169] width 1288 height 16
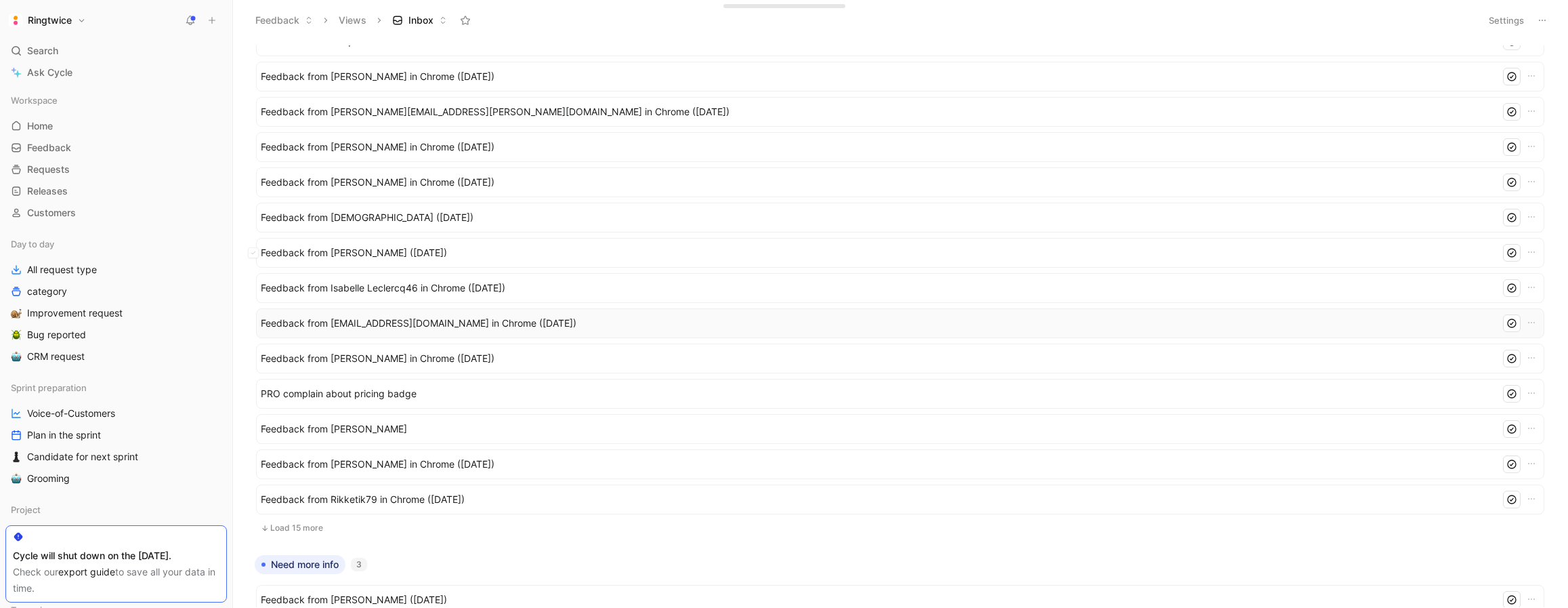
scroll to position [659, 0]
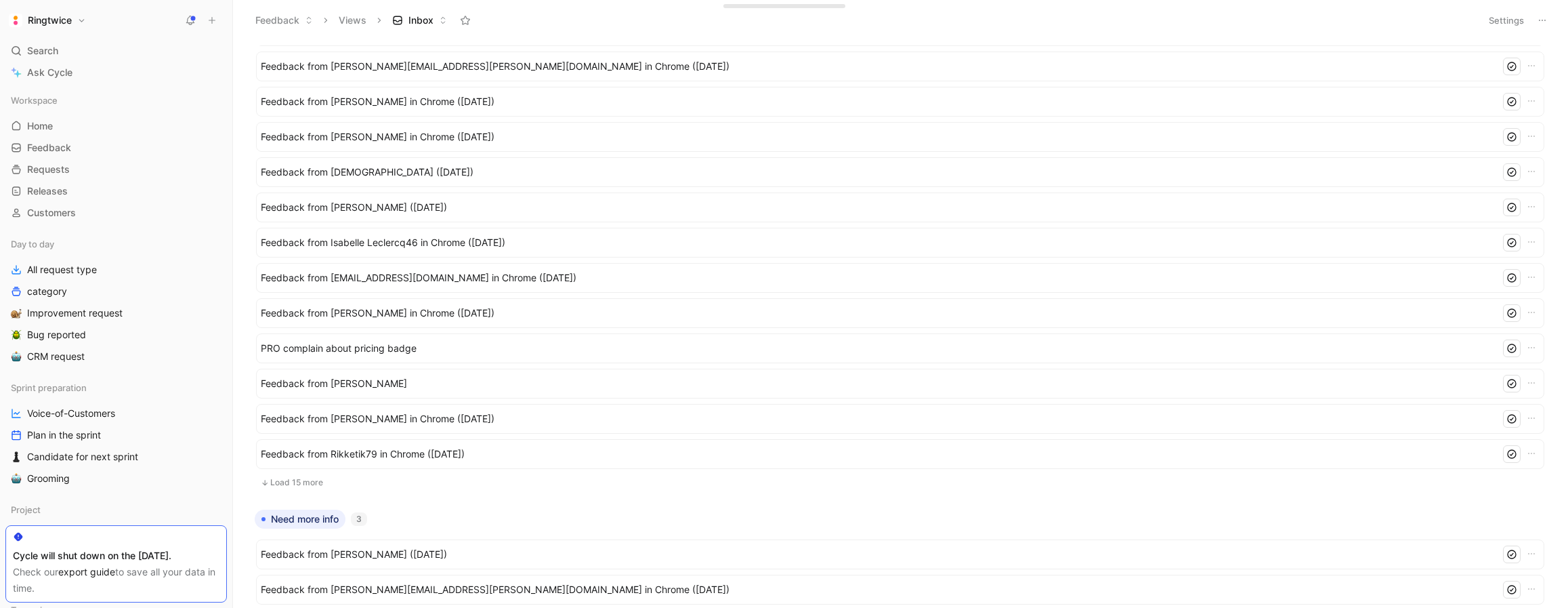
click at [307, 479] on button "Load 15 more" at bounding box center [900, 482] width 1288 height 16
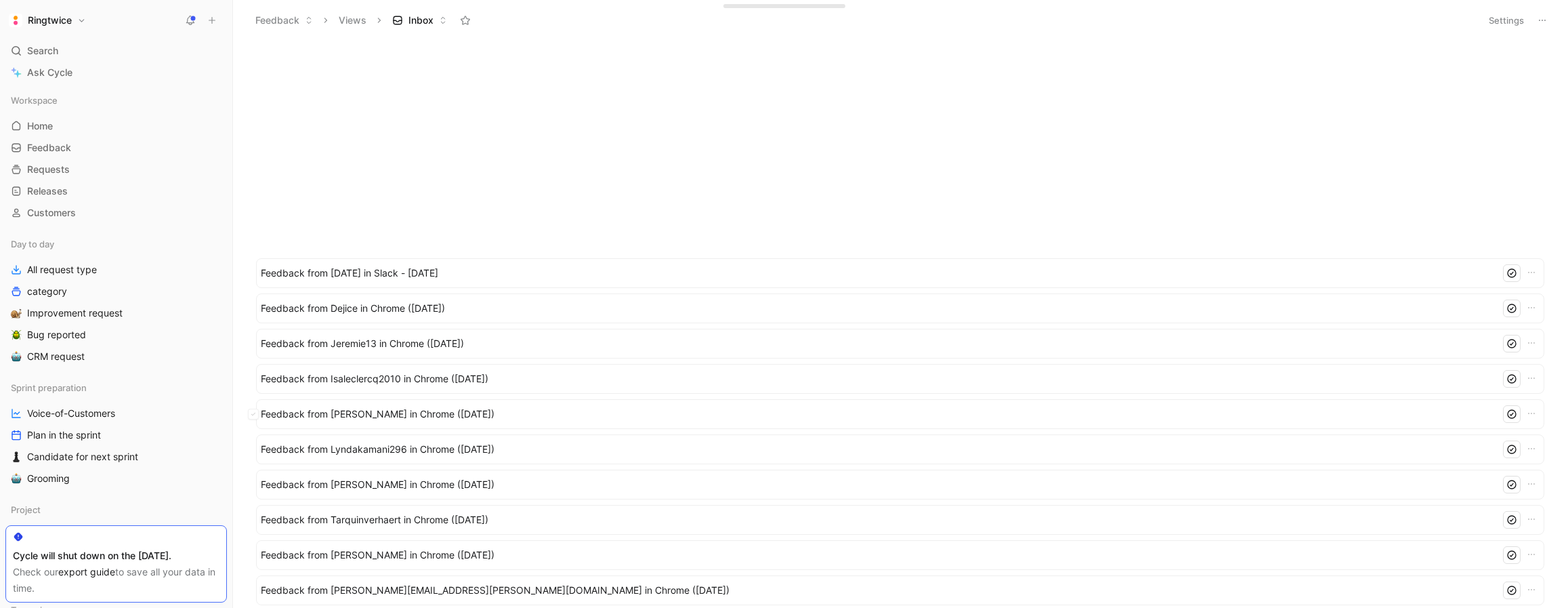
scroll to position [0, 0]
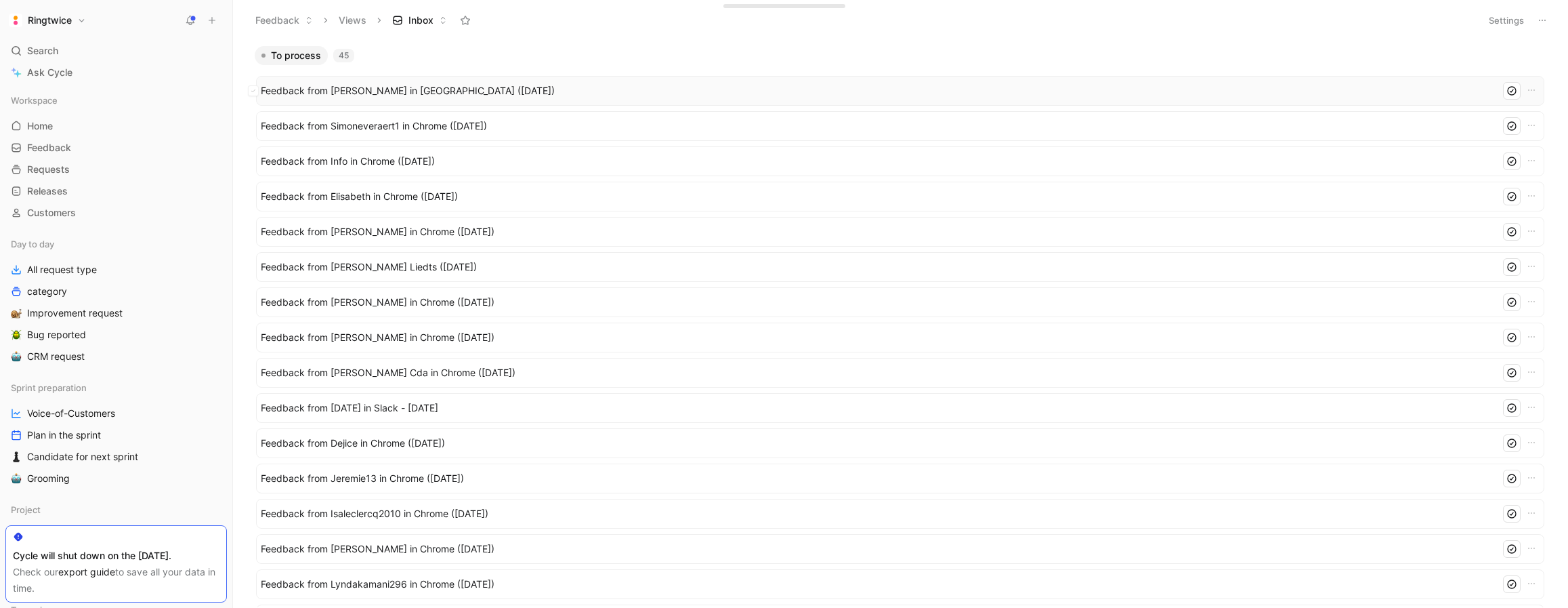
click at [365, 94] on span "Feedback from [PERSON_NAME] in [GEOGRAPHIC_DATA] ([DATE])" at bounding box center [877, 91] width 1234 height 16
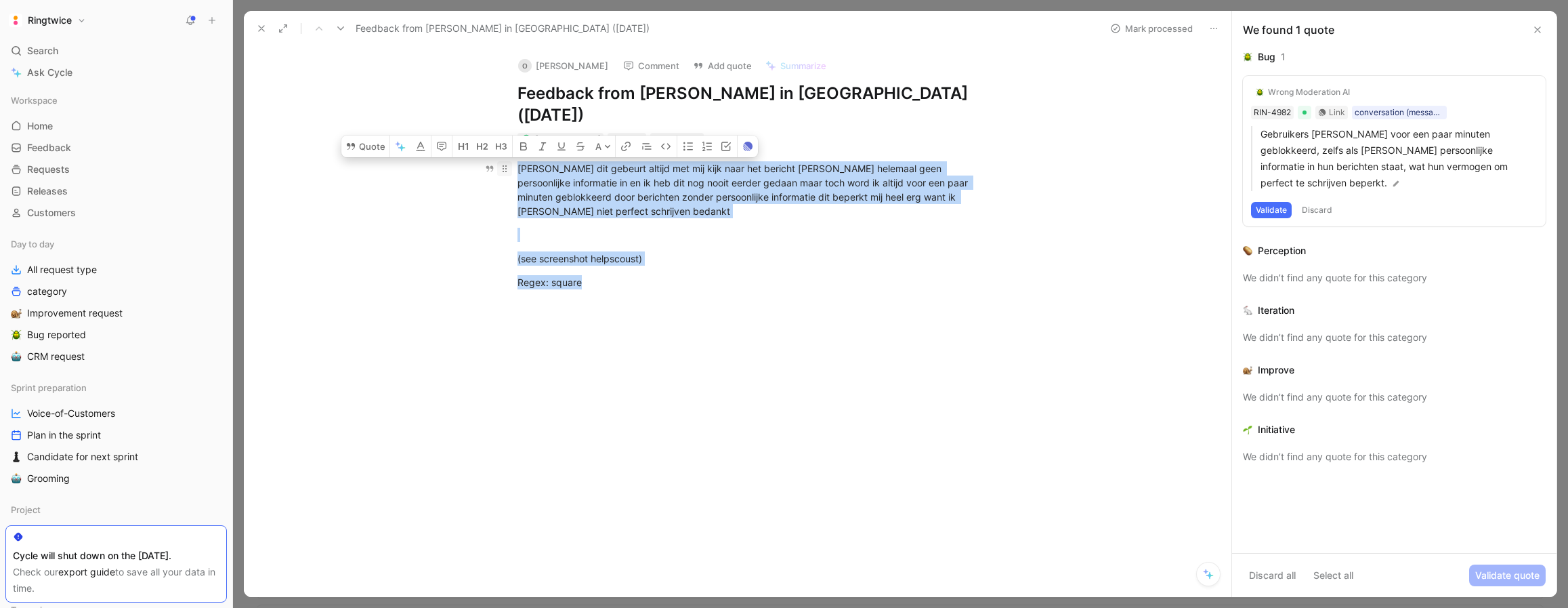
drag, startPoint x: 595, startPoint y: 266, endPoint x: 504, endPoint y: 152, distance: 145.9
click at [504, 152] on div "Hallo Mevrouw dit gebeurt altijd met mij kijk naar het bericht er staat helemaa…" at bounding box center [752, 225] width 959 height 158
click at [610, 224] on p at bounding box center [752, 235] width 520 height 22
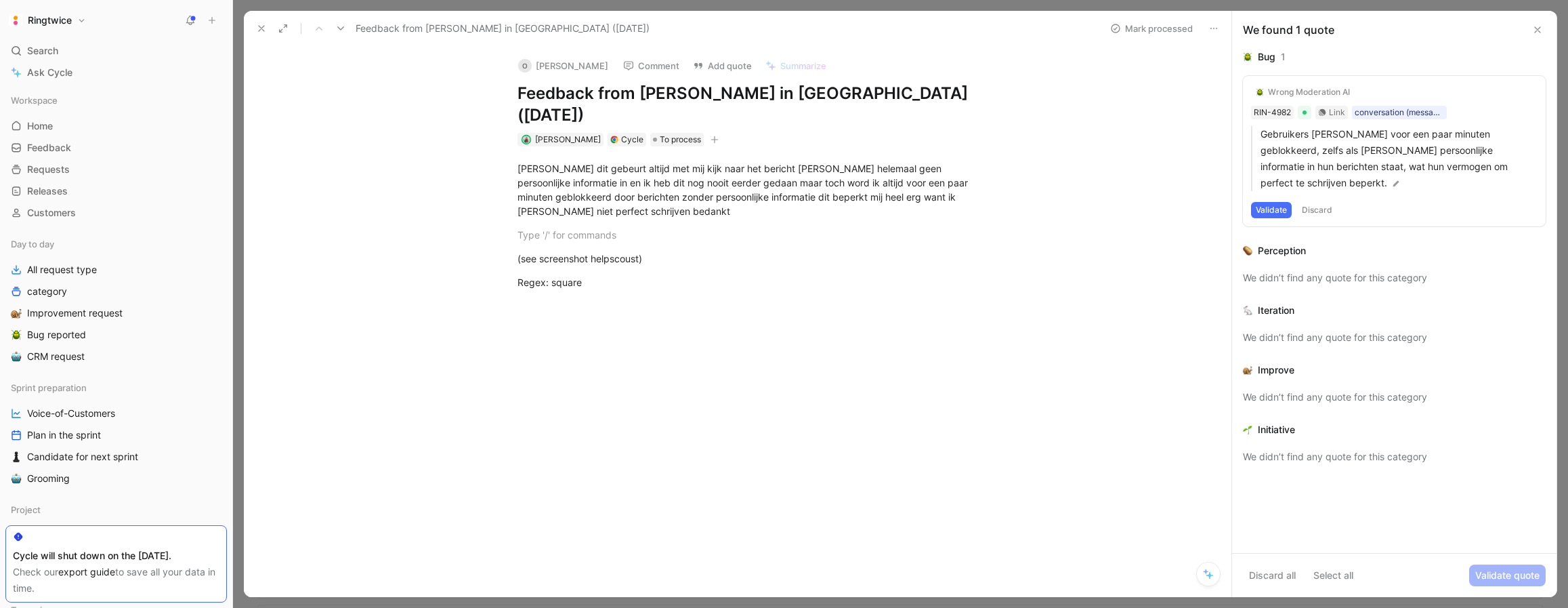
click at [263, 26] on use at bounding box center [261, 28] width 5 height 5
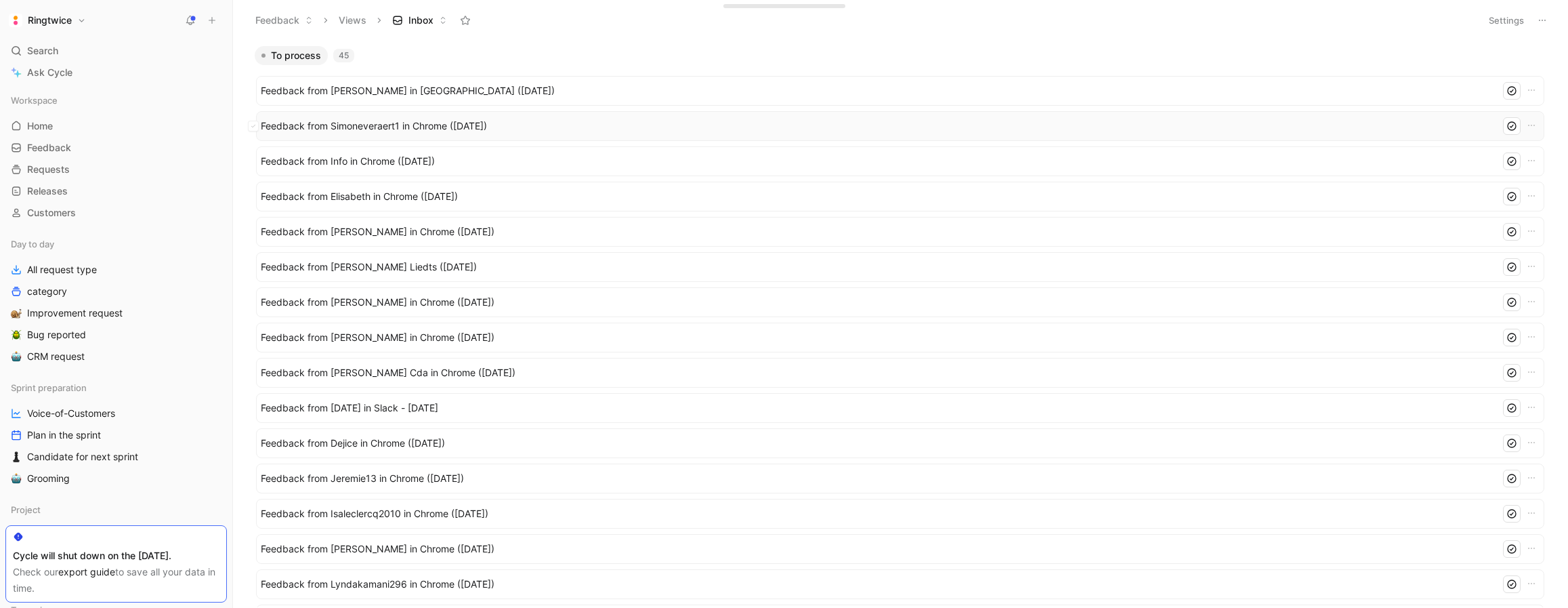
click at [363, 120] on span "Feedback from Simoneveraert1 in Chrome ([DATE])" at bounding box center [877, 126] width 1234 height 16
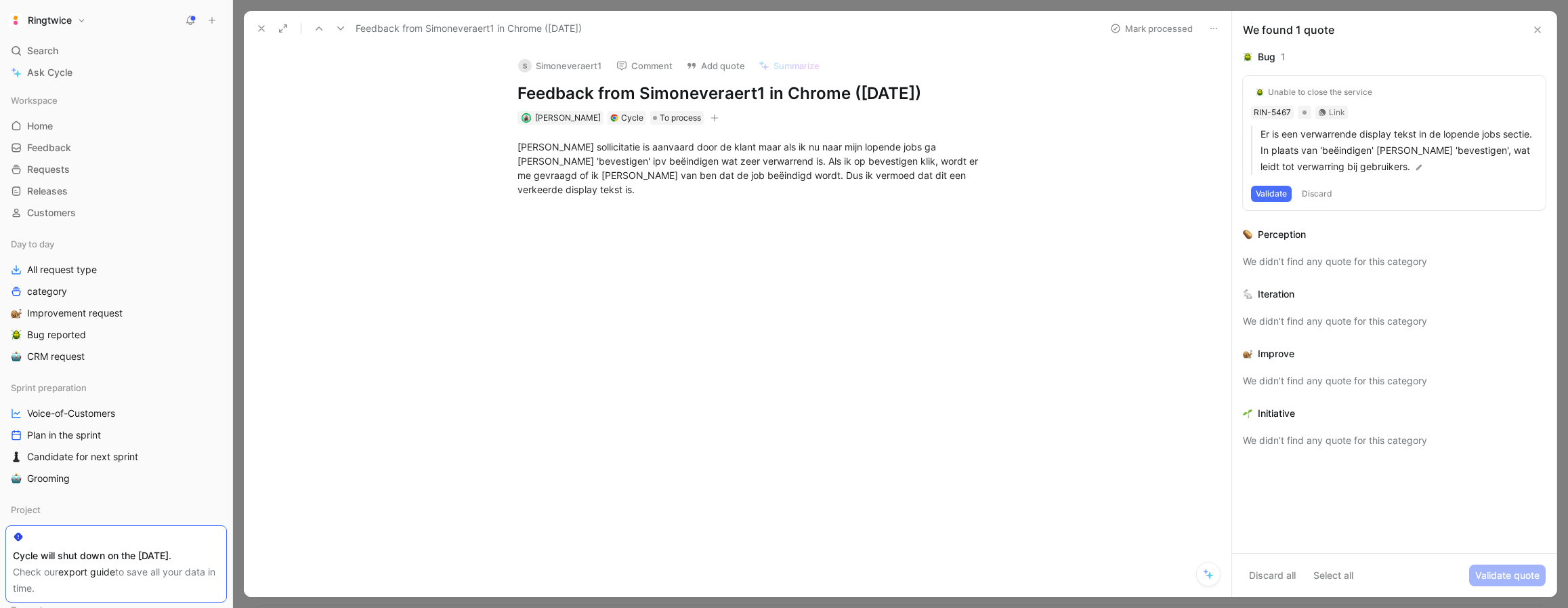
click at [265, 33] on icon at bounding box center [261, 28] width 11 height 11
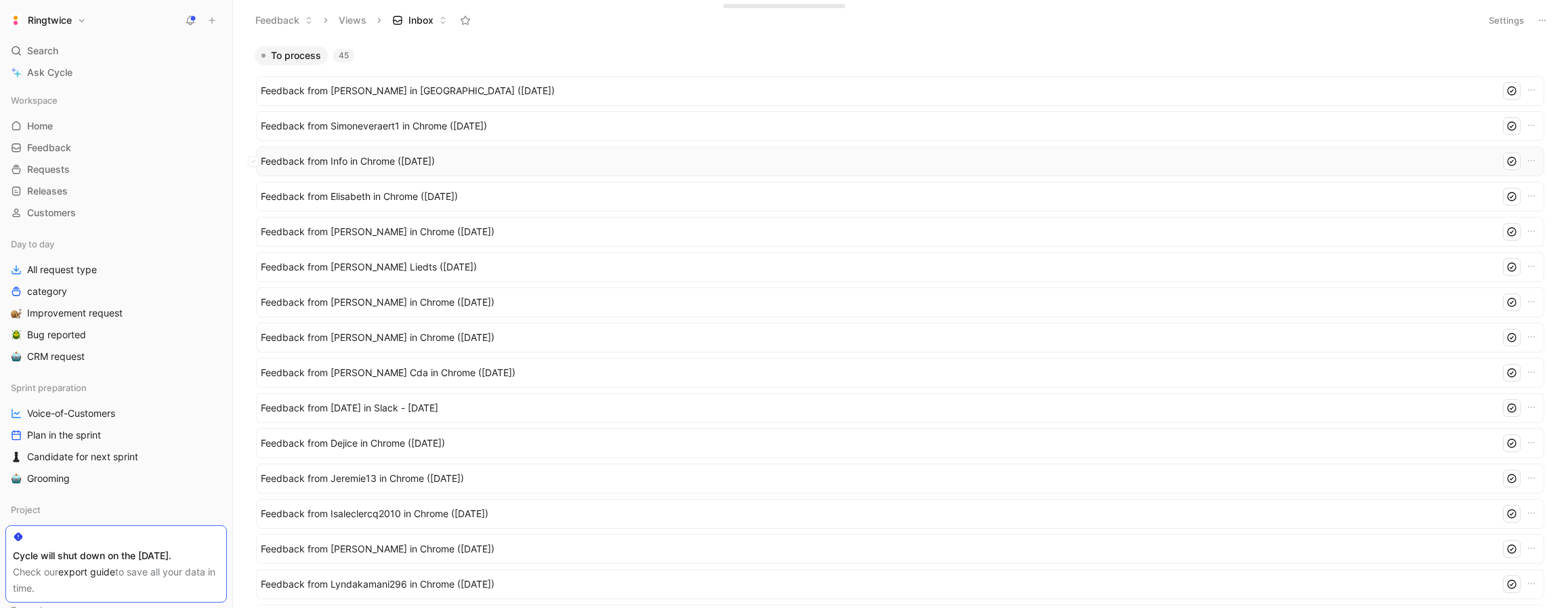
click at [357, 166] on span "Feedback from Info in Chrome ([DATE])" at bounding box center [877, 161] width 1234 height 16
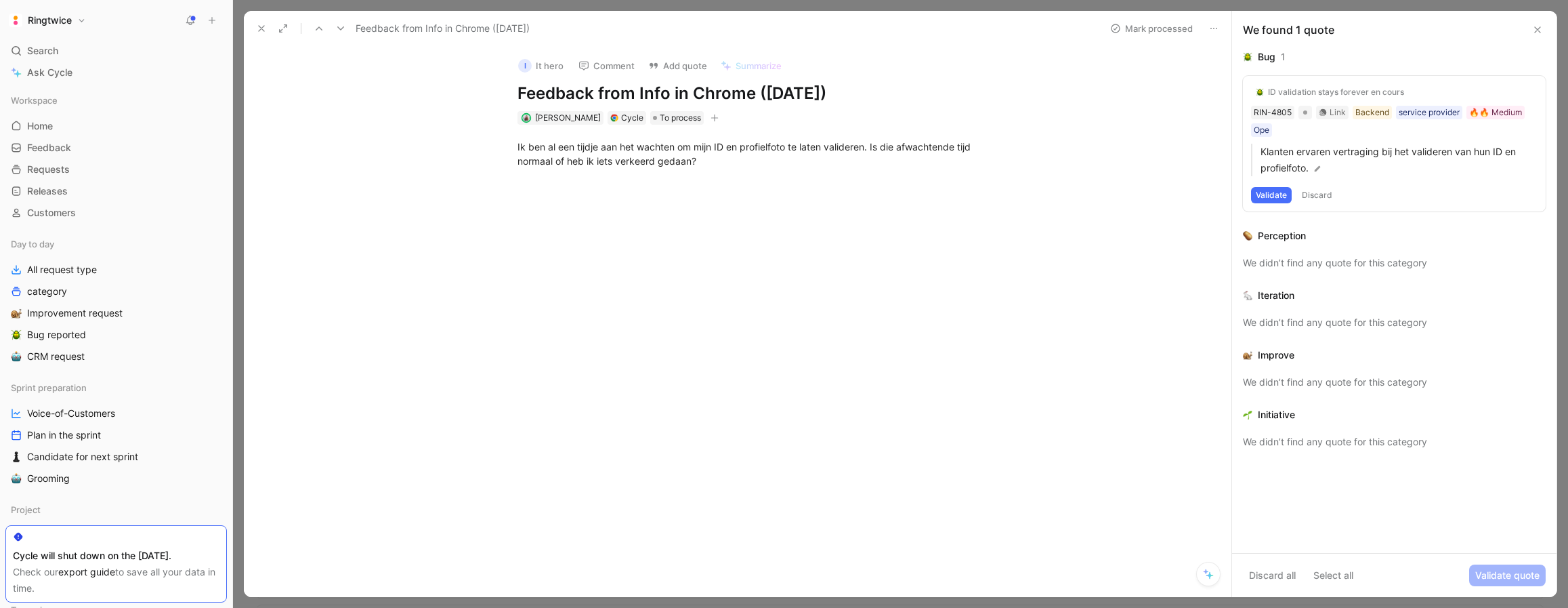
click at [258, 29] on icon at bounding box center [261, 28] width 11 height 11
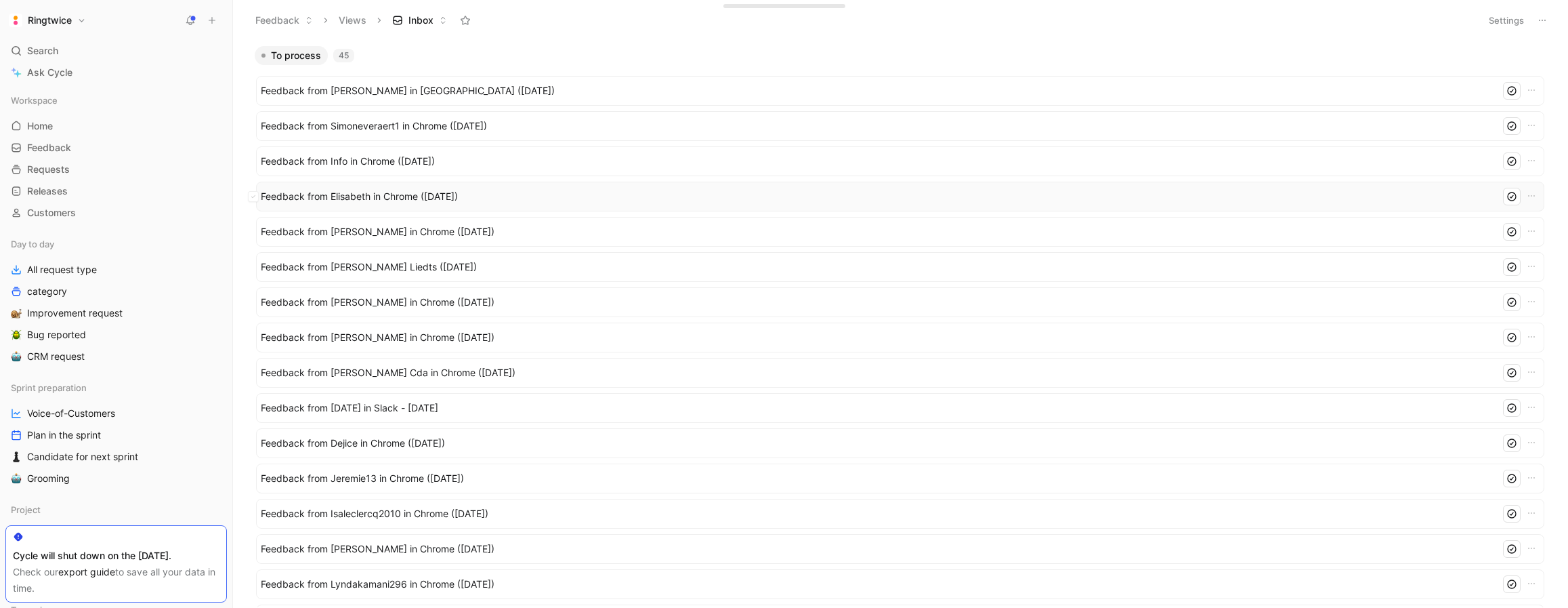
click at [351, 199] on span "Feedback from [PERSON_NAME] in Chrome ([DATE])" at bounding box center [877, 196] width 1234 height 16
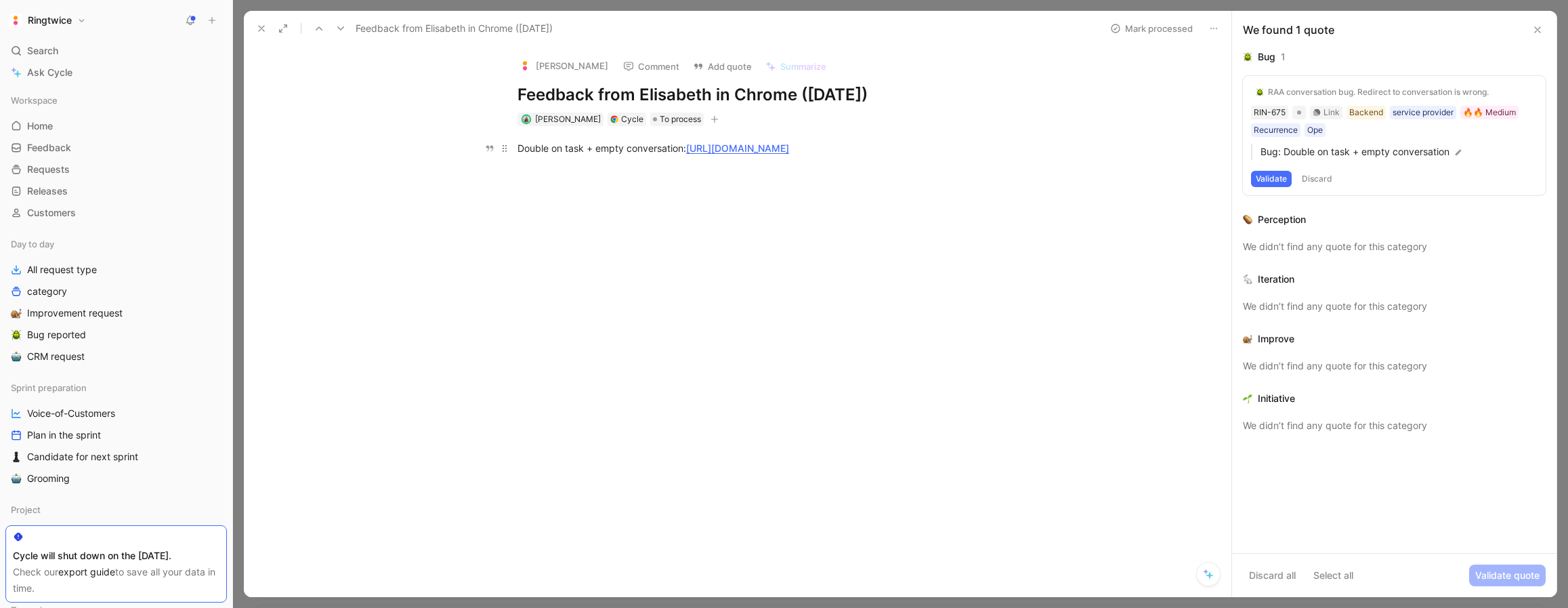
click at [745, 149] on link "https://ringtwice.be/nl/tasks/1595961-plafond-herstellen-door-lek?conversation=…" at bounding box center [738, 148] width 103 height 12
click at [257, 32] on icon at bounding box center [261, 28] width 11 height 11
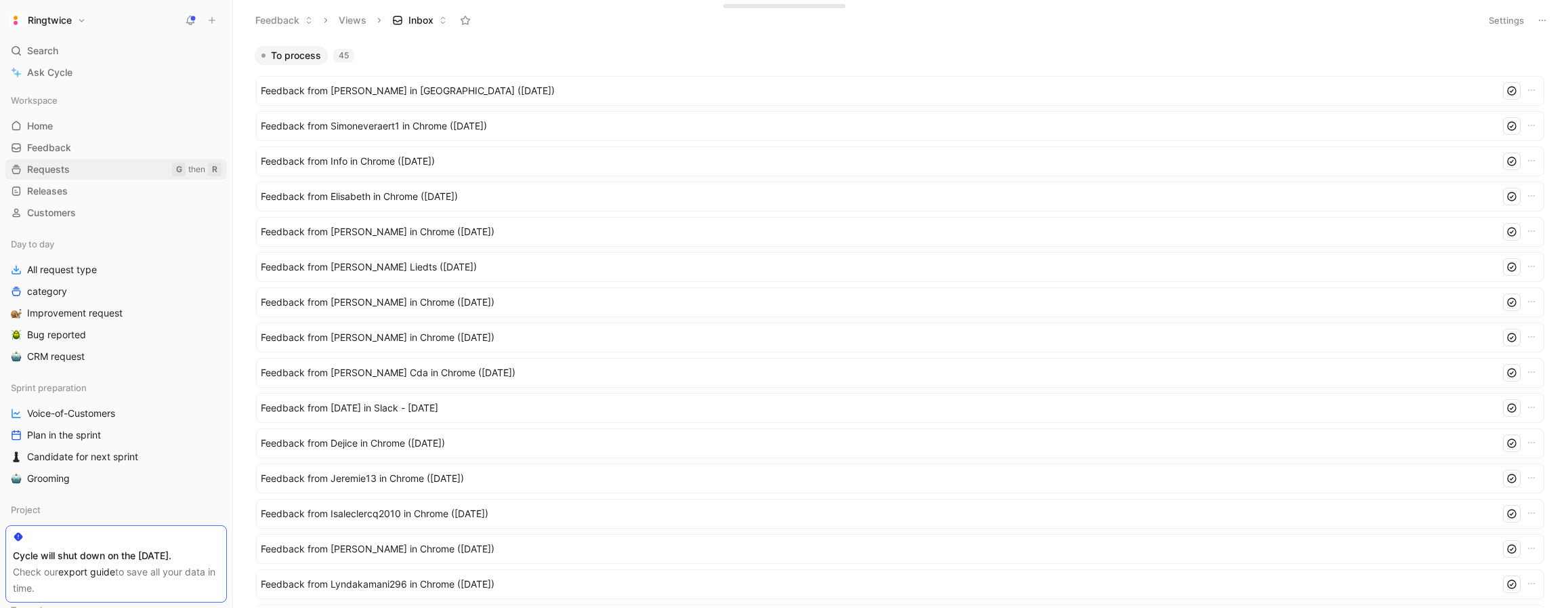
click at [85, 172] on link "Requests G then R" at bounding box center [116, 169] width 221 height 20
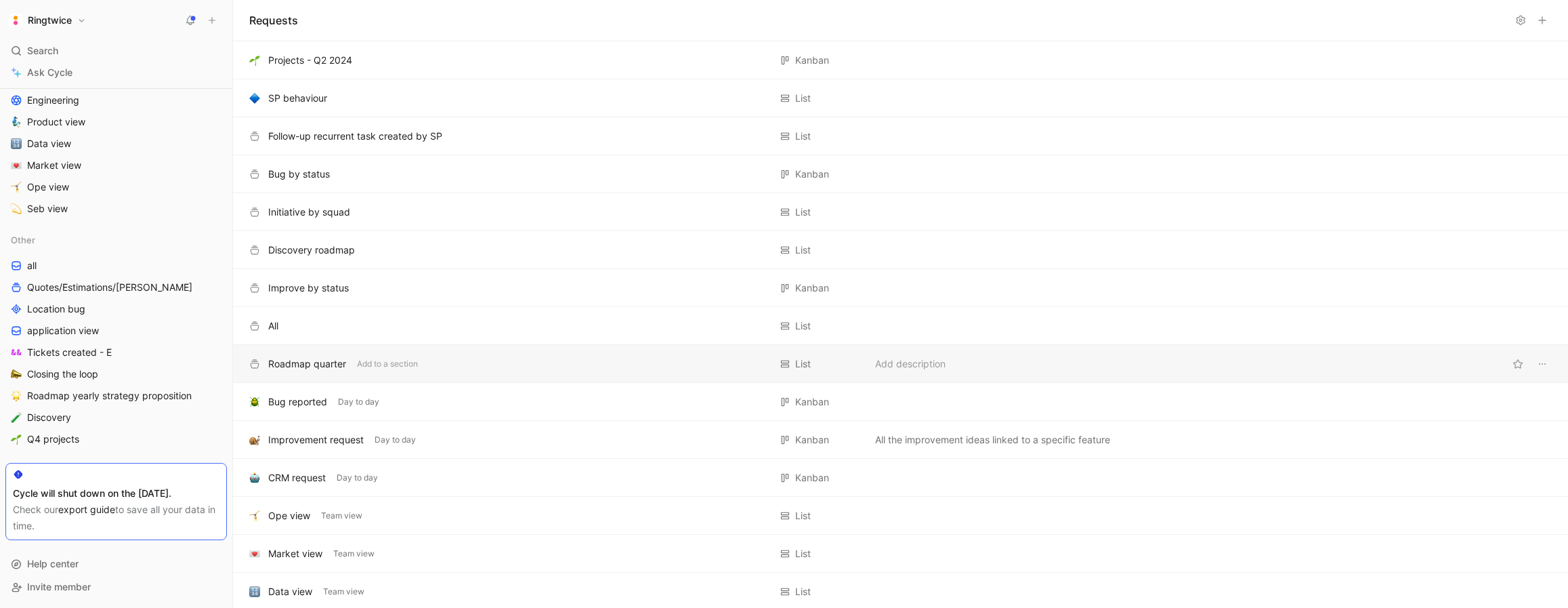
scroll to position [579, 0]
